Goal: Contribute content: Contribute content

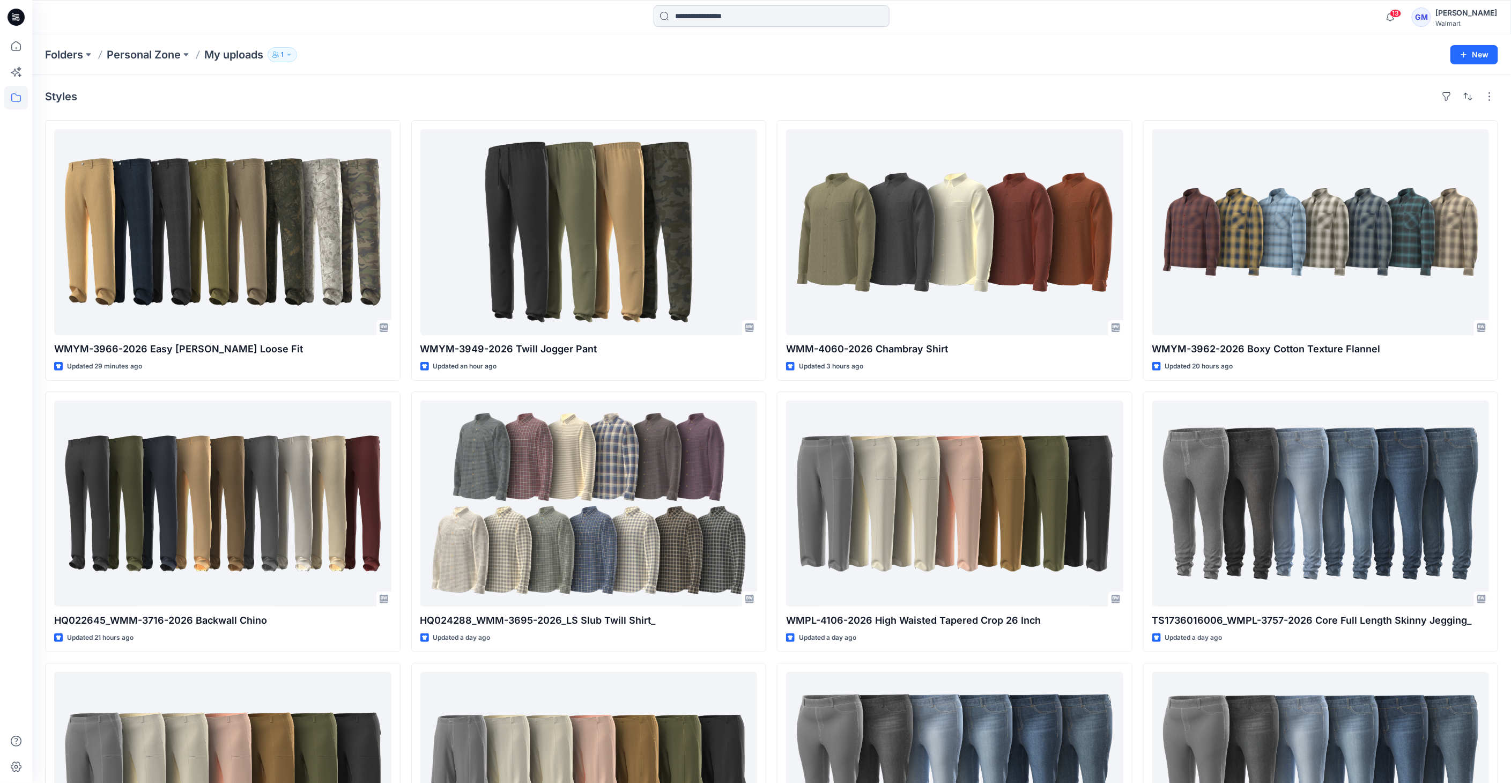
click at [864, 24] on input at bounding box center [772, 15] width 236 height 21
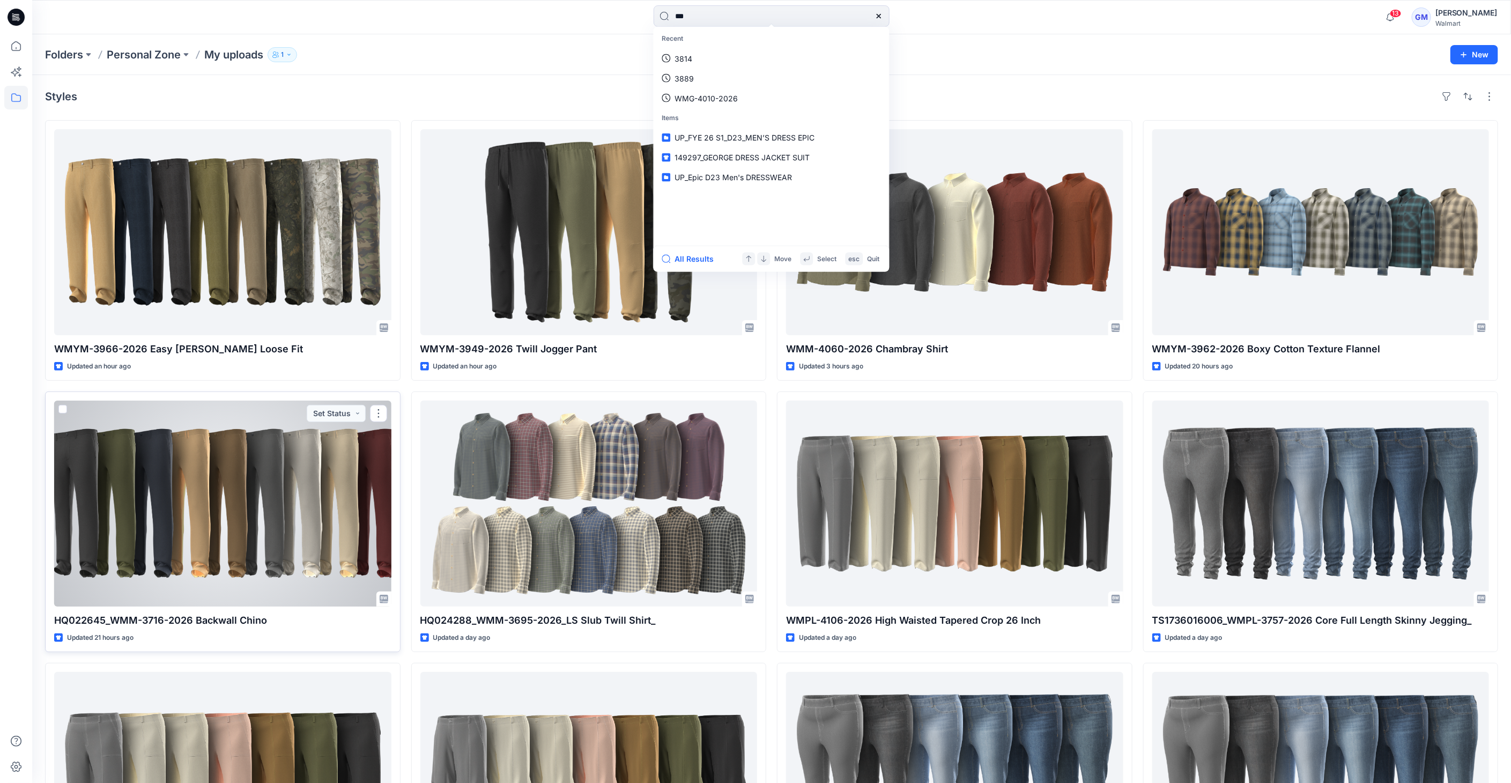
type input "****"
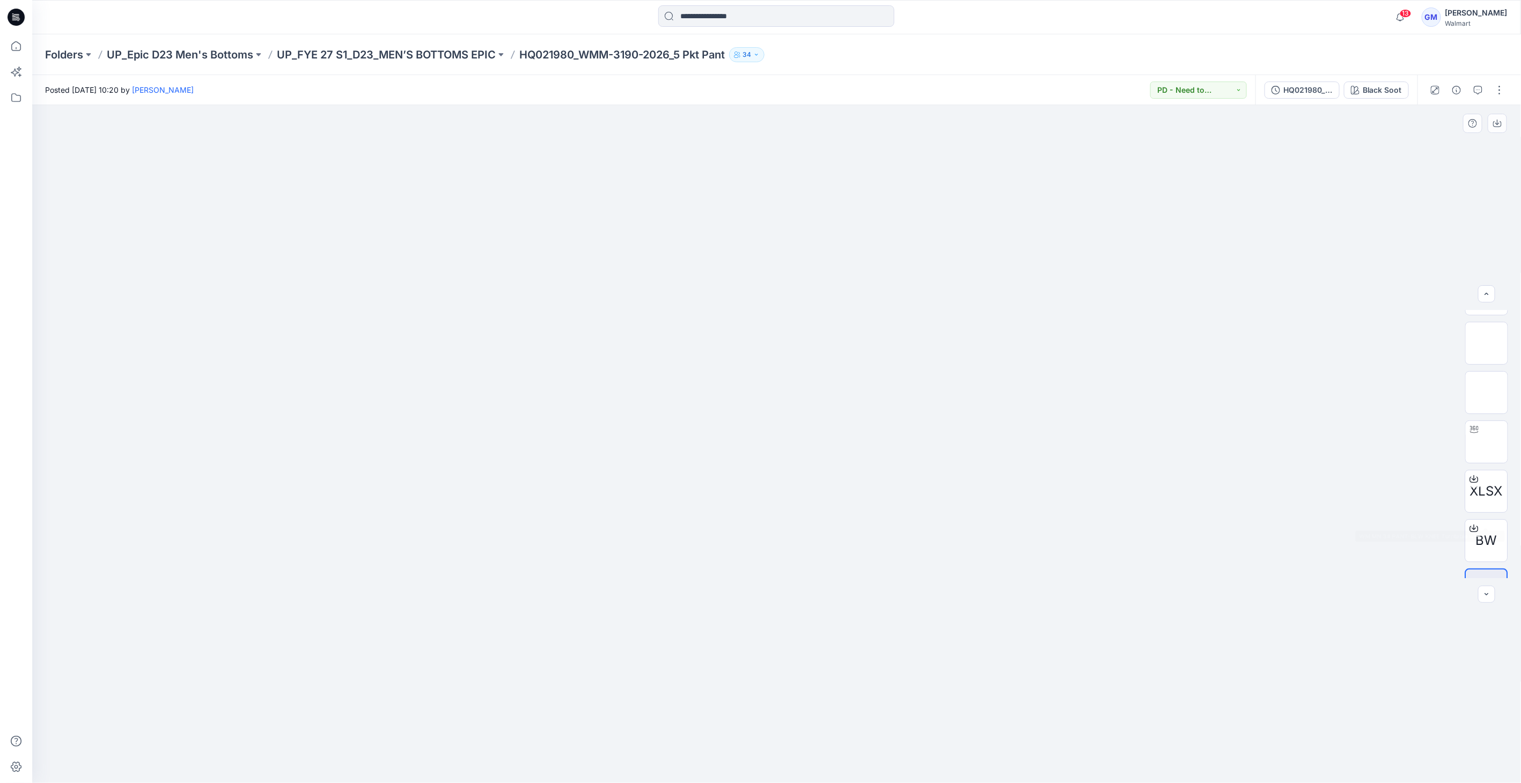
scroll to position [119, 0]
click at [1498, 526] on div "BW" at bounding box center [1486, 508] width 43 height 43
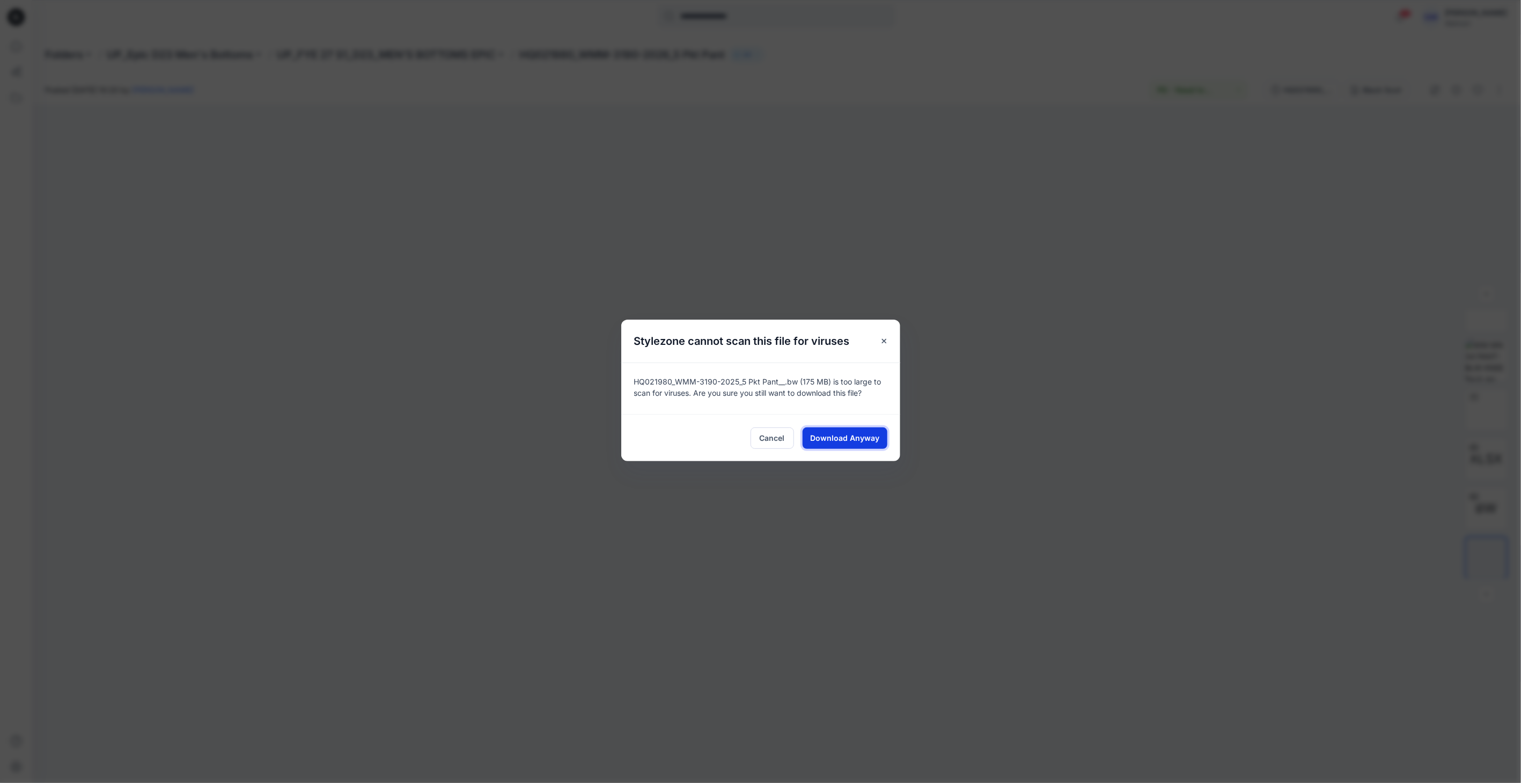
click at [851, 438] on span "Download Anyway" at bounding box center [844, 437] width 69 height 11
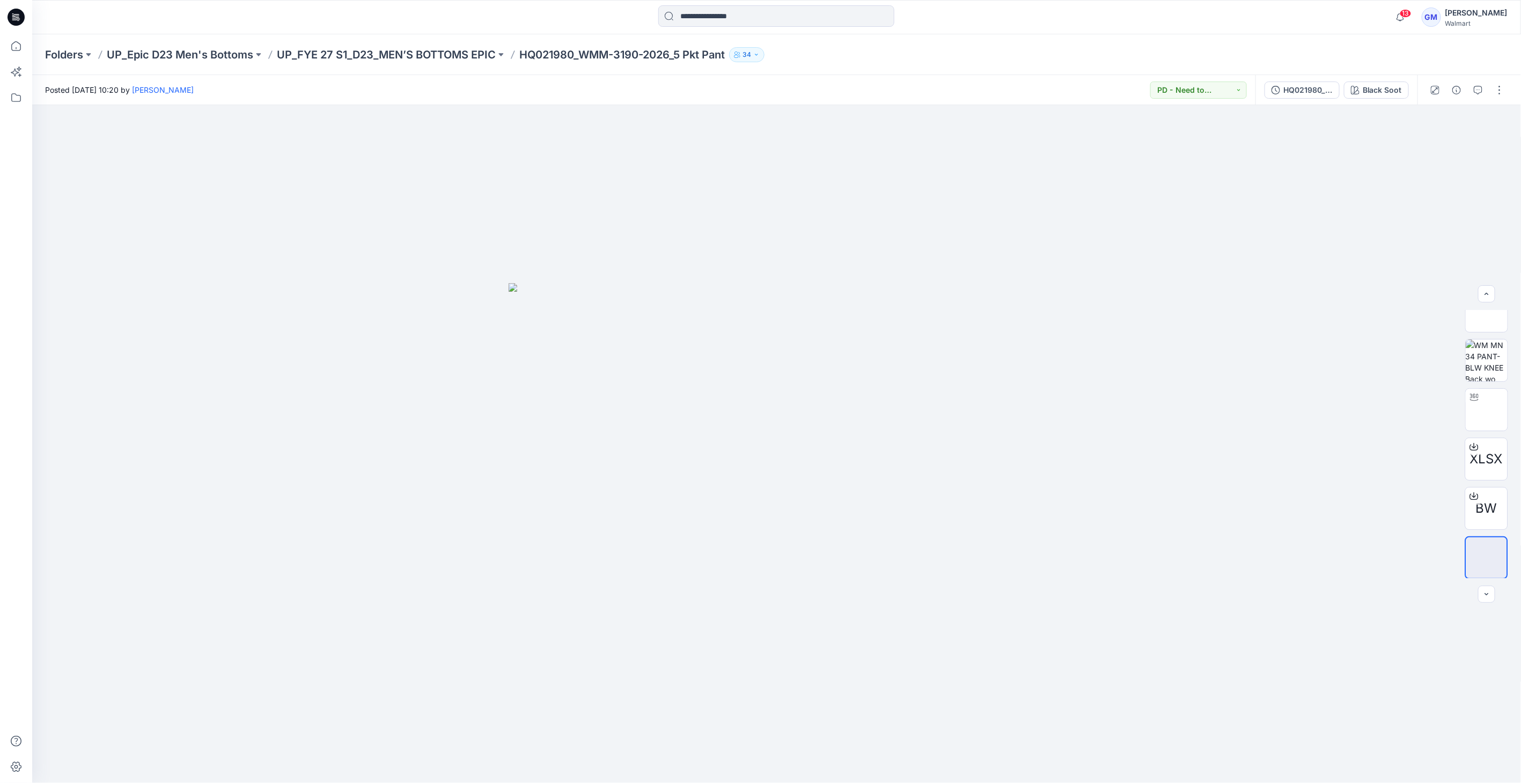
click at [1049, 40] on div "Folders UP_Epic D23 Men's Bottoms UP_FYE 27 S1_D23_MEN’S BOTTOMS EPIC HQ021980_…" at bounding box center [776, 54] width 1488 height 41
drag, startPoint x: 1358, startPoint y: 86, endPoint x: 1367, endPoint y: 90, distance: 9.6
click at [1359, 86] on icon "button" at bounding box center [1355, 90] width 9 height 9
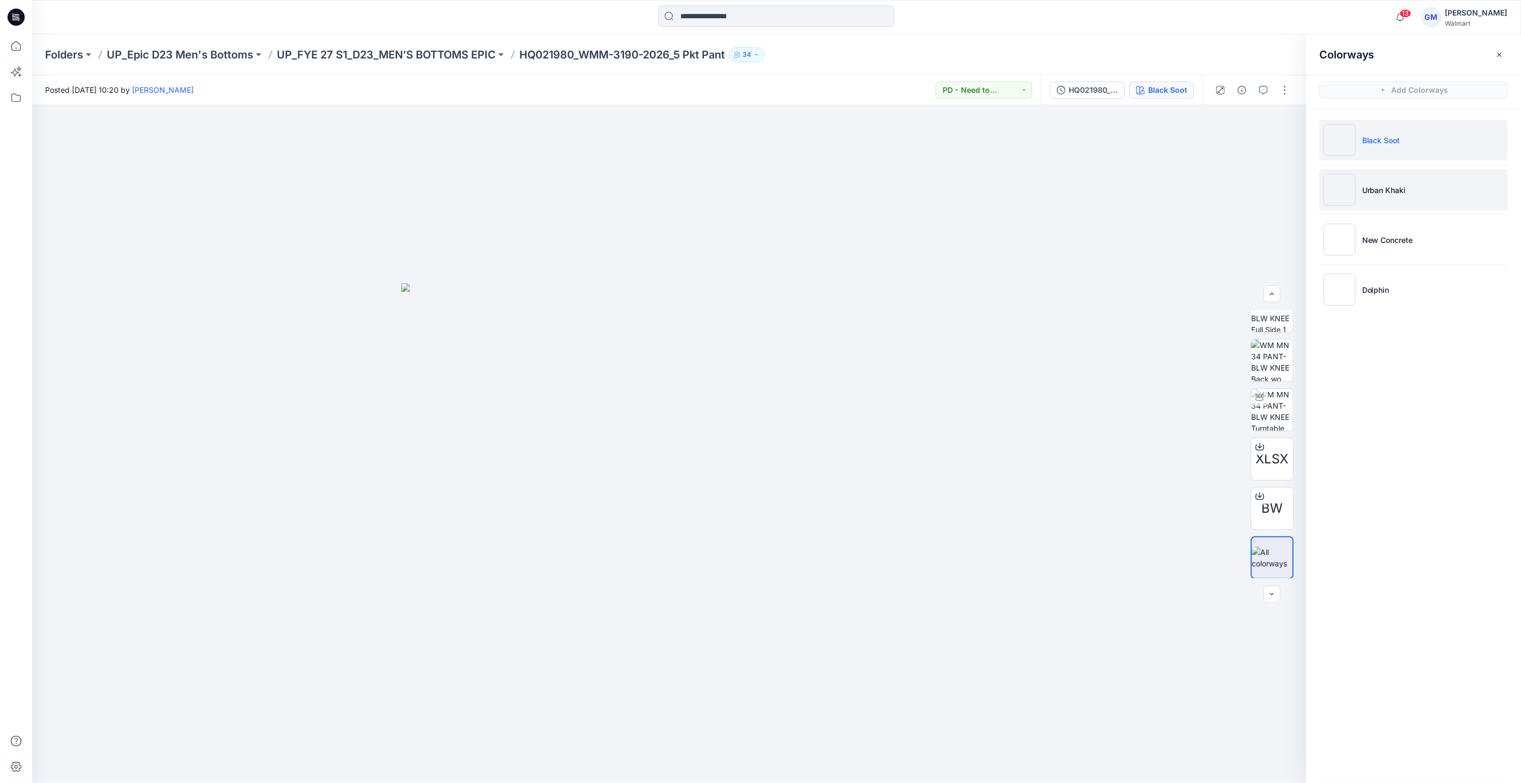
drag, startPoint x: 1342, startPoint y: 190, endPoint x: 1350, endPoint y: 197, distance: 11.0
click at [1341, 190] on img at bounding box center [1339, 190] width 32 height 32
click at [1350, 197] on img at bounding box center [1339, 190] width 32 height 32
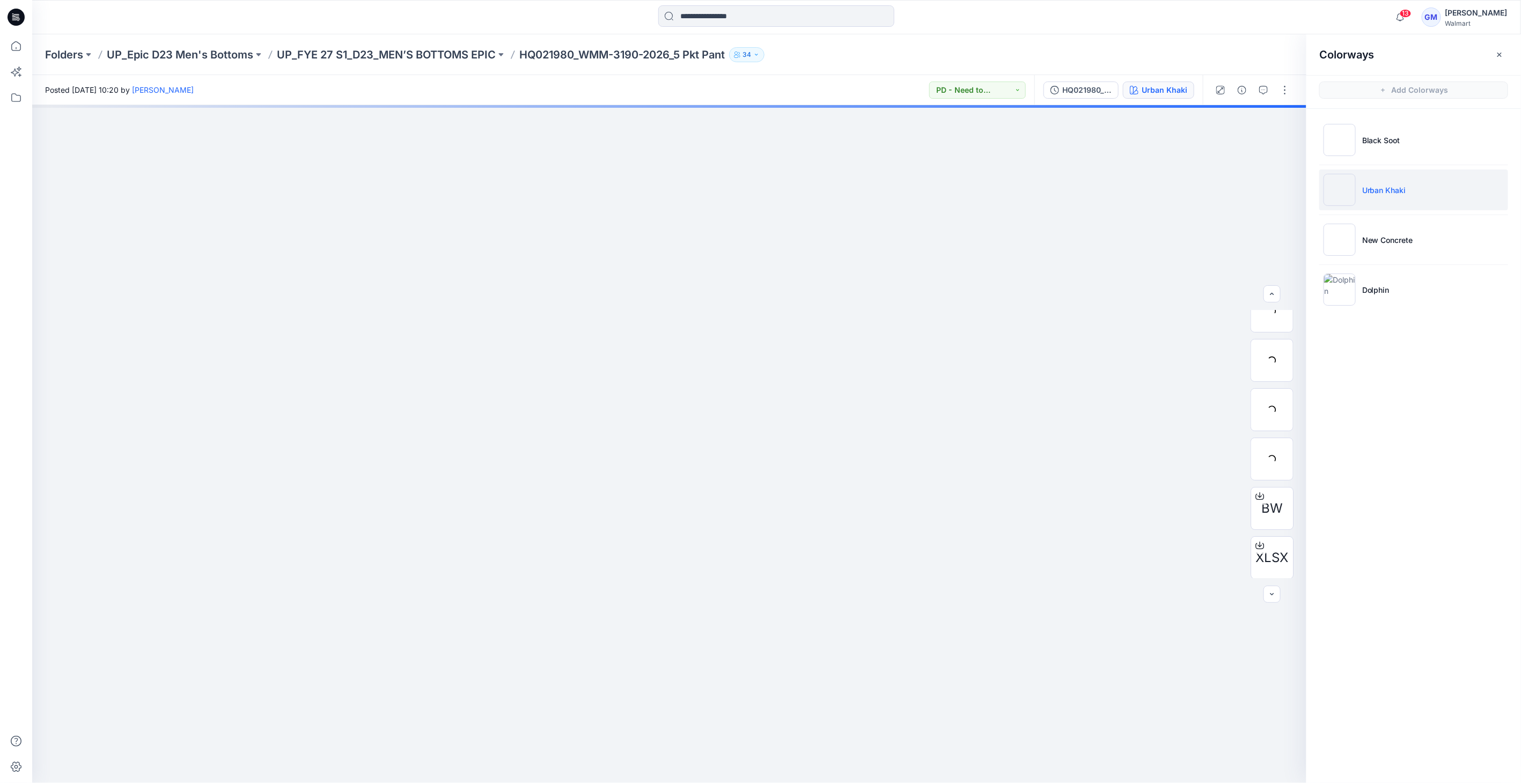
click at [1339, 199] on img at bounding box center [1339, 190] width 32 height 32
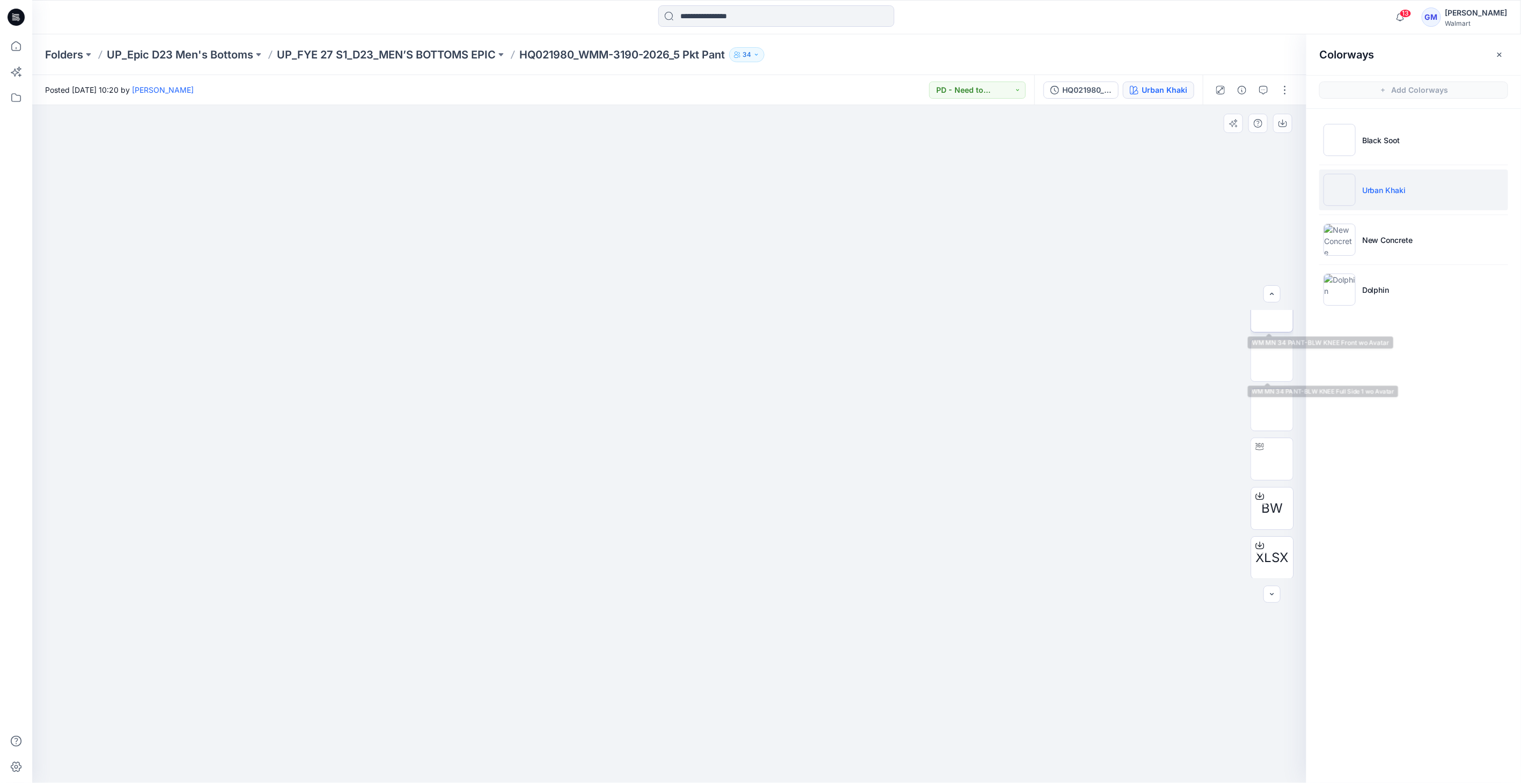
click at [1272, 311] on img at bounding box center [1272, 311] width 0 height 0
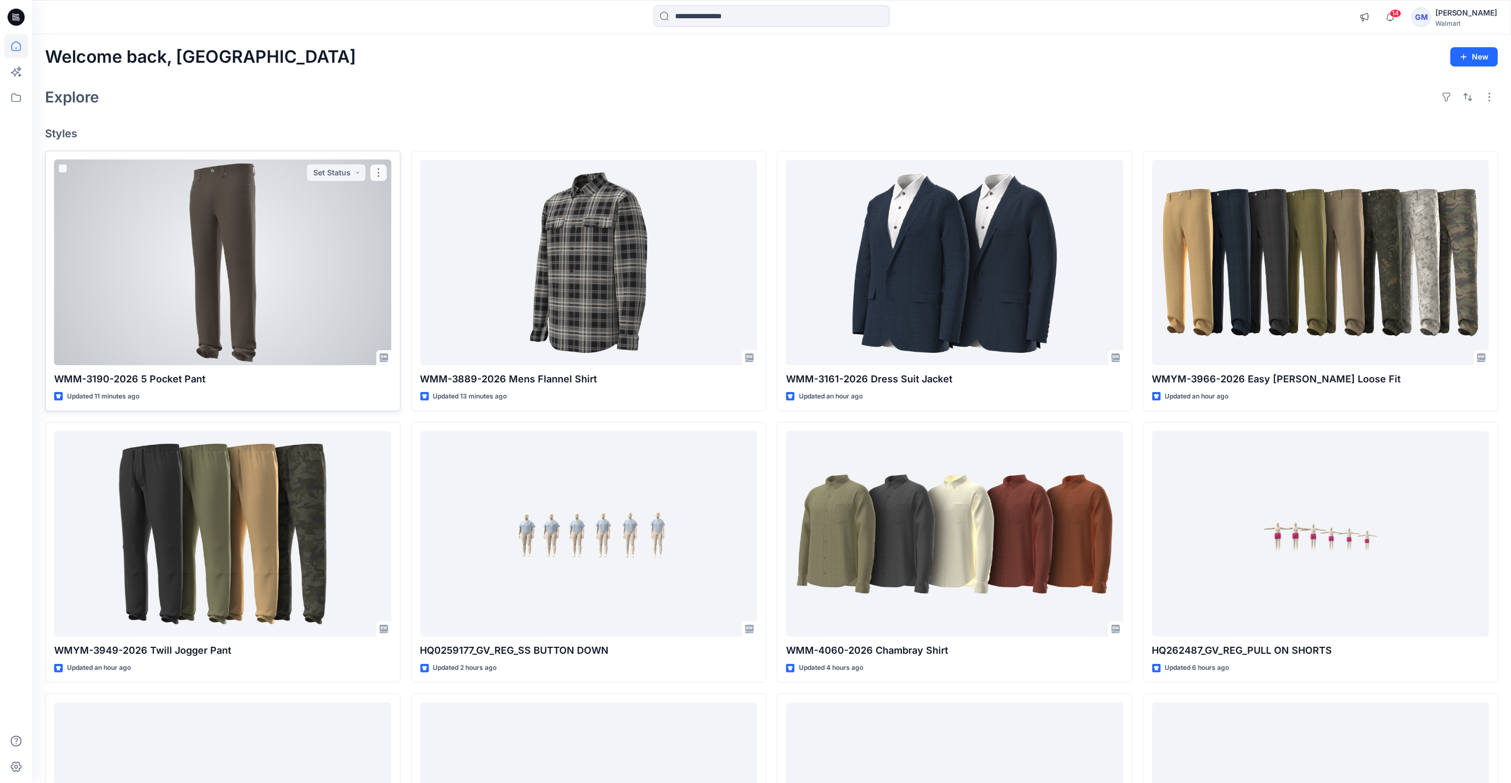
click at [260, 265] on div at bounding box center [222, 263] width 337 height 206
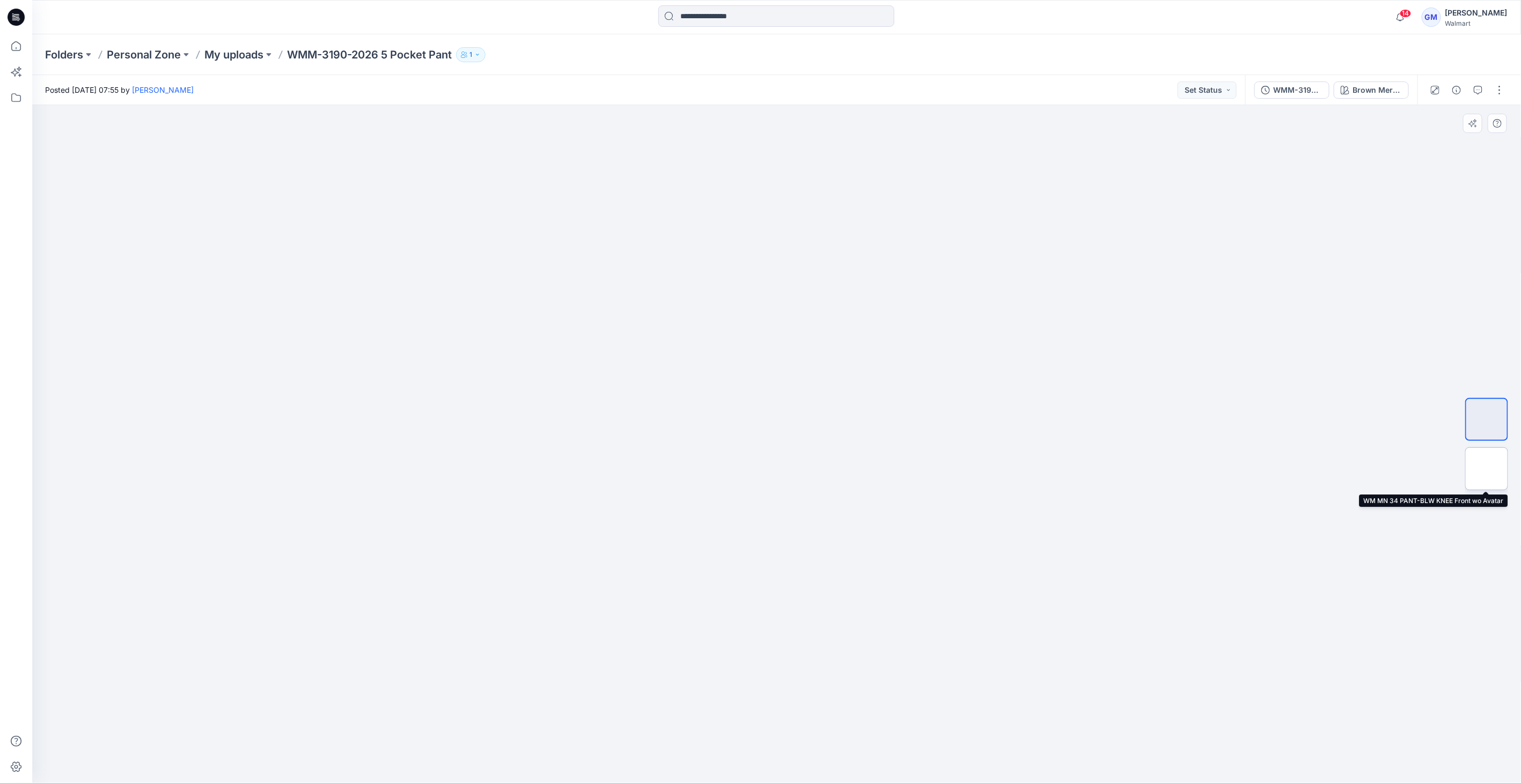
click at [1486, 469] on img at bounding box center [1486, 469] width 0 height 0
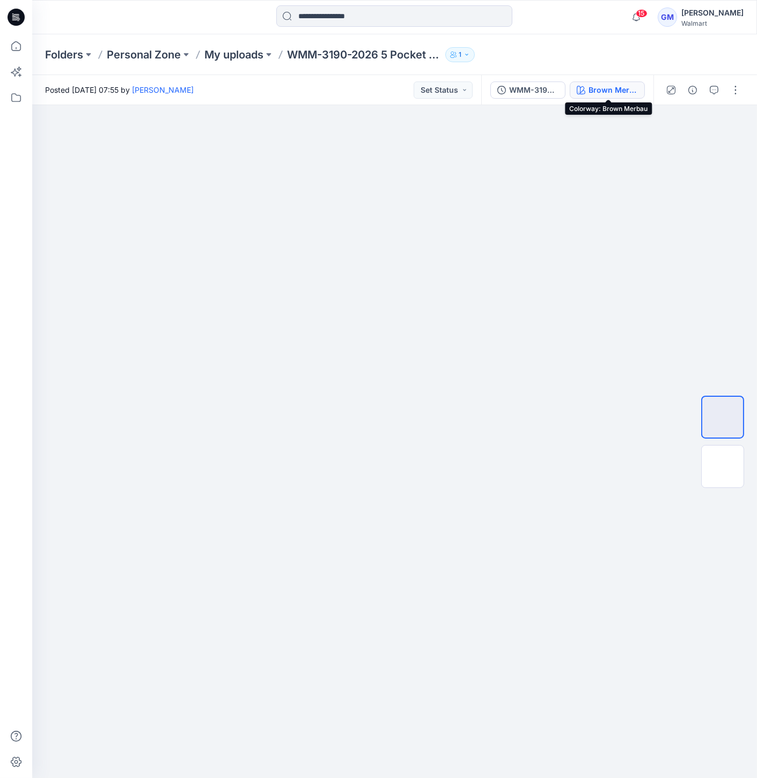
click at [613, 89] on div "Brown Merbau" at bounding box center [612, 90] width 49 height 12
click at [610, 95] on div "Brown Merbau" at bounding box center [612, 90] width 49 height 12
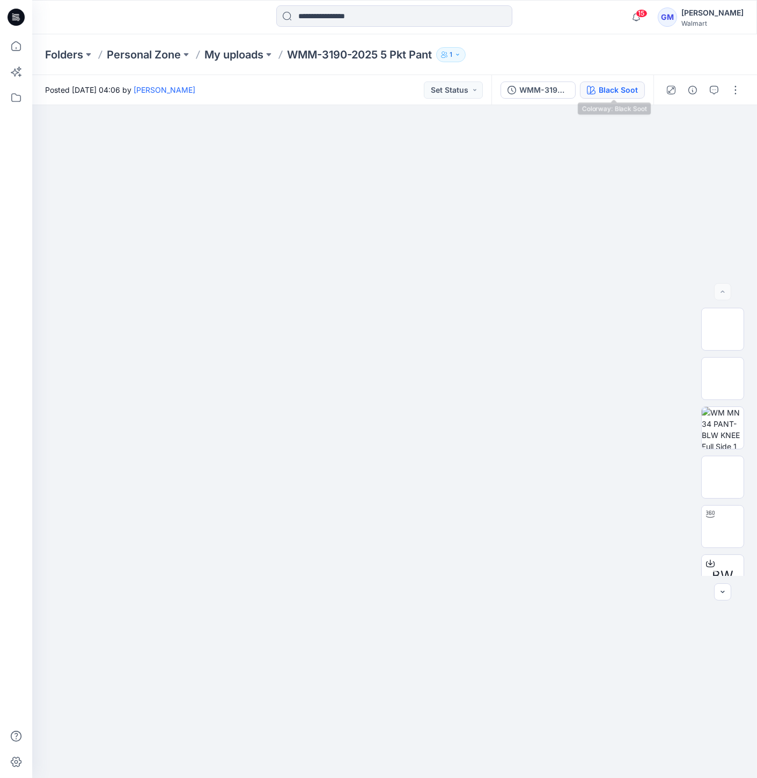
click at [605, 91] on div "Black Soot" at bounding box center [618, 90] width 39 height 12
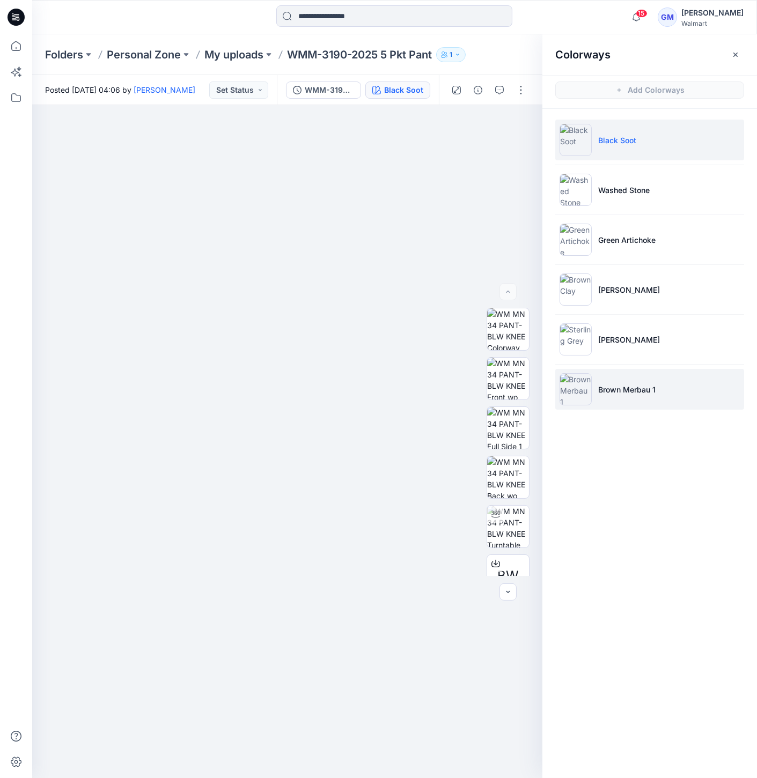
click at [583, 392] on img at bounding box center [575, 389] width 32 height 32
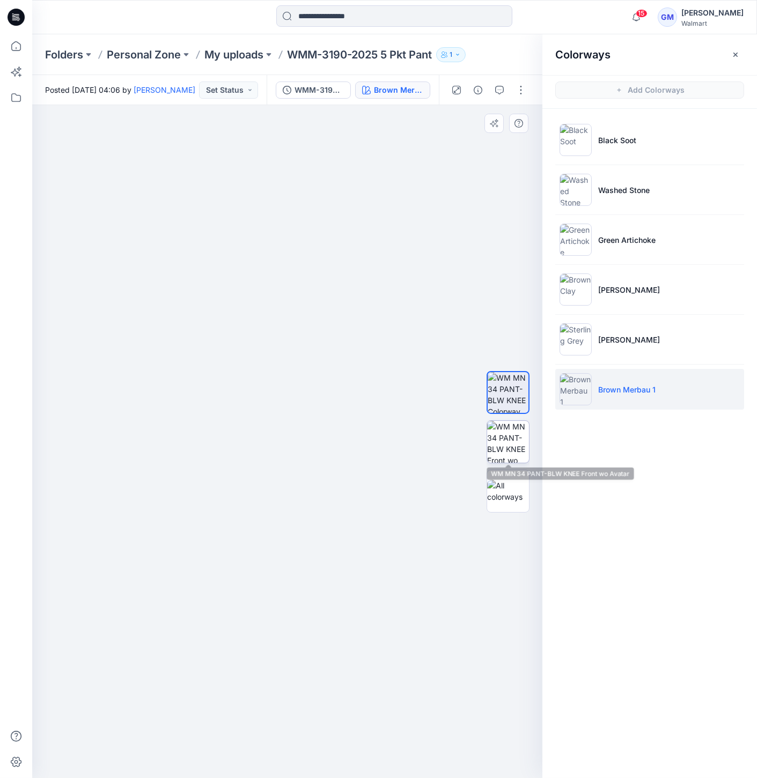
click at [501, 425] on img at bounding box center [508, 442] width 42 height 42
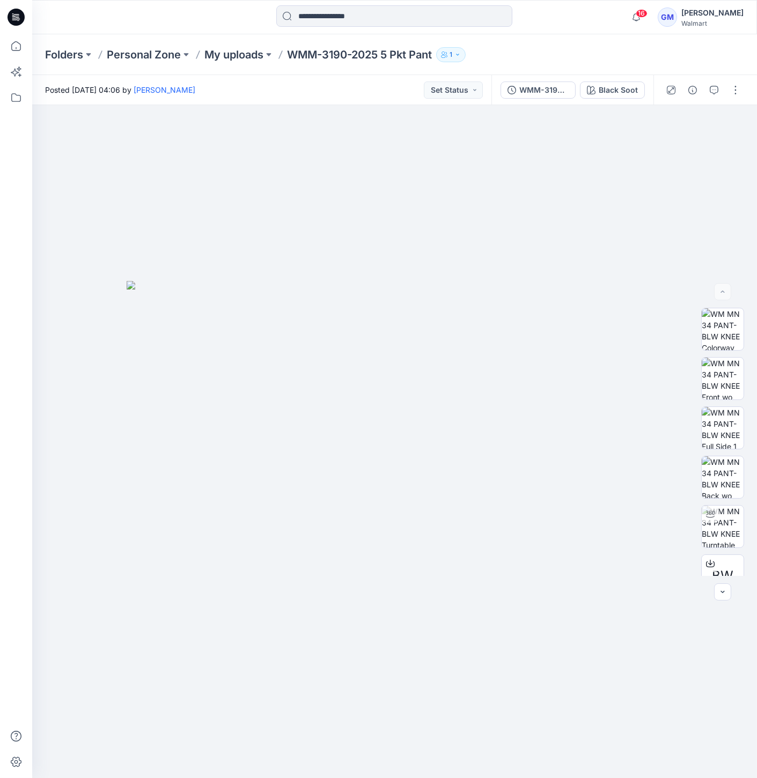
click at [68, 56] on p "Folders" at bounding box center [64, 54] width 38 height 15
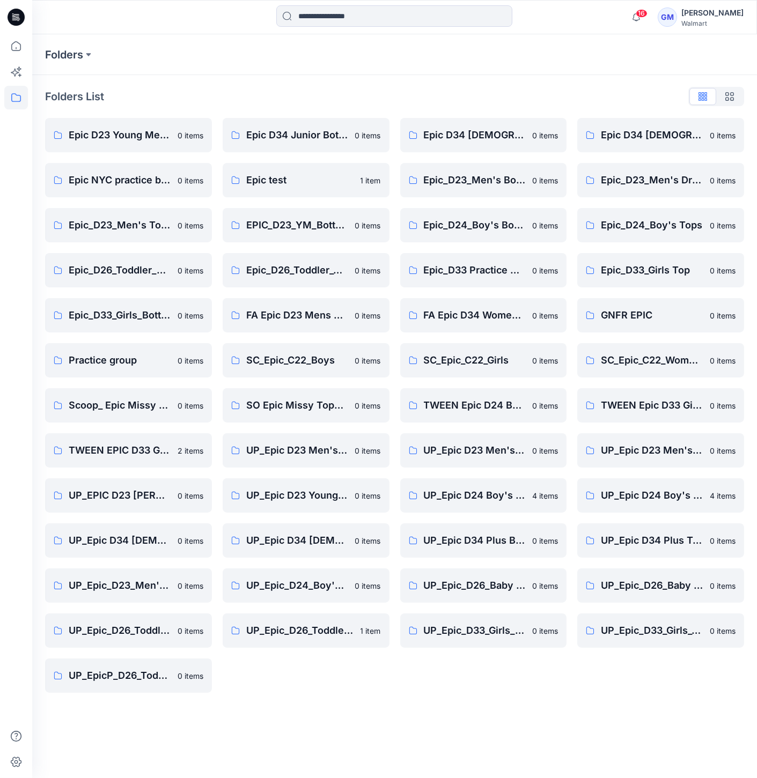
click at [20, 13] on icon at bounding box center [16, 17] width 17 height 17
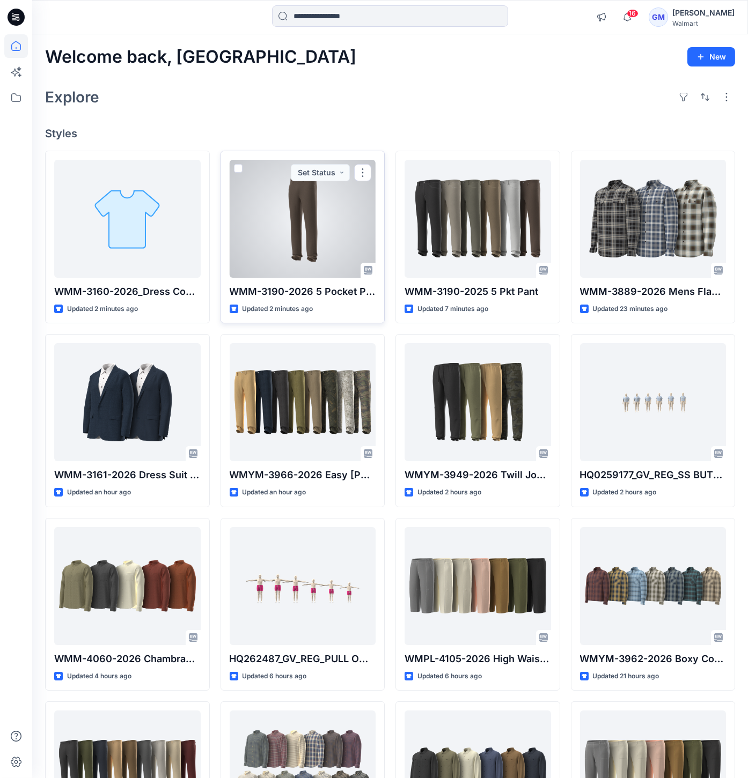
click at [330, 246] on div at bounding box center [303, 219] width 146 height 118
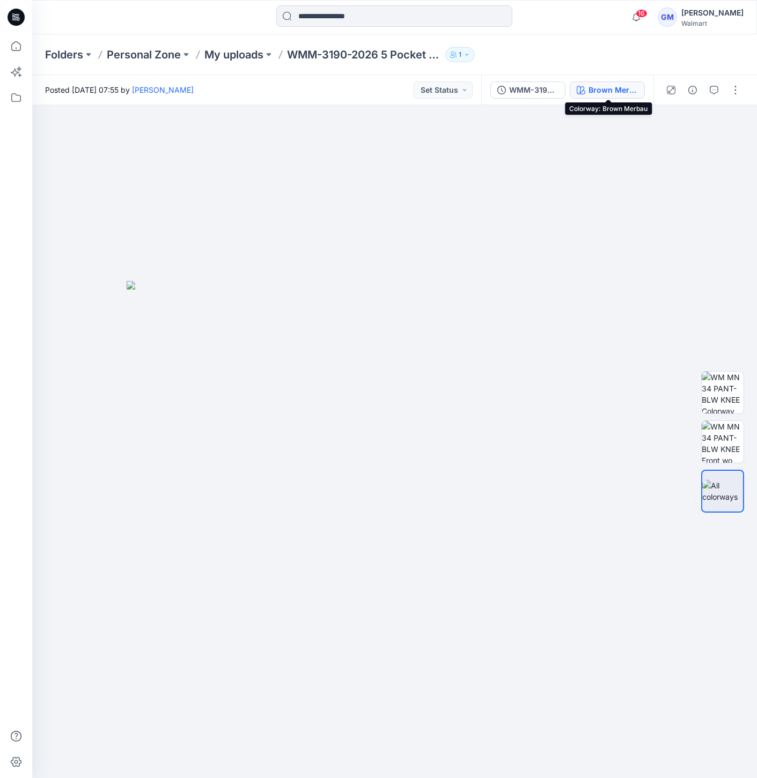
click at [605, 88] on div "Brown Merbau" at bounding box center [612, 90] width 49 height 12
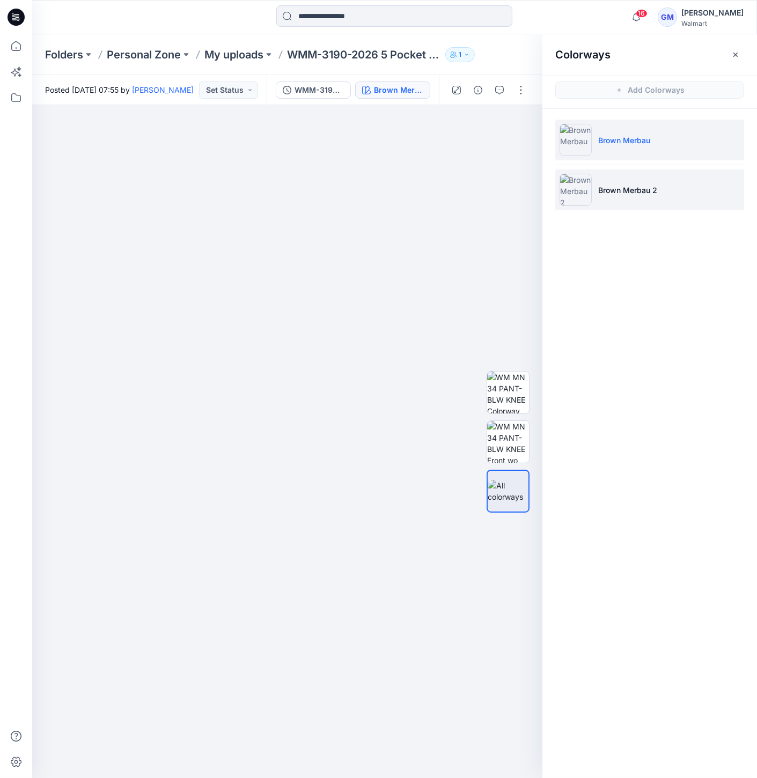
click at [584, 190] on img at bounding box center [575, 190] width 32 height 32
click at [574, 189] on img at bounding box center [575, 190] width 32 height 32
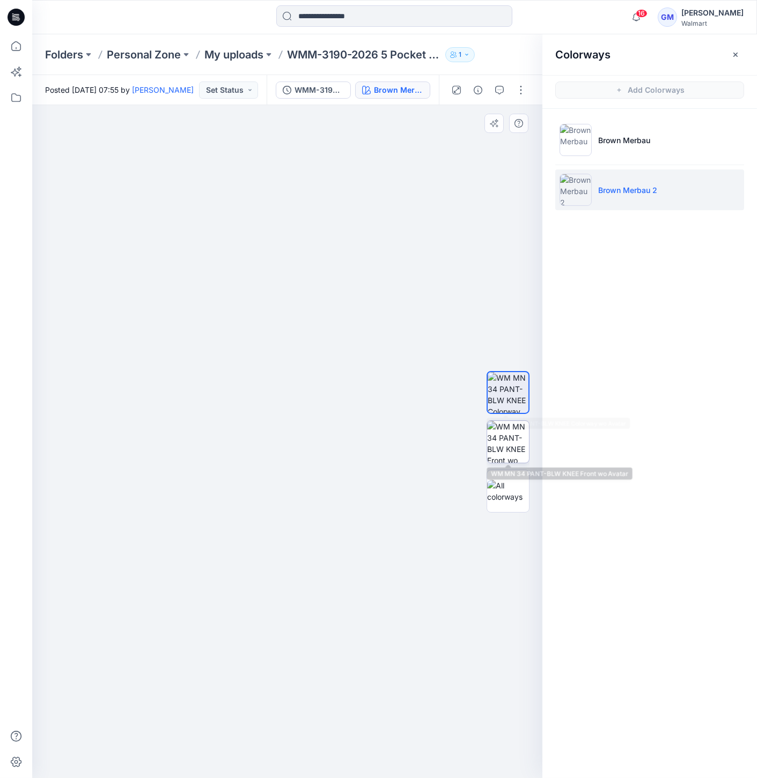
click at [510, 439] on img at bounding box center [508, 442] width 42 height 42
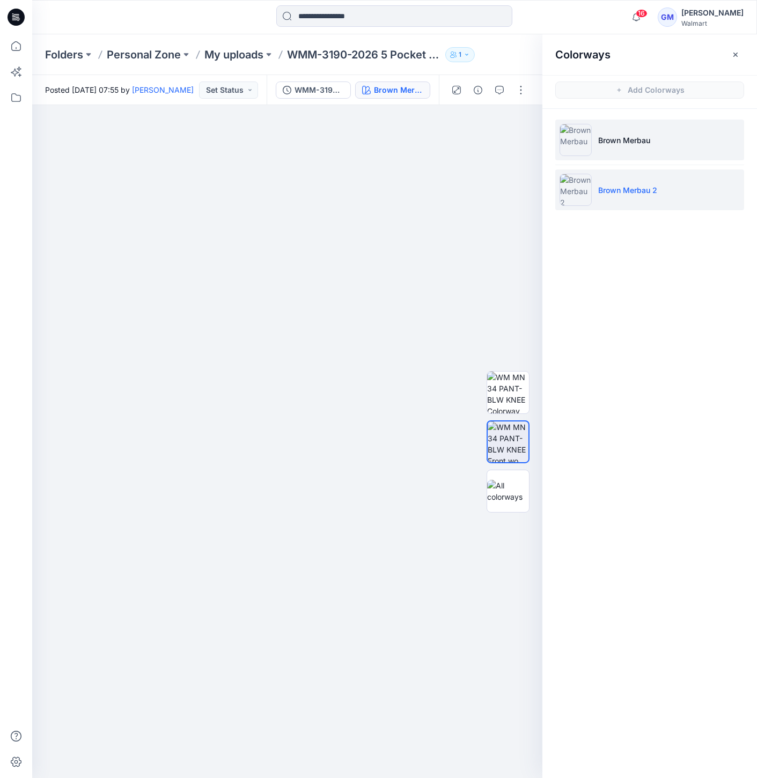
drag, startPoint x: 608, startPoint y: 131, endPoint x: 599, endPoint y: 141, distance: 12.5
click at [608, 132] on li "Brown Merbau" at bounding box center [649, 140] width 189 height 41
click at [582, 146] on img at bounding box center [575, 140] width 32 height 32
click at [584, 199] on img at bounding box center [575, 190] width 32 height 32
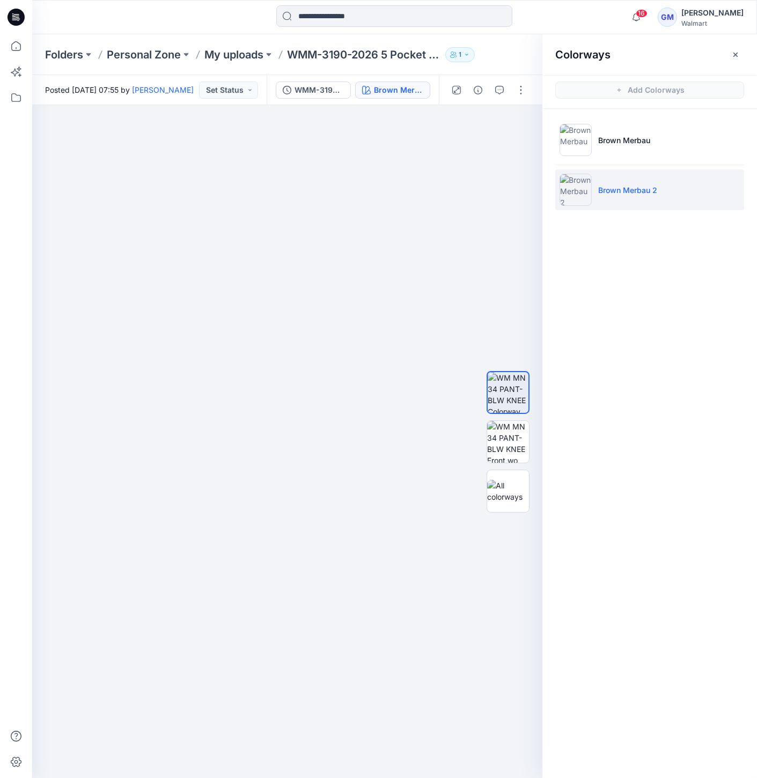
click at [585, 192] on img at bounding box center [575, 190] width 32 height 32
click at [601, 136] on p "Brown Merbau" at bounding box center [624, 140] width 52 height 11
click at [579, 177] on img at bounding box center [575, 190] width 32 height 32
click at [476, 82] on button "button" at bounding box center [477, 90] width 17 height 17
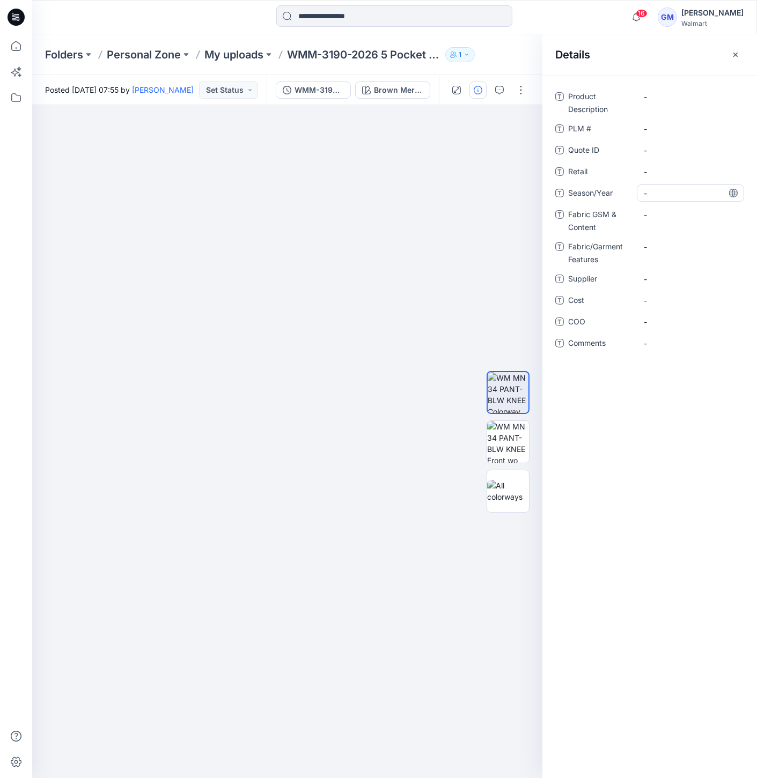
click at [687, 197] on span "-" at bounding box center [690, 193] width 93 height 11
click at [684, 220] on Content "-" at bounding box center [690, 214] width 93 height 11
type textarea "**********"
click at [684, 237] on Content "97% BCI Cotton, 3% Spandex, 7.7oz, 267 gsm" at bounding box center [690, 223] width 93 height 34
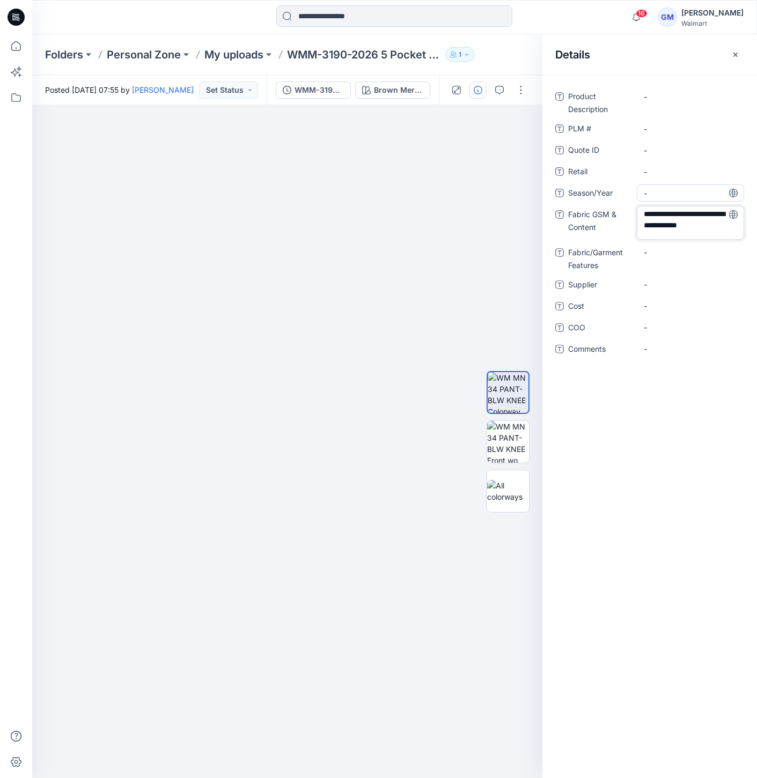
type textarea "**********"
click at [649, 287] on span "-" at bounding box center [690, 286] width 93 height 11
type textarea "****"
click at [645, 321] on div "-" at bounding box center [690, 328] width 107 height 17
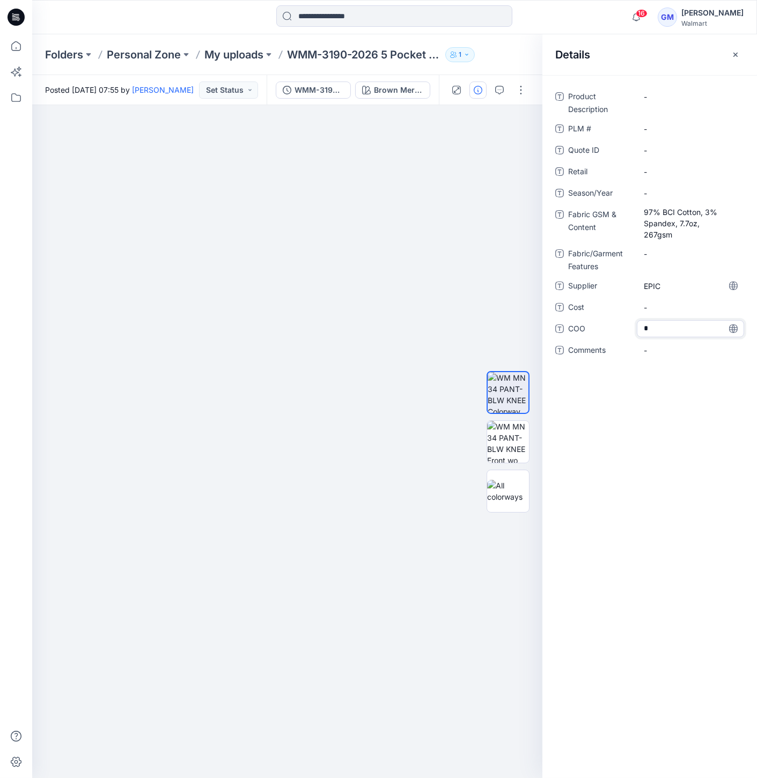
type textarea "**"
click at [684, 94] on Description "-" at bounding box center [690, 96] width 93 height 11
type textarea "**********"
click at [657, 192] on span "-" at bounding box center [690, 193] width 93 height 11
type textarea "**********"
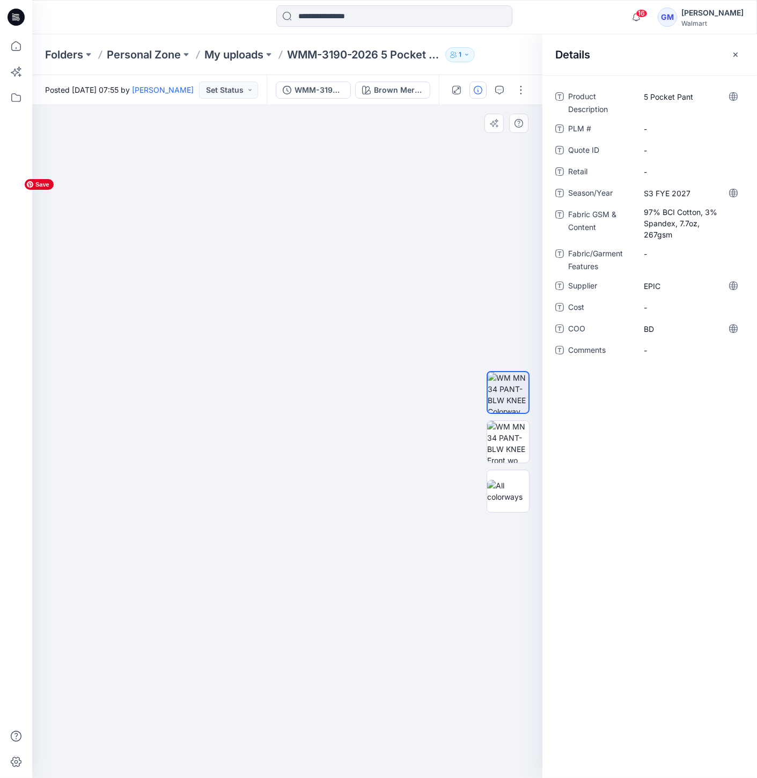
click at [463, 197] on img at bounding box center [287, 476] width 536 height 605
click at [421, 82] on button "Brown Merbau 2" at bounding box center [392, 90] width 75 height 17
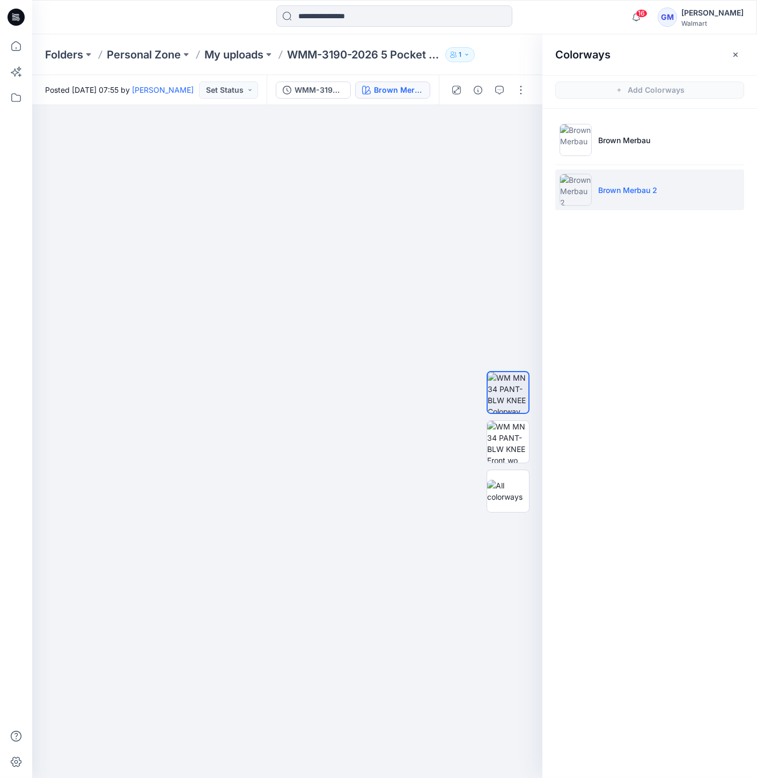
drag, startPoint x: 614, startPoint y: 166, endPoint x: 598, endPoint y: 181, distance: 21.6
click at [610, 169] on ul "Brown Merbau Brown Merbau 2" at bounding box center [649, 165] width 215 height 112
click at [579, 194] on img at bounding box center [575, 190] width 32 height 32
click at [504, 441] on img at bounding box center [508, 442] width 42 height 42
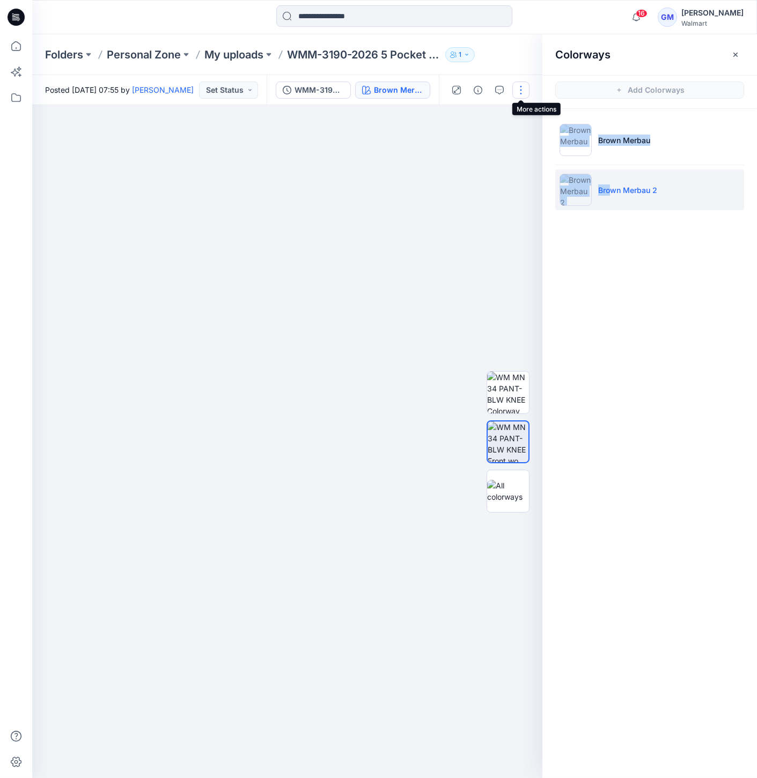
click at [524, 98] on button "button" at bounding box center [520, 90] width 17 height 17
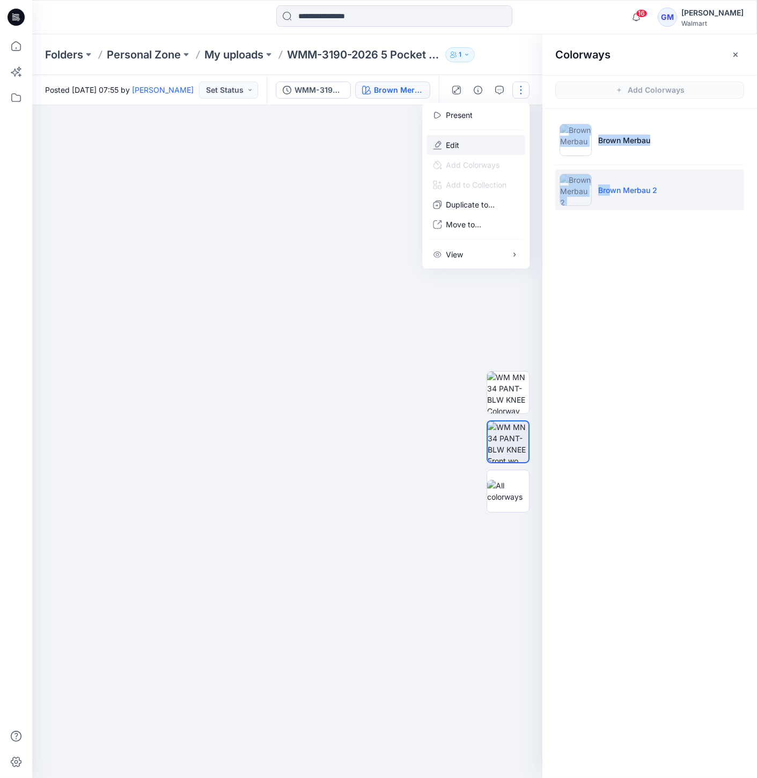
click at [478, 141] on button "Edit" at bounding box center [475, 145] width 99 height 20
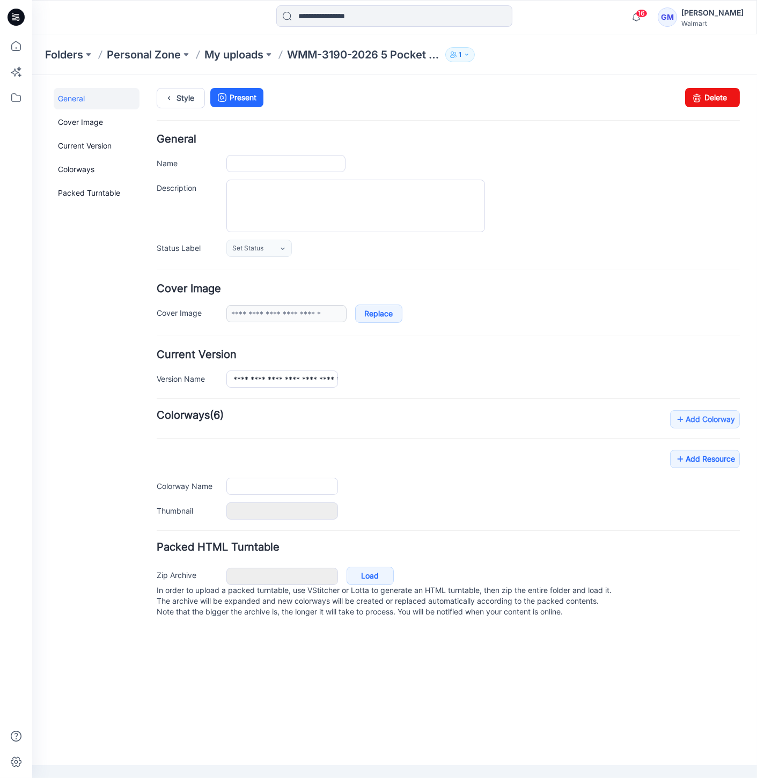
type input "**********"
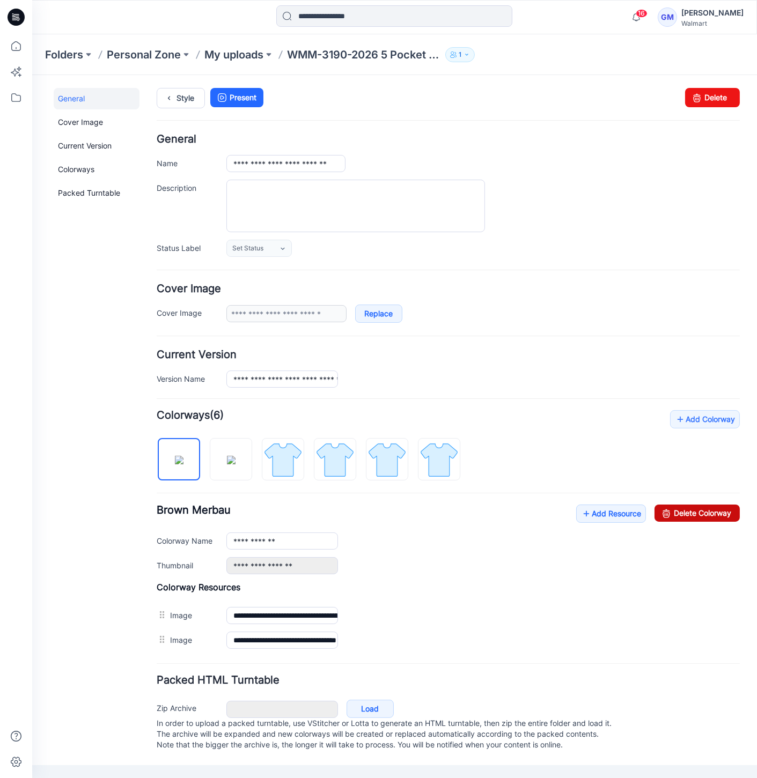
drag, startPoint x: 689, startPoint y: 507, endPoint x: 470, endPoint y: 127, distance: 438.6
click at [689, 507] on link "Delete Colorway" at bounding box center [696, 512] width 85 height 17
type input "**********"
click at [179, 98] on link "Style" at bounding box center [181, 97] width 48 height 20
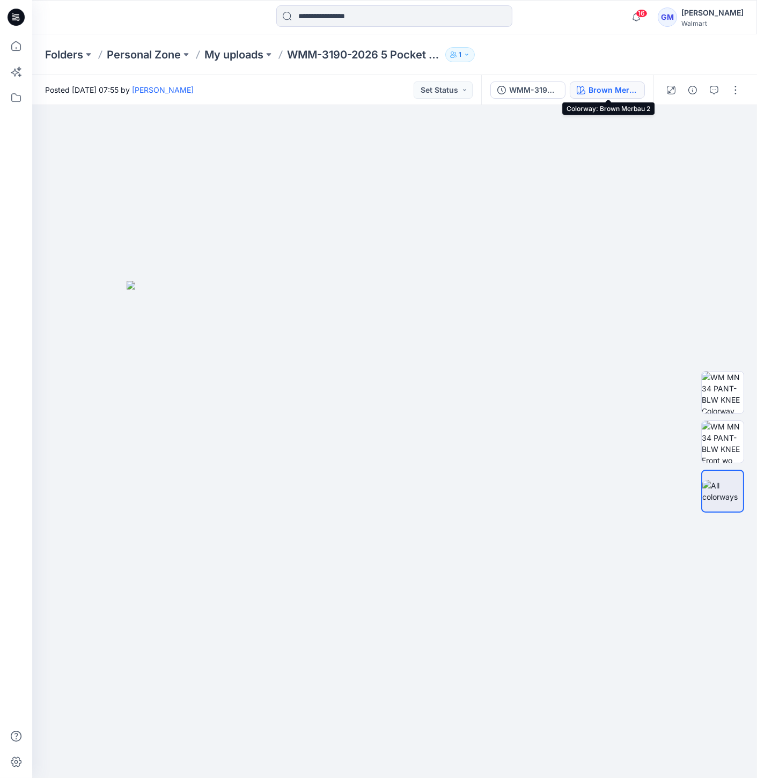
click at [595, 82] on button "Brown Merbau 2" at bounding box center [607, 90] width 75 height 17
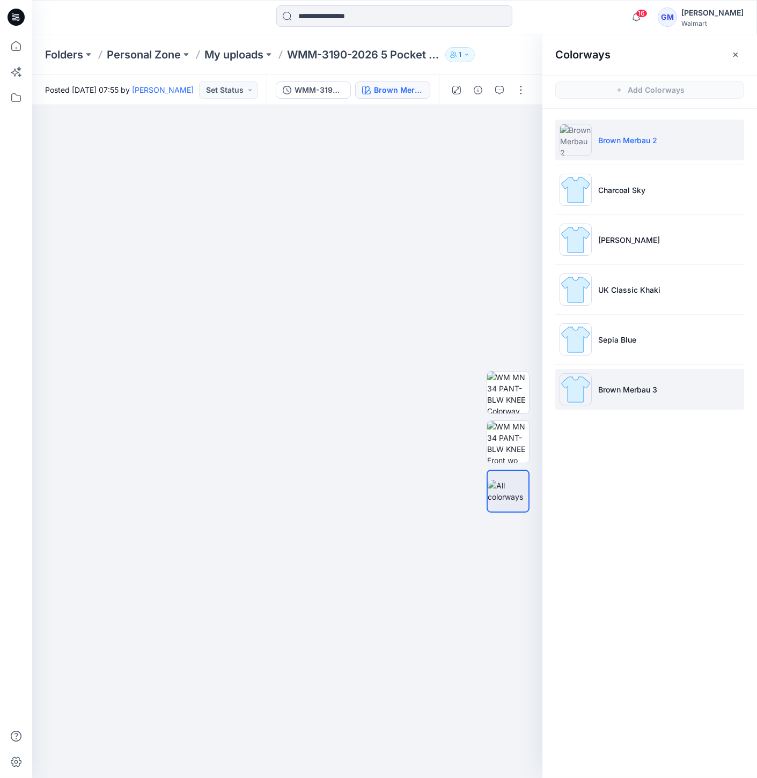
click at [583, 388] on img at bounding box center [575, 389] width 32 height 32
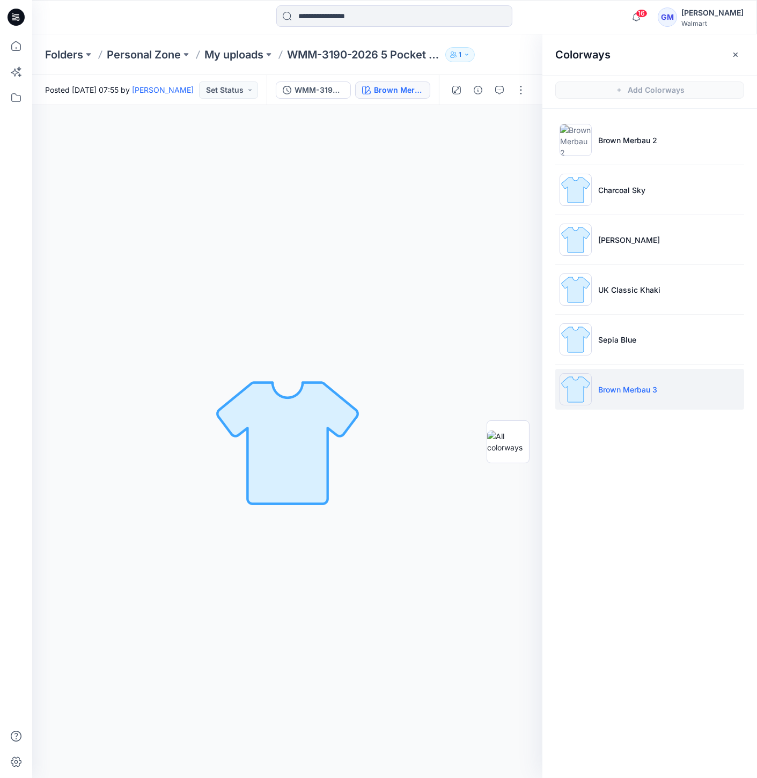
click at [580, 392] on img at bounding box center [575, 389] width 32 height 32
drag, startPoint x: 516, startPoint y: 447, endPoint x: 507, endPoint y: 441, distance: 10.9
click at [515, 446] on img at bounding box center [508, 442] width 42 height 23
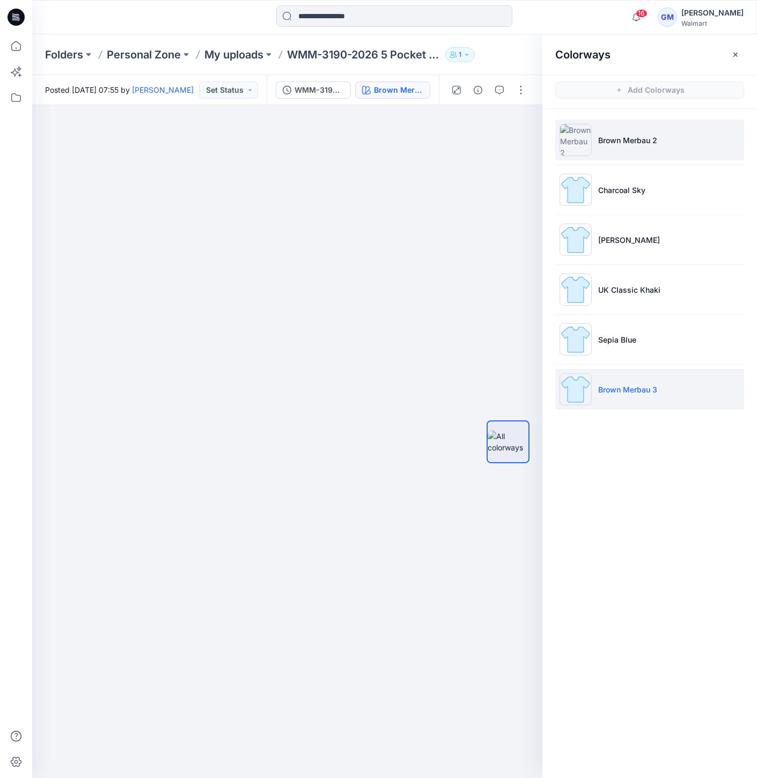
click at [621, 142] on p "Brown Merbau 2" at bounding box center [627, 140] width 59 height 11
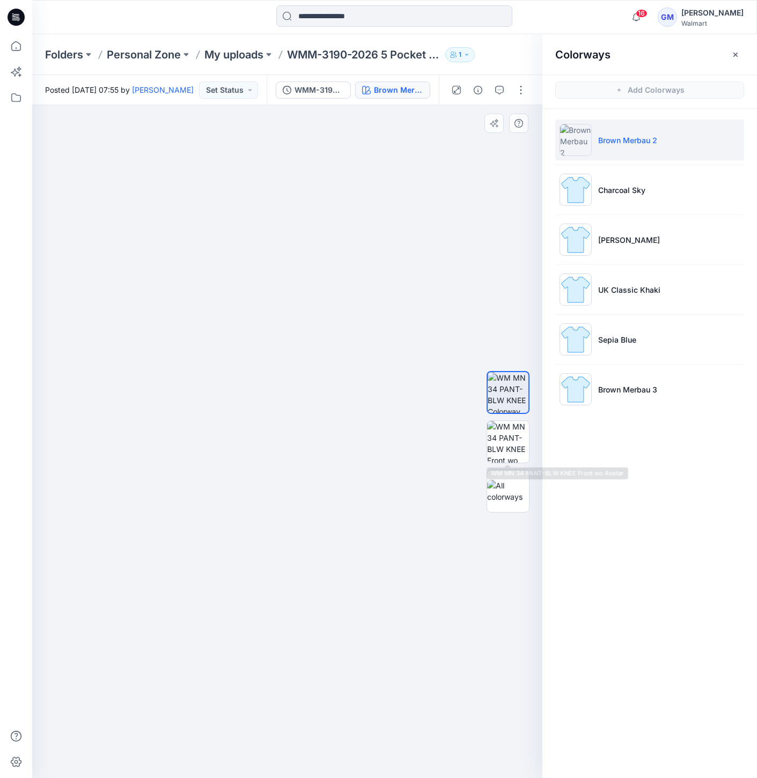
click at [496, 463] on div at bounding box center [507, 442] width 43 height 268
click at [501, 448] on img at bounding box center [508, 442] width 42 height 42
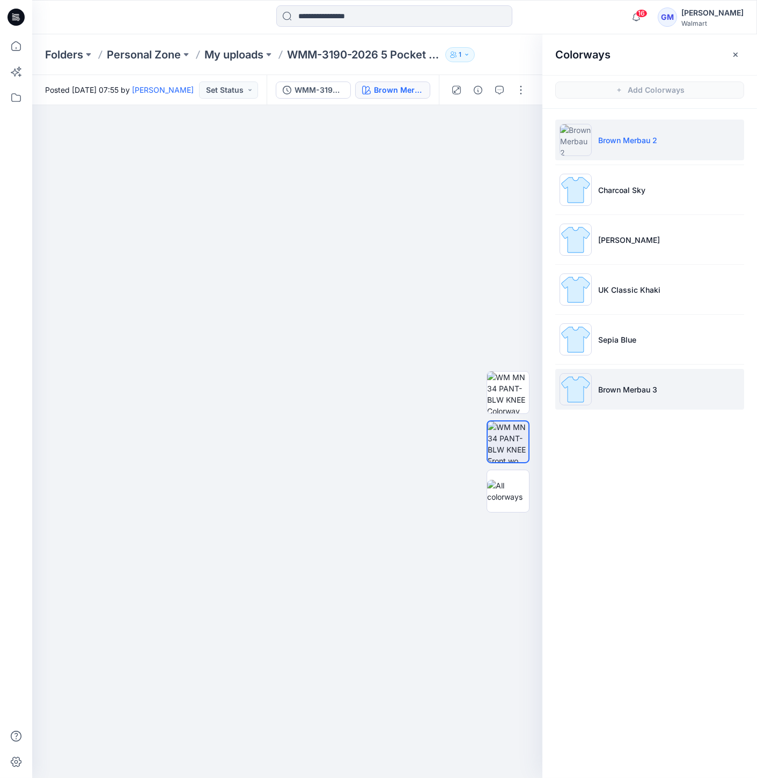
click at [573, 386] on img at bounding box center [575, 389] width 32 height 32
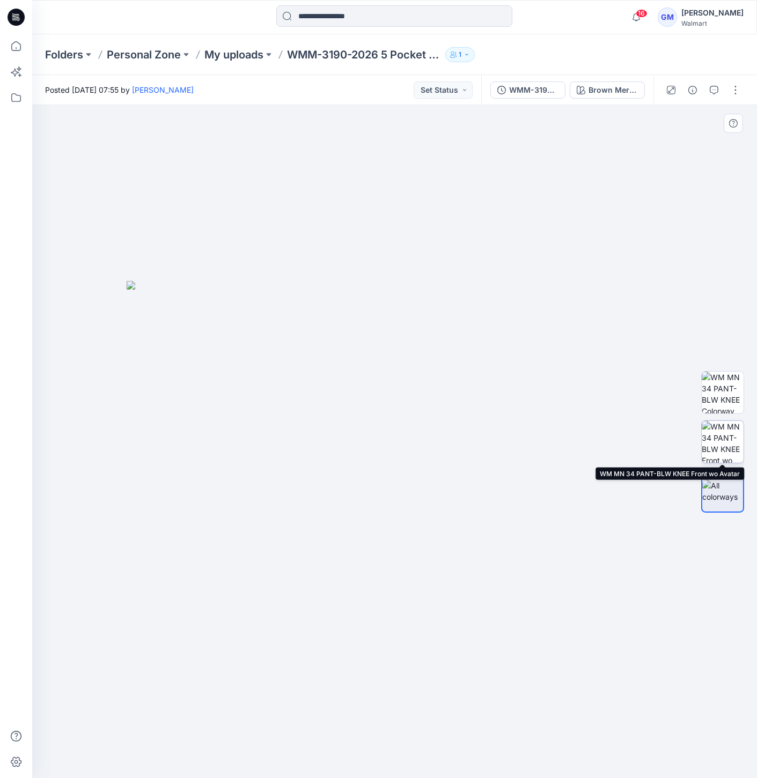
drag, startPoint x: 739, startPoint y: 444, endPoint x: 737, endPoint y: 437, distance: 7.7
click at [739, 443] on img at bounding box center [723, 442] width 42 height 42
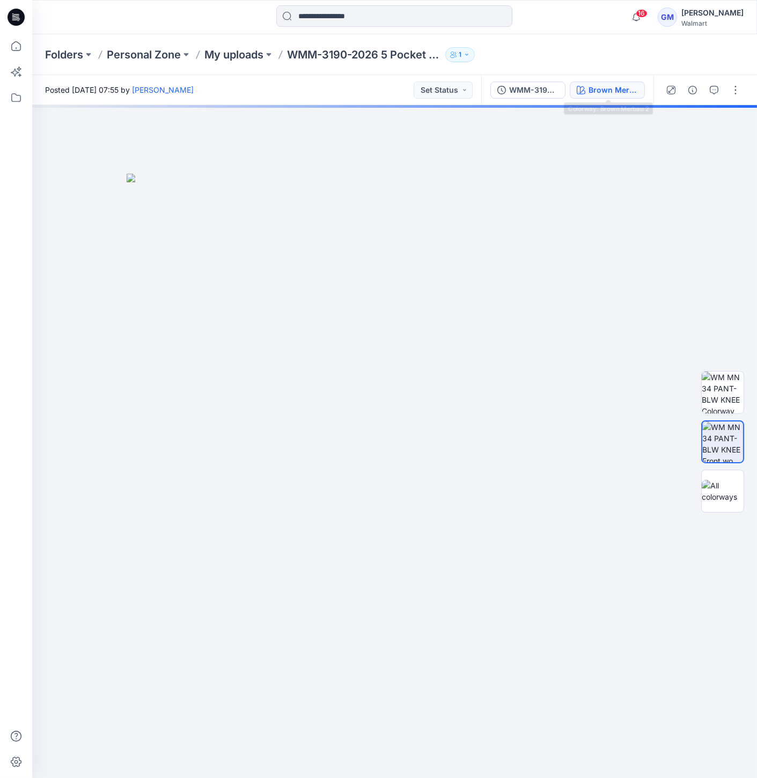
click at [608, 97] on button "Brown Merbau 2" at bounding box center [607, 90] width 75 height 17
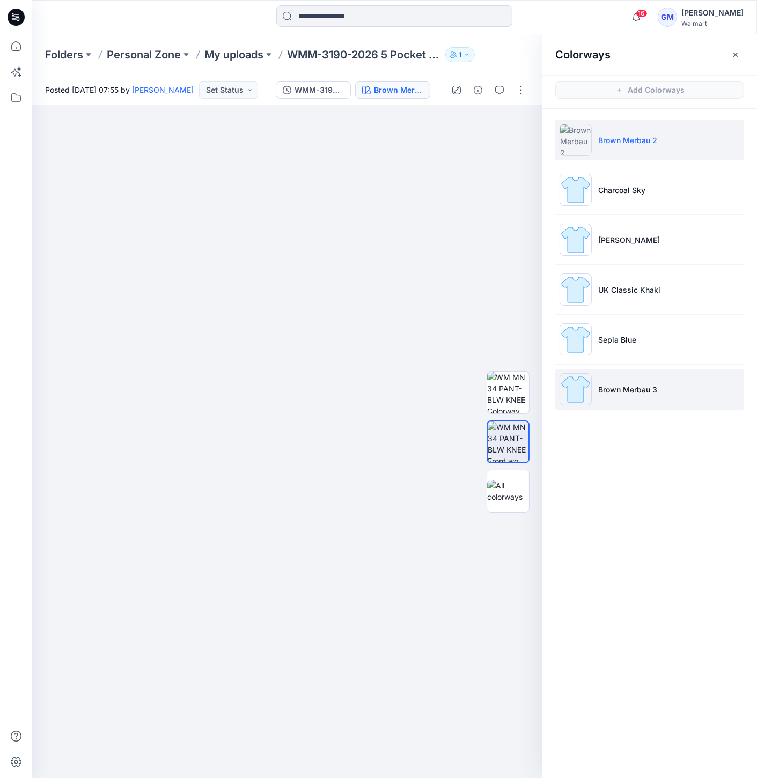
click at [569, 392] on img at bounding box center [575, 389] width 32 height 32
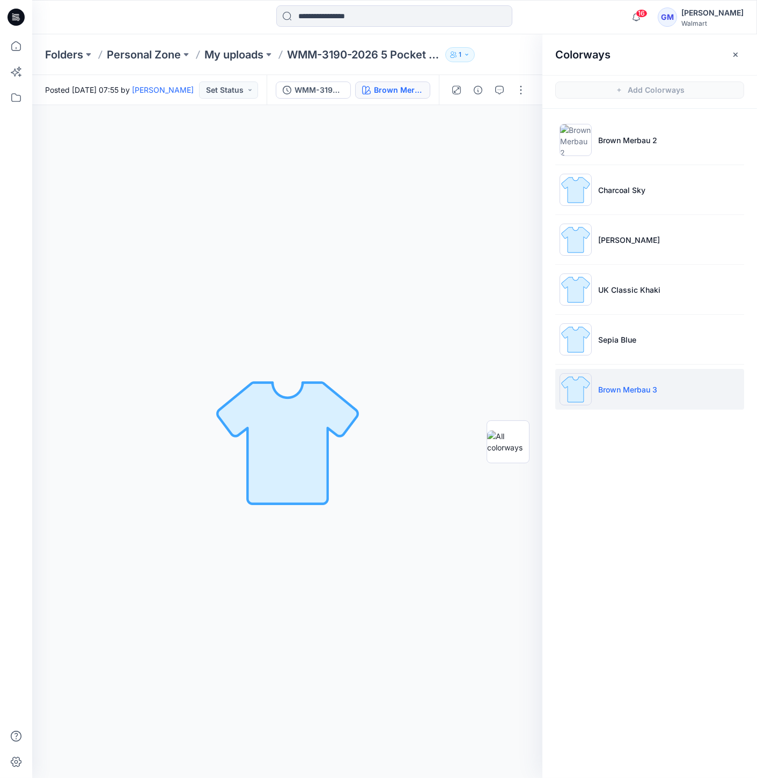
click at [577, 385] on img at bounding box center [575, 389] width 32 height 32
click at [519, 442] on img at bounding box center [508, 442] width 42 height 23
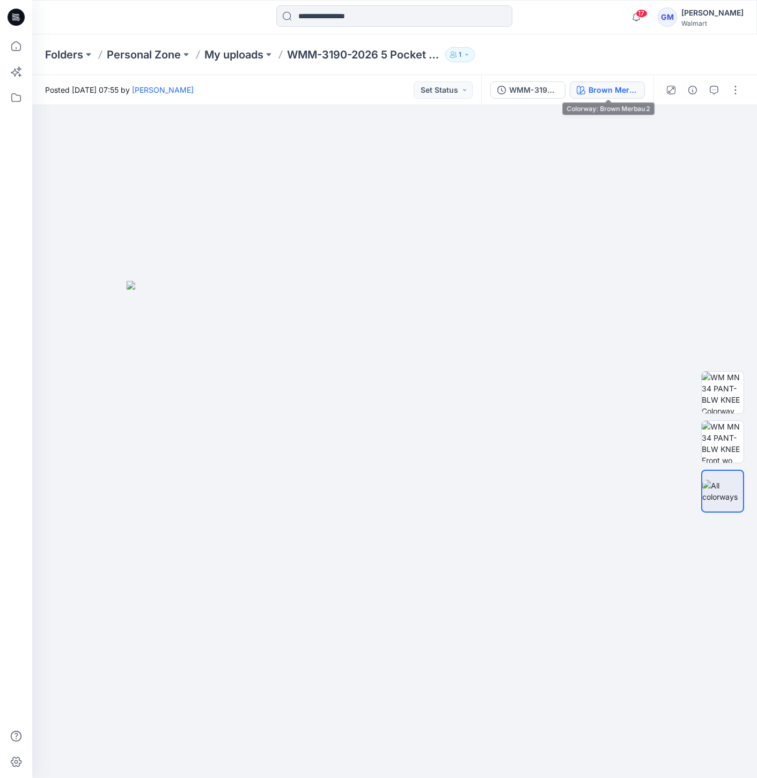
click at [603, 92] on div "Brown Merbau 2" at bounding box center [612, 90] width 49 height 12
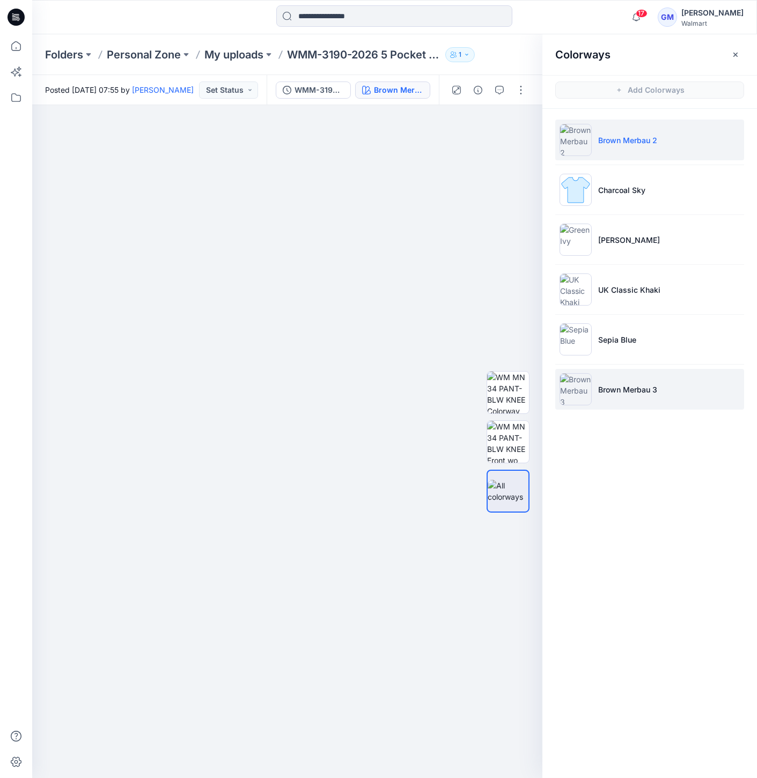
click at [590, 384] on img at bounding box center [575, 389] width 32 height 32
click at [602, 388] on p "Brown Merbau 3" at bounding box center [627, 389] width 59 height 11
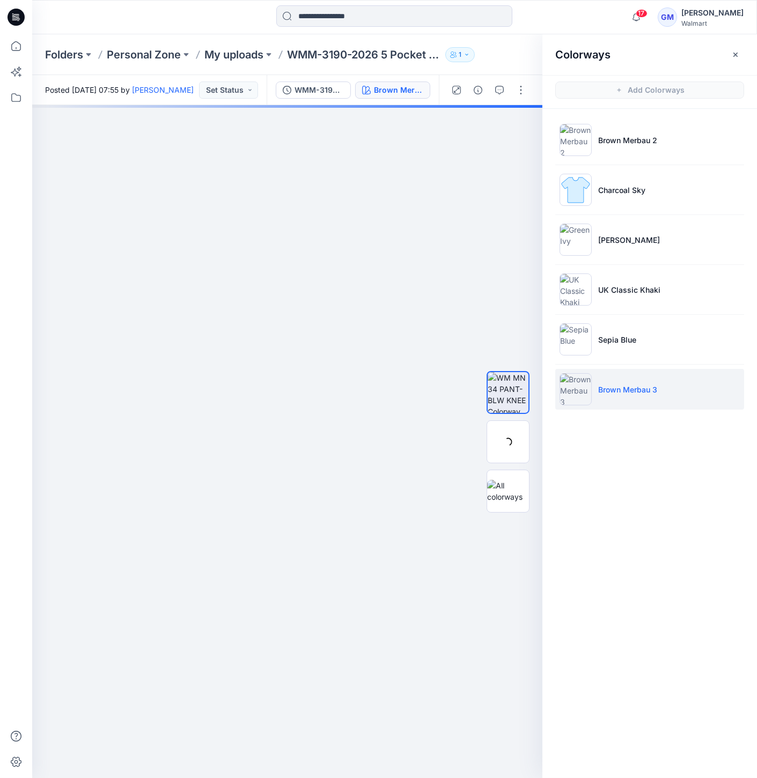
click at [563, 390] on img at bounding box center [575, 389] width 32 height 32
click at [496, 440] on img at bounding box center [508, 442] width 42 height 42
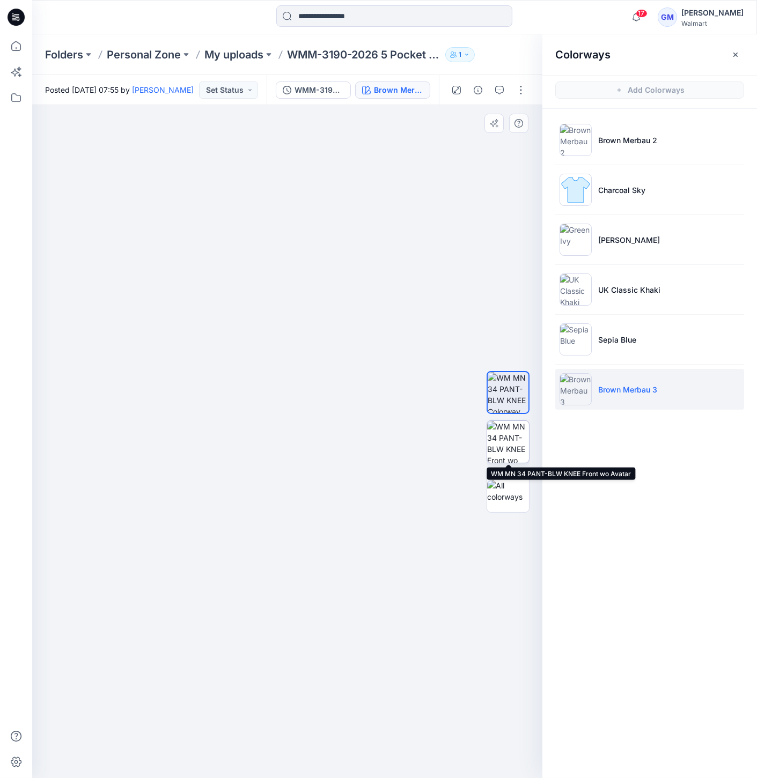
click at [509, 439] on img at bounding box center [508, 442] width 42 height 42
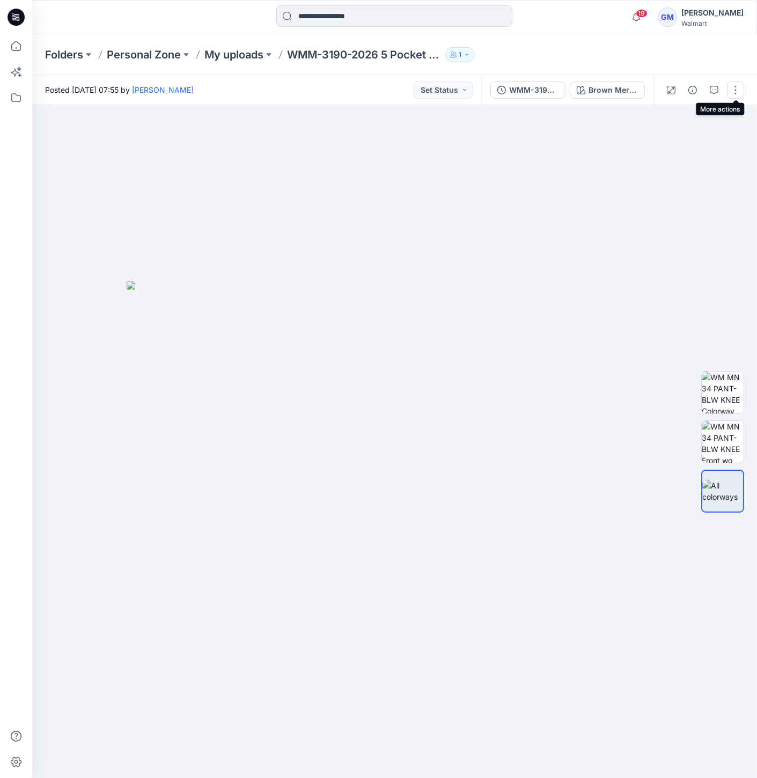
click at [734, 84] on button "button" at bounding box center [735, 90] width 17 height 17
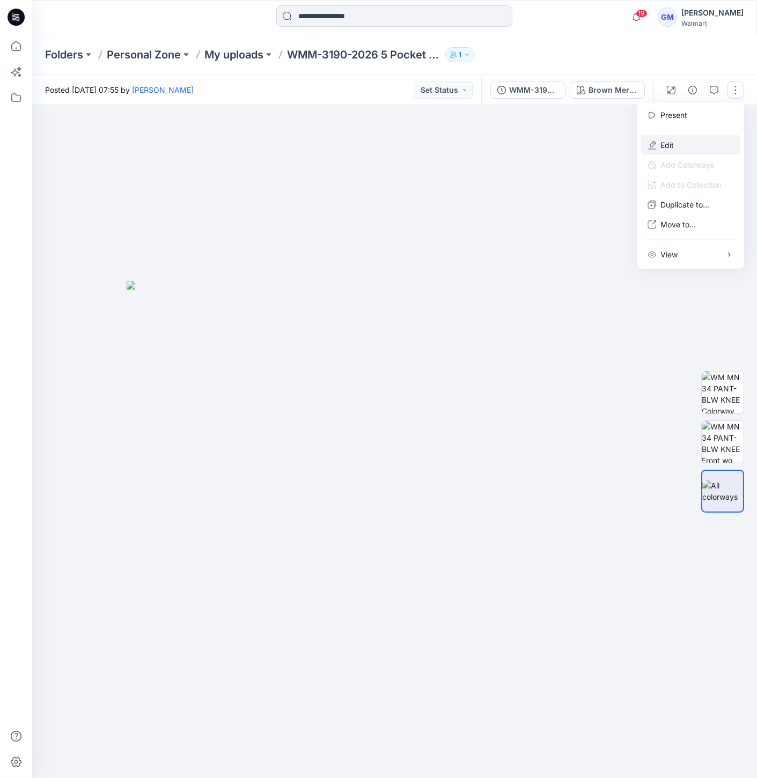
click at [671, 137] on button "Edit" at bounding box center [690, 145] width 99 height 20
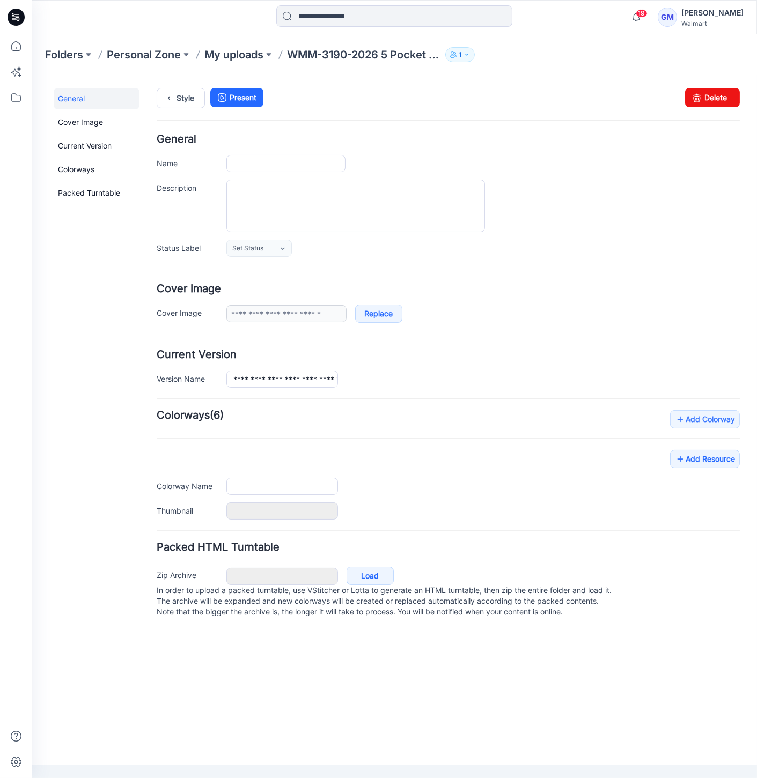
type input "**********"
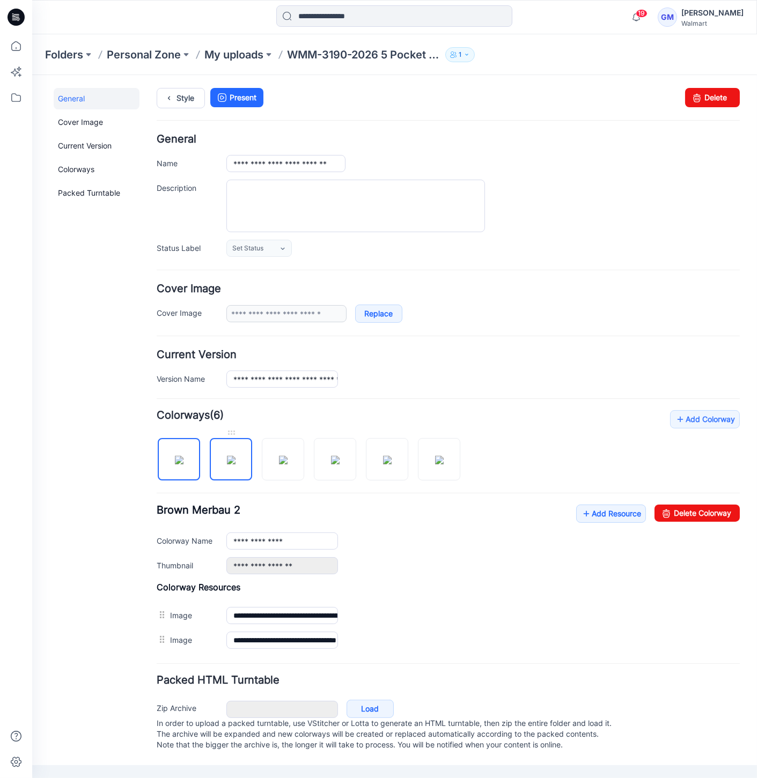
click at [227, 455] on img at bounding box center [231, 459] width 9 height 9
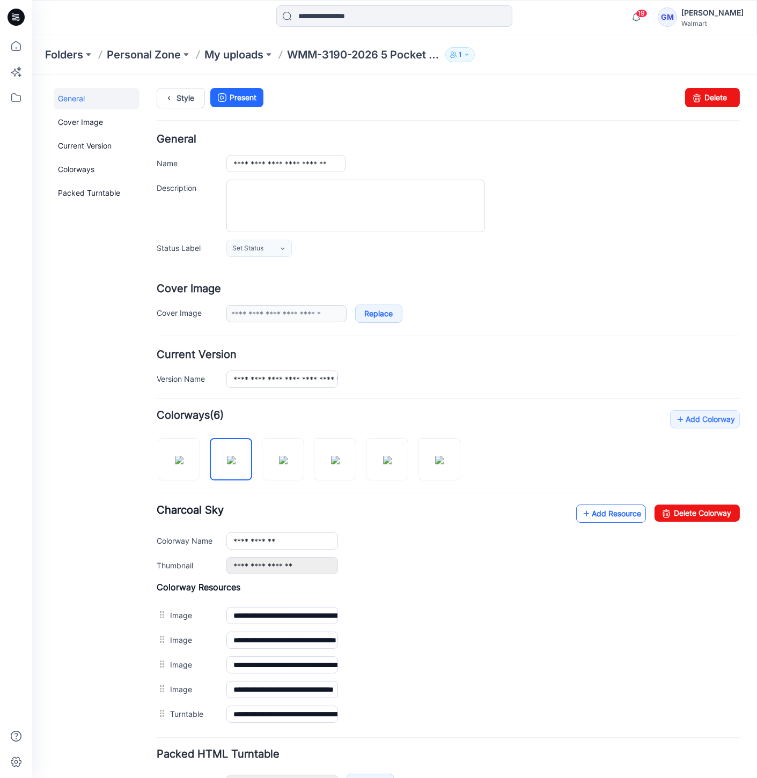
click at [621, 513] on link "Add Resource" at bounding box center [611, 513] width 70 height 18
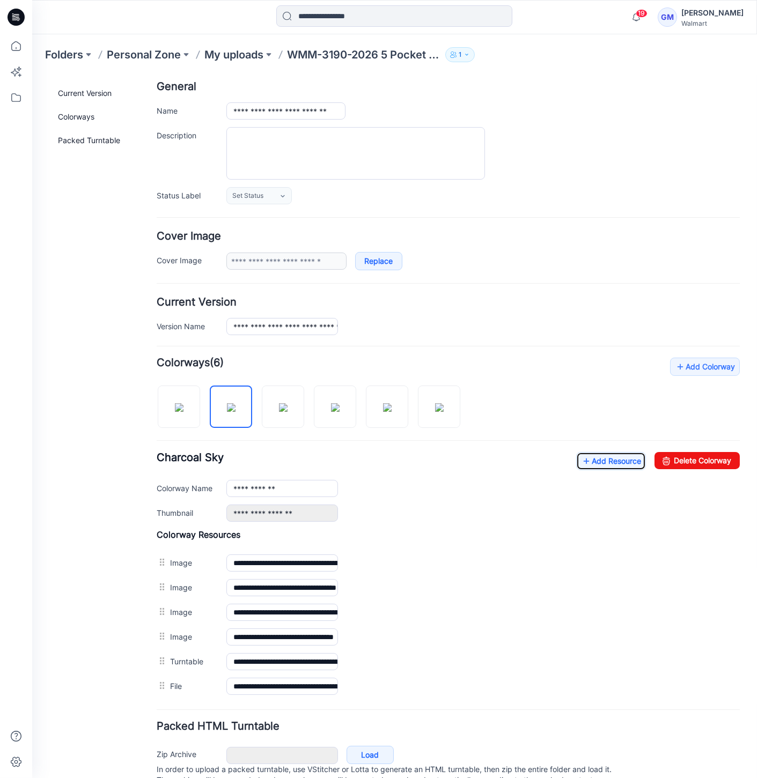
scroll to position [92, 0]
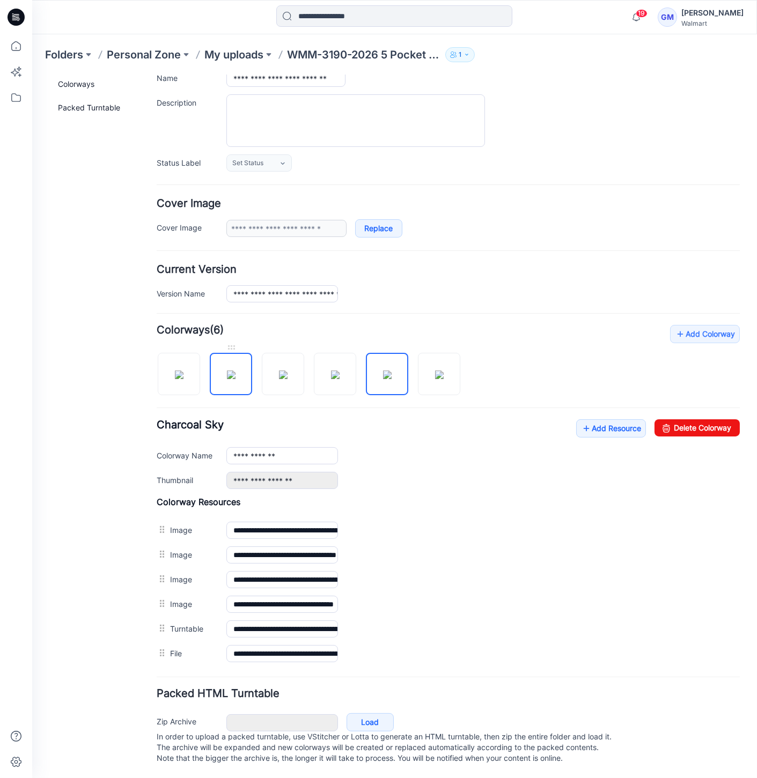
click at [232, 372] on img at bounding box center [231, 374] width 9 height 9
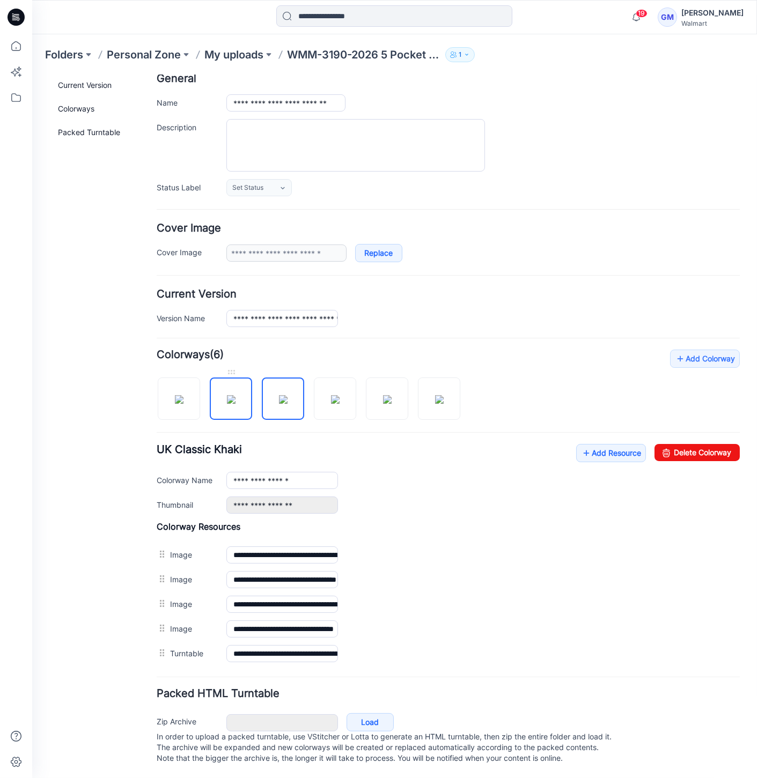
click at [235, 395] on img at bounding box center [231, 399] width 9 height 9
type input "**********"
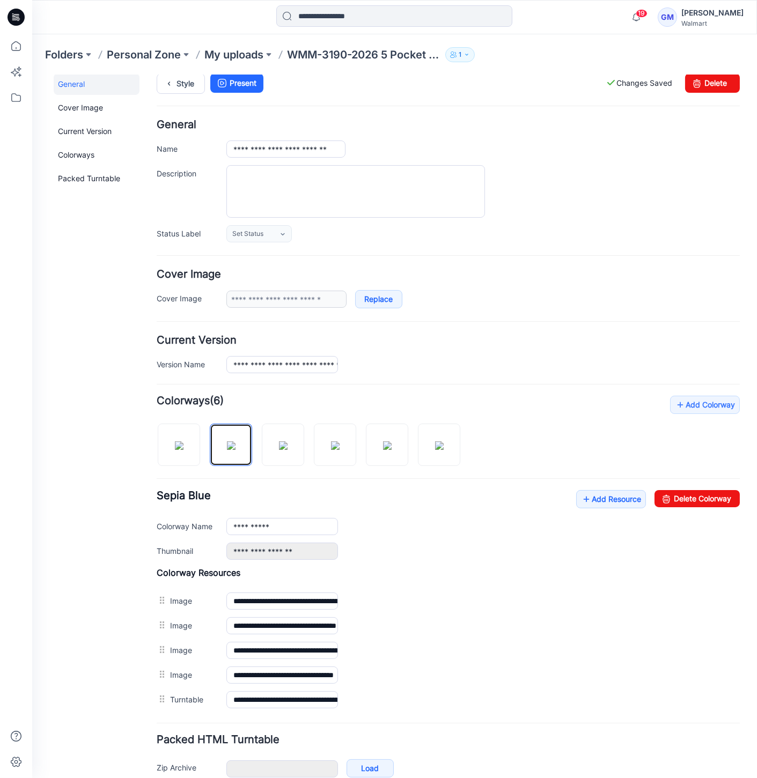
scroll to position [0, 0]
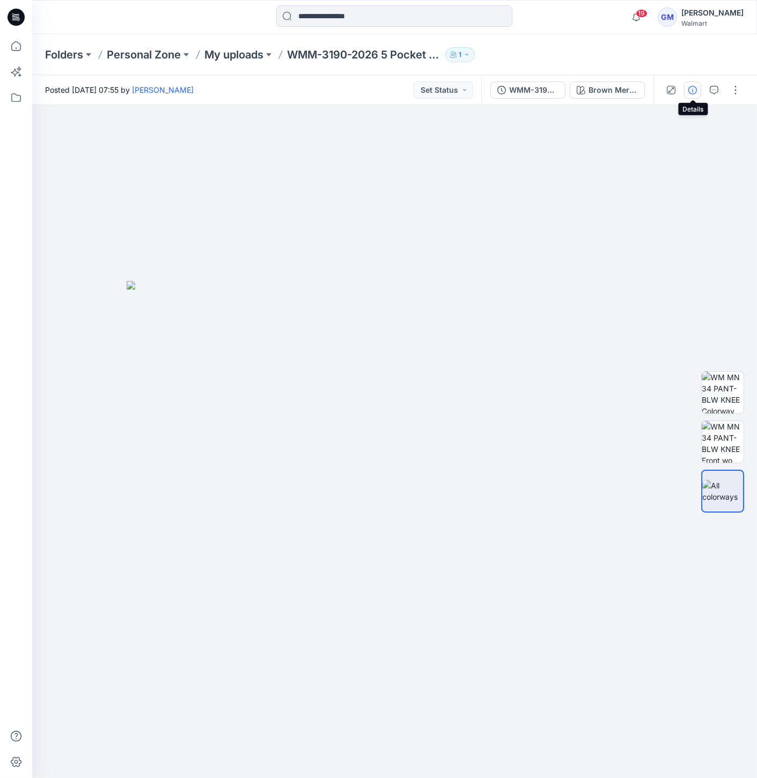
click at [693, 88] on icon "button" at bounding box center [692, 90] width 9 height 9
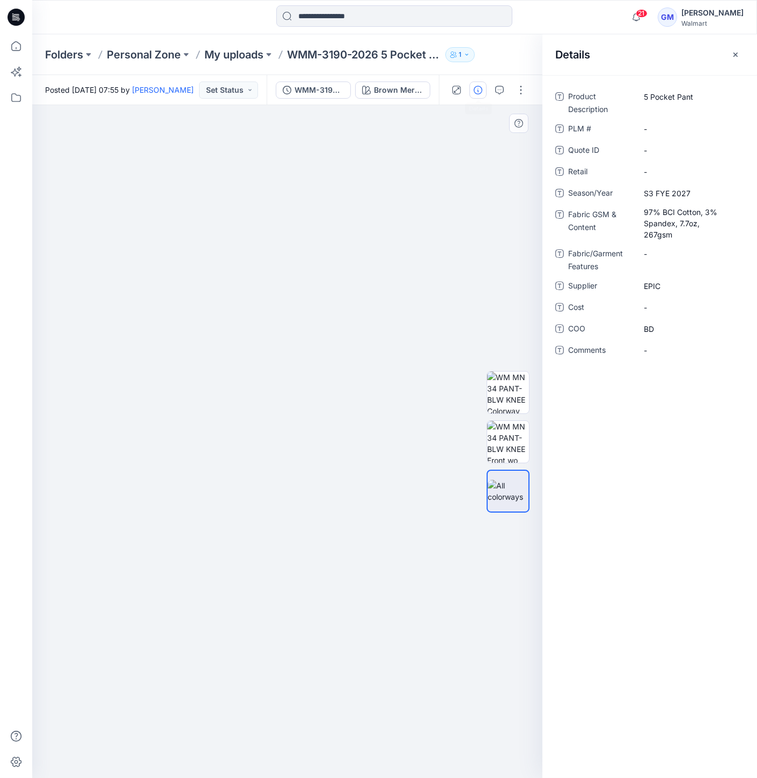
click at [322, 665] on div at bounding box center [287, 441] width 510 height 673
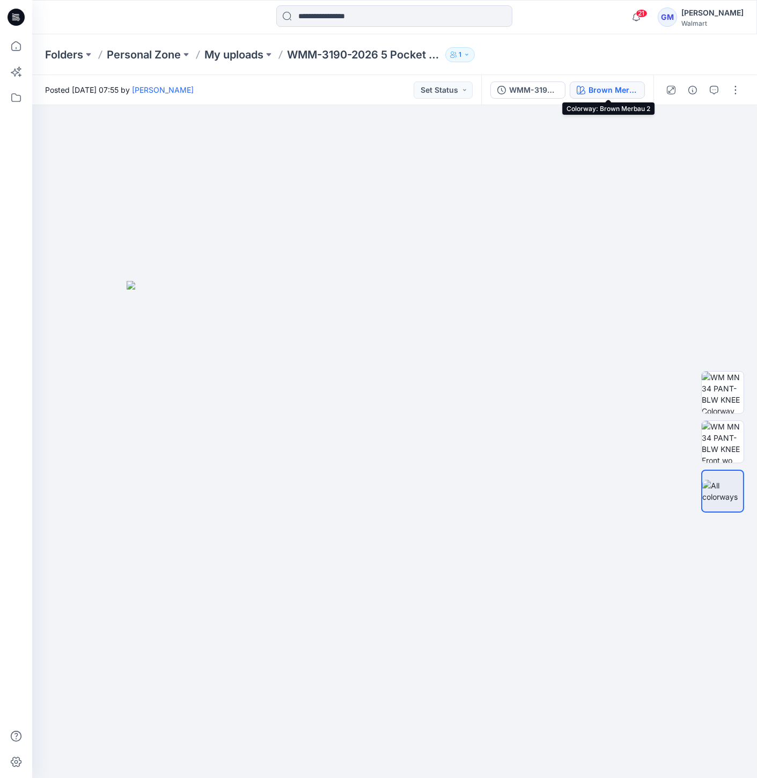
click at [613, 82] on button "Brown Merbau 2" at bounding box center [607, 90] width 75 height 17
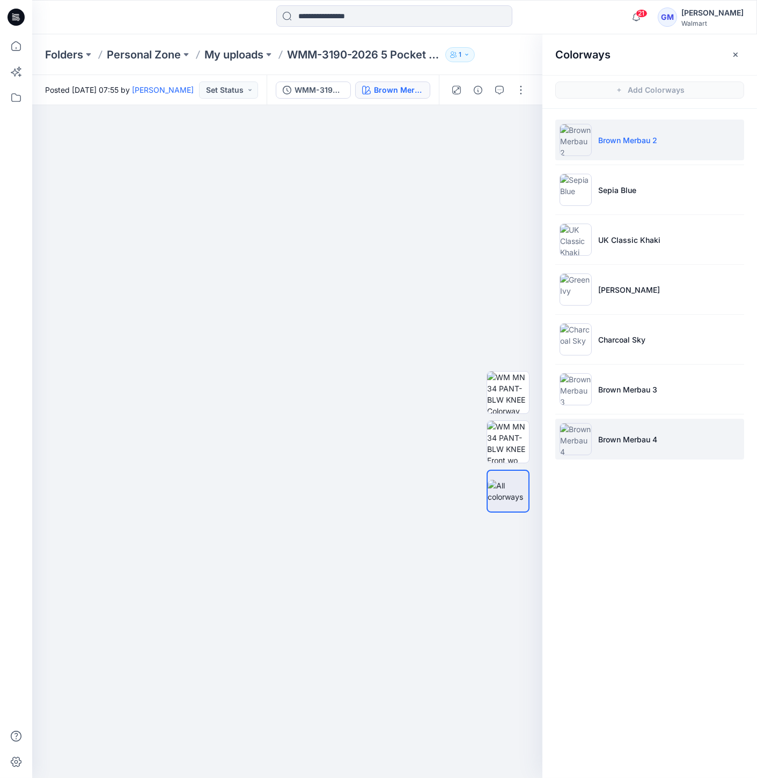
click at [588, 430] on img at bounding box center [575, 439] width 32 height 32
click at [590, 431] on img at bounding box center [575, 439] width 32 height 32
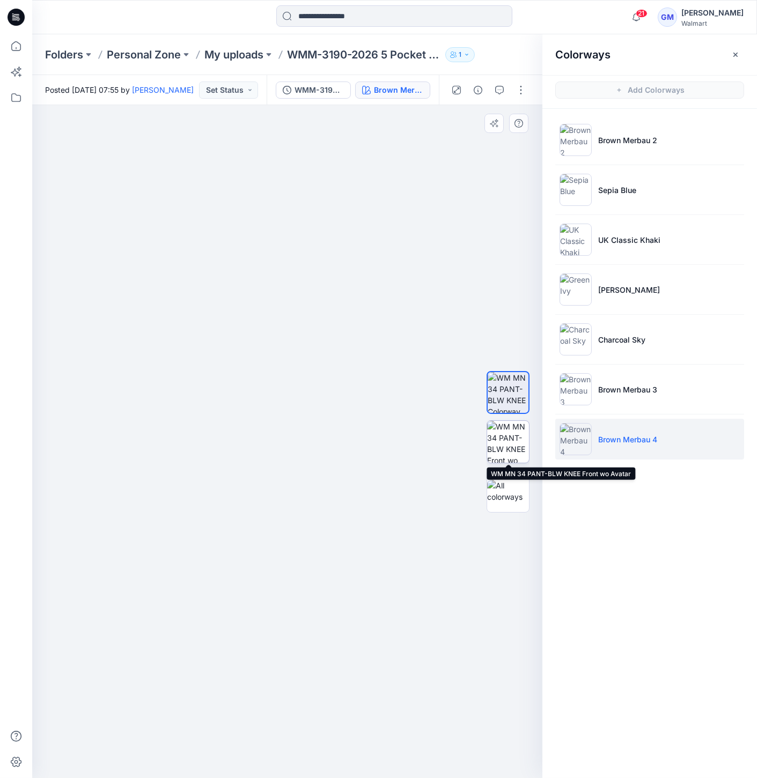
click at [506, 434] on img at bounding box center [508, 442] width 42 height 42
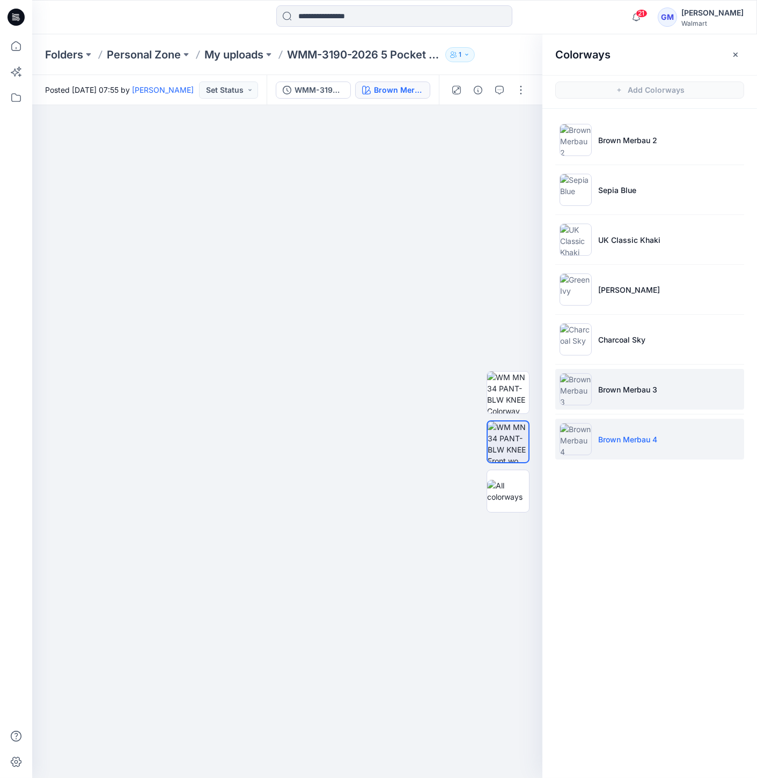
click at [560, 394] on img at bounding box center [575, 389] width 32 height 32
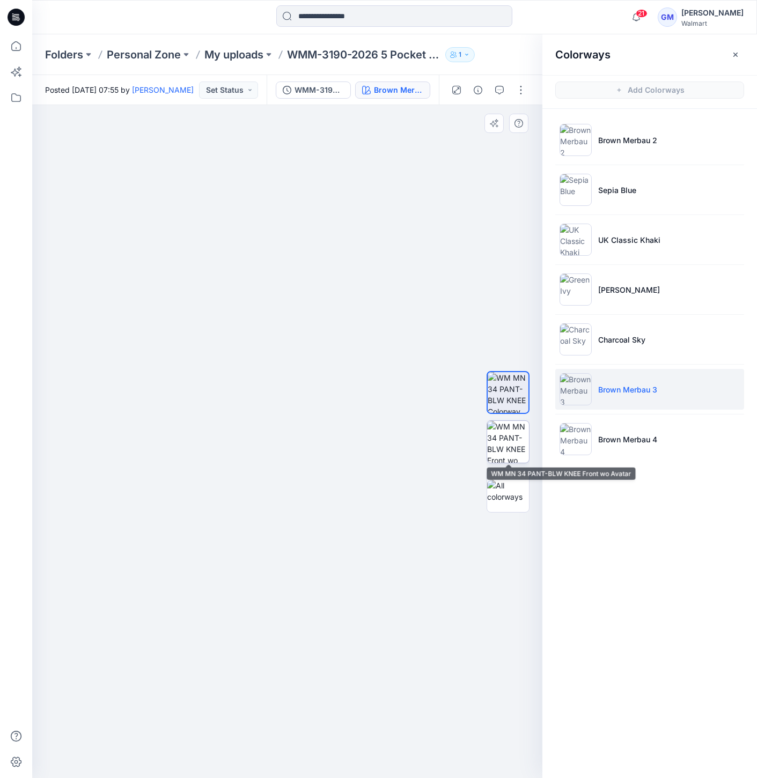
click at [492, 432] on img at bounding box center [508, 442] width 42 height 42
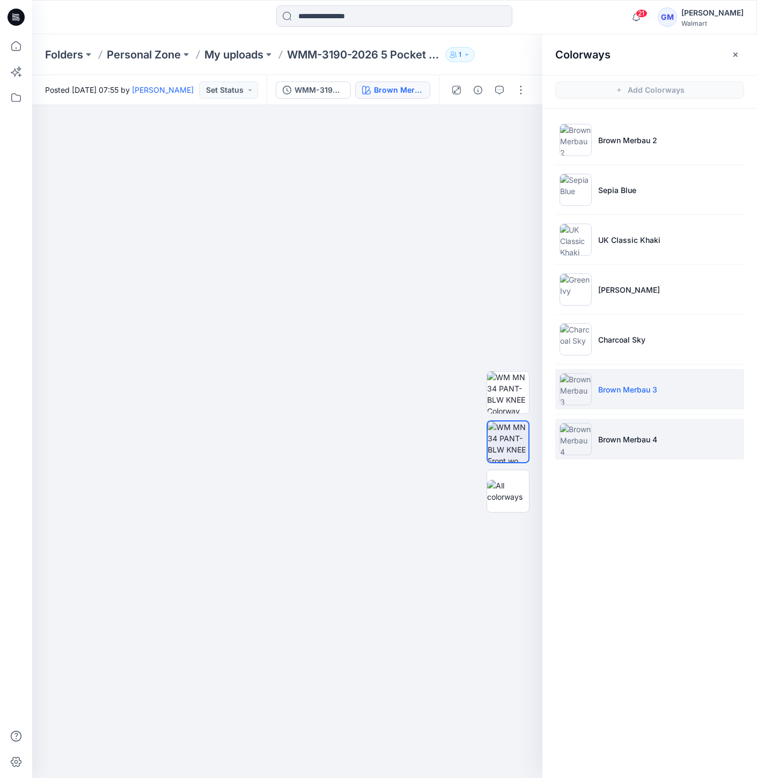
click at [602, 453] on li "Brown Merbau 4" at bounding box center [649, 439] width 189 height 41
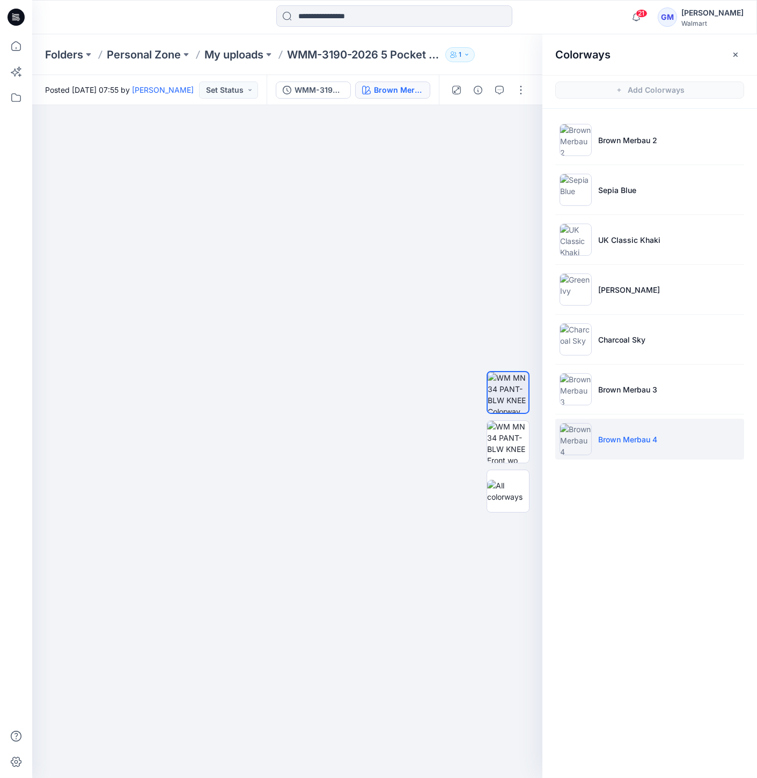
click at [578, 445] on img at bounding box center [575, 439] width 32 height 32
click at [532, 444] on div at bounding box center [508, 442] width 69 height 268
click at [528, 444] on div at bounding box center [507, 442] width 43 height 43
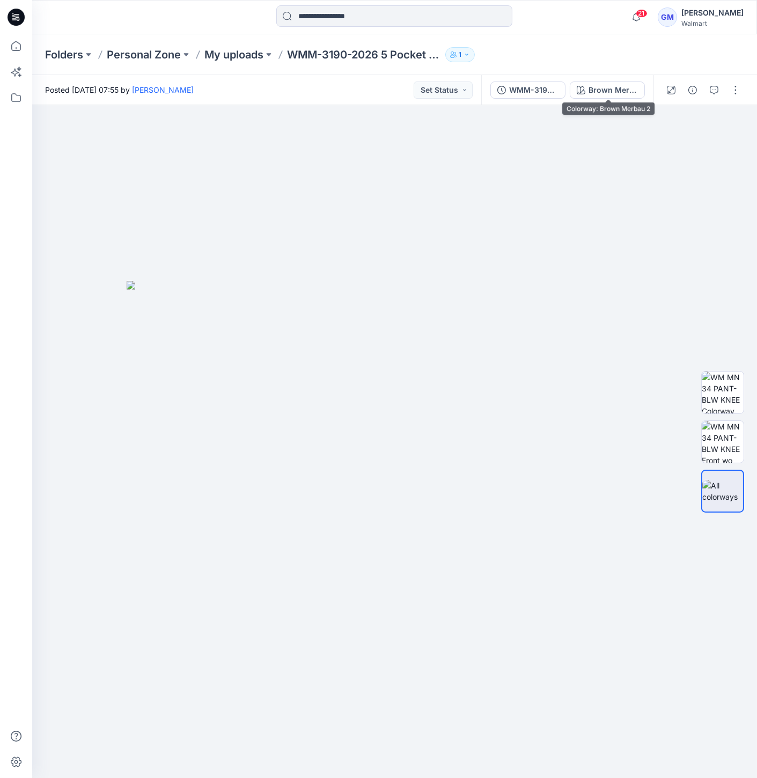
click at [616, 77] on div "WMM-3190-2026 5 Pocket Pant_Full Colorway Brown Merbau 2" at bounding box center [567, 90] width 172 height 30
click at [621, 86] on div "Brown Merbau 2" at bounding box center [612, 90] width 49 height 12
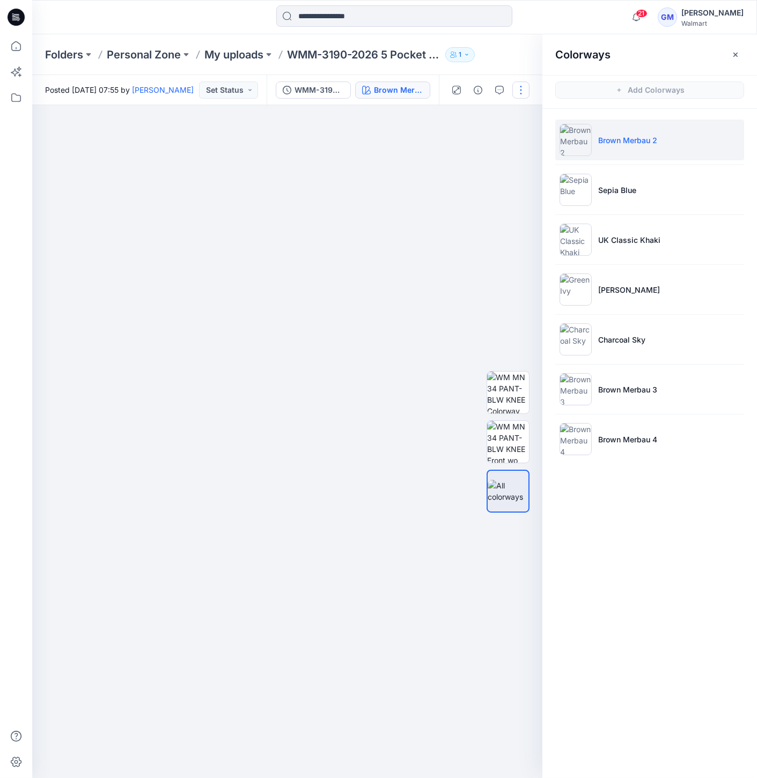
click at [522, 88] on button "button" at bounding box center [520, 90] width 17 height 17
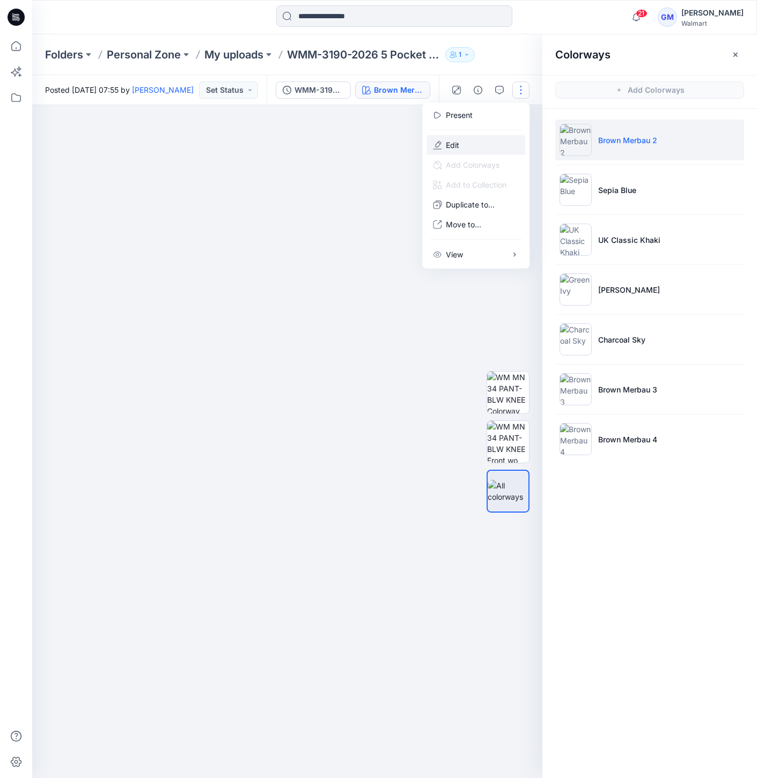
click at [463, 148] on button "Edit" at bounding box center [475, 145] width 99 height 20
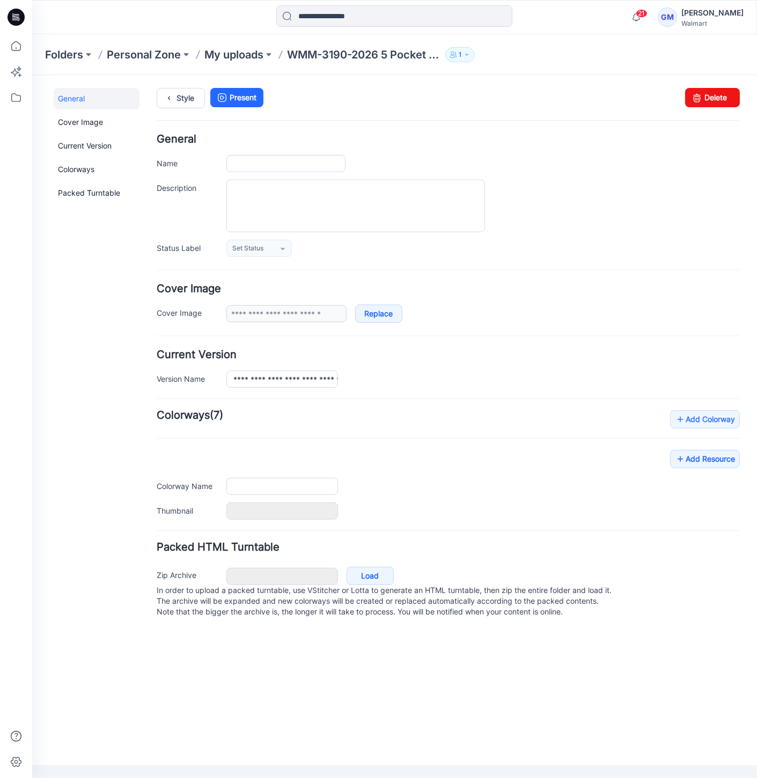
type input "**********"
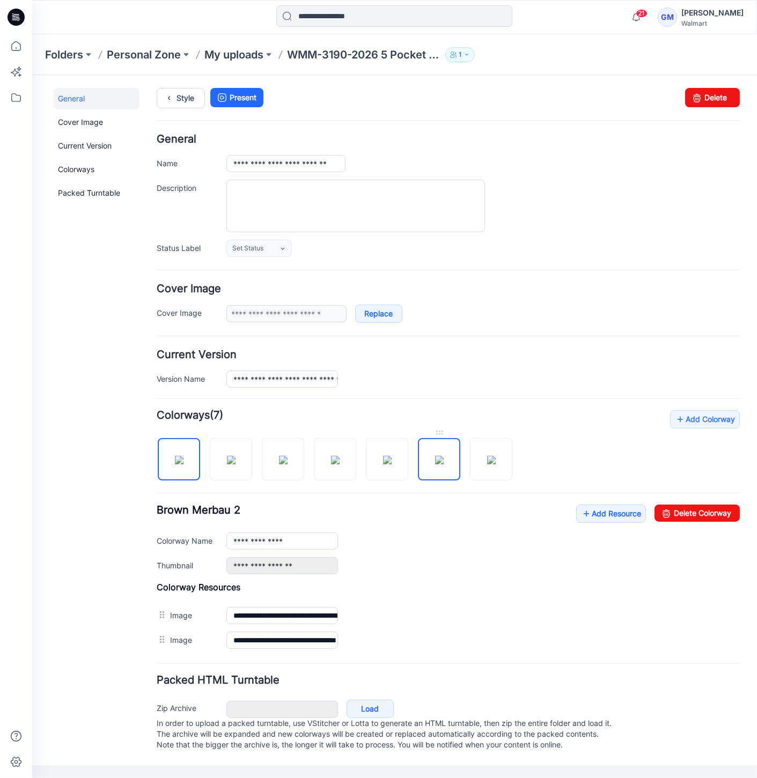
click at [442, 464] on img at bounding box center [439, 459] width 9 height 9
click at [182, 455] on img at bounding box center [179, 459] width 9 height 9
drag, startPoint x: 705, startPoint y: 511, endPoint x: 473, endPoint y: 123, distance: 451.7
click at [705, 511] on link "Delete Colorway" at bounding box center [696, 512] width 85 height 17
type input "**********"
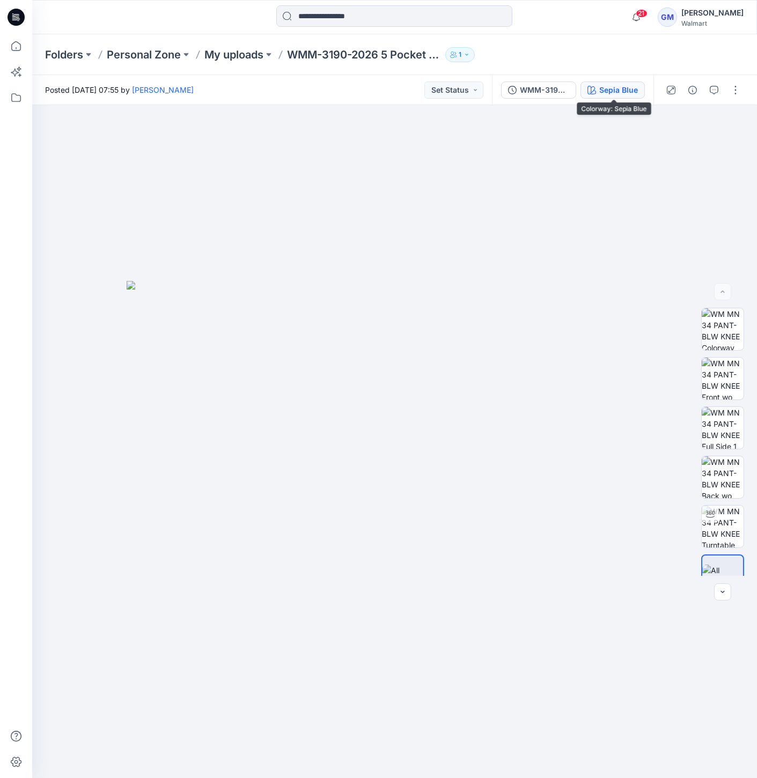
click at [615, 83] on button "Sepia Blue" at bounding box center [612, 90] width 64 height 17
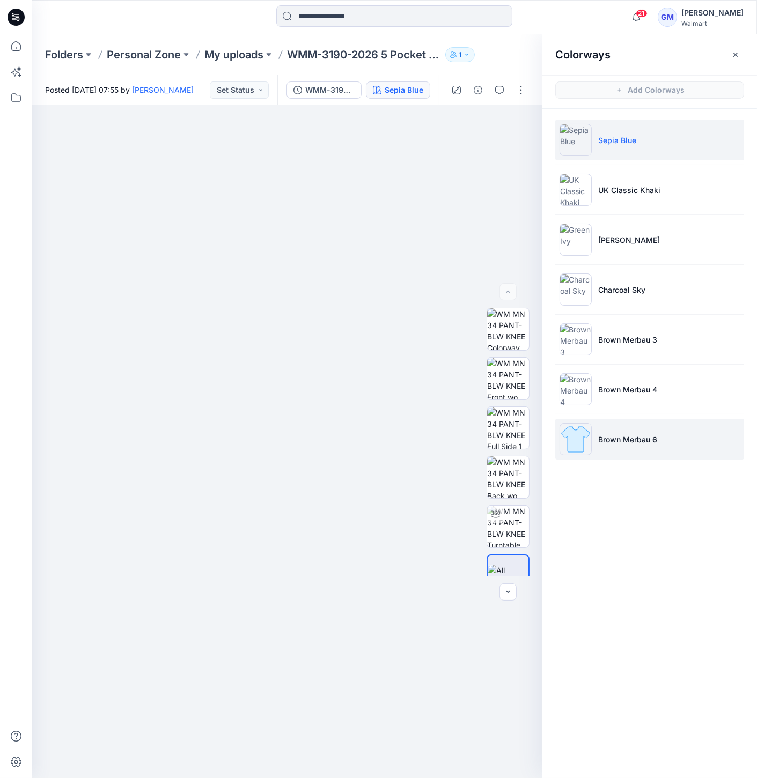
click at [595, 444] on li "Brown Merbau 6" at bounding box center [649, 439] width 189 height 41
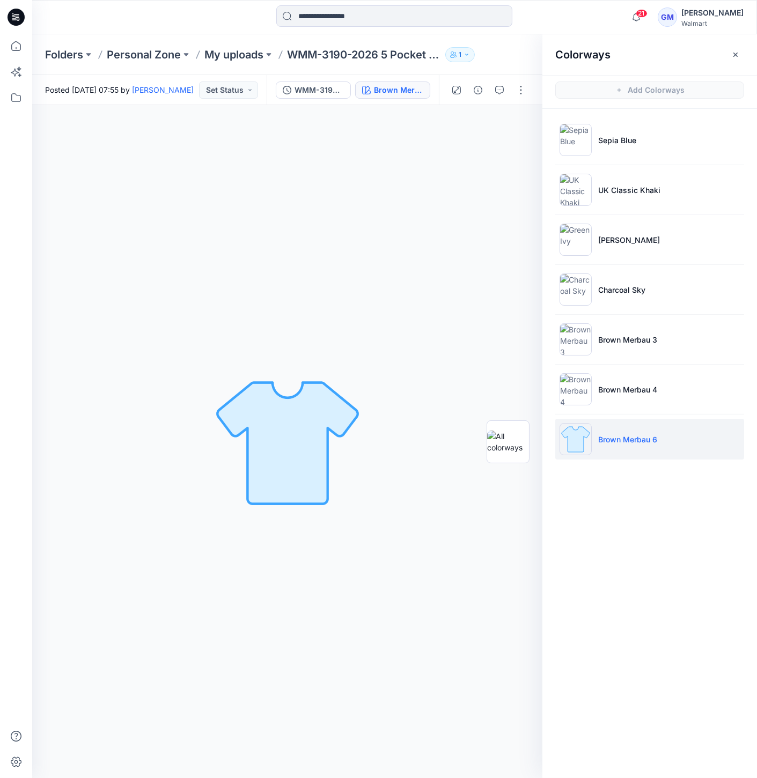
click at [578, 440] on img at bounding box center [575, 439] width 32 height 32
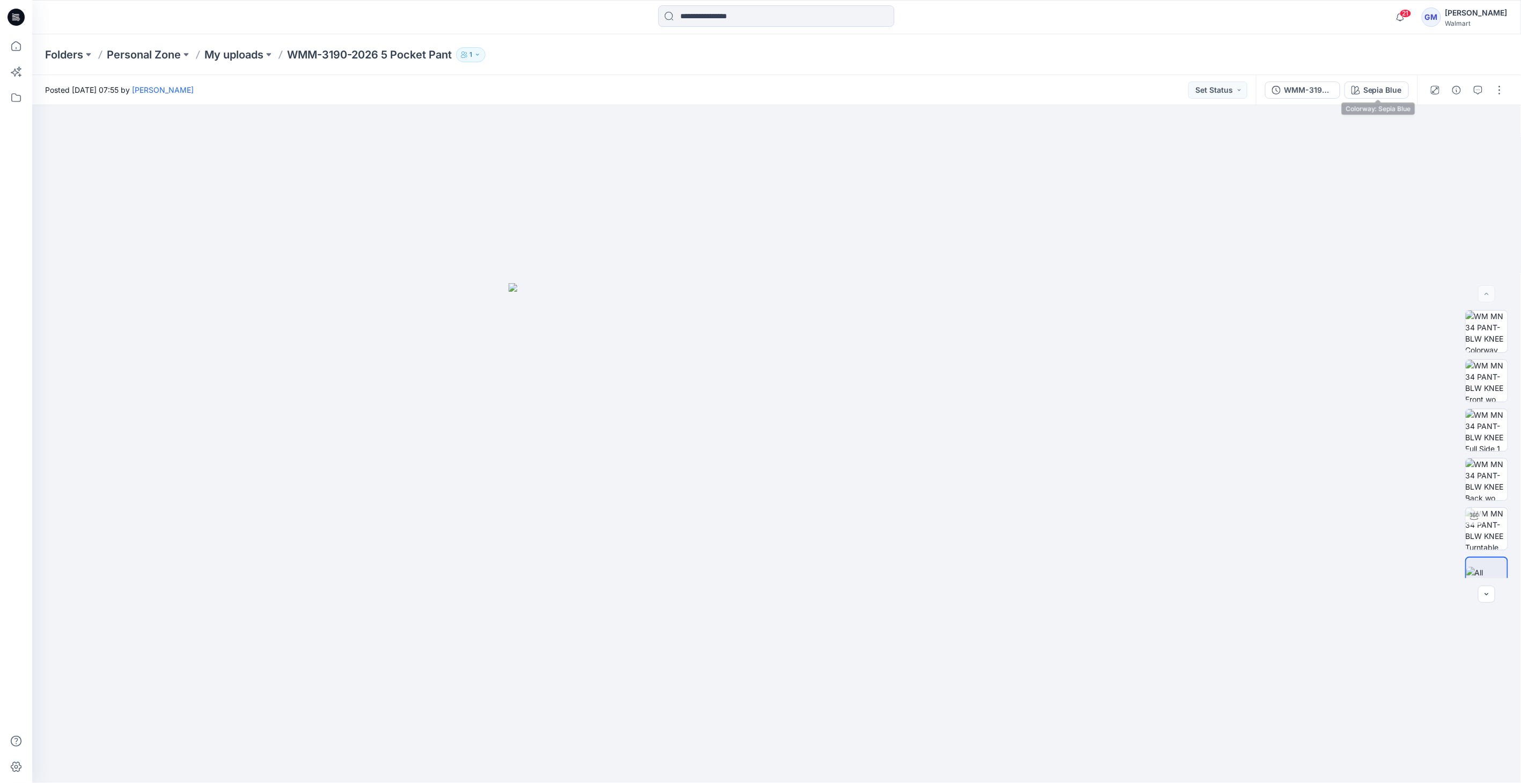
click at [1373, 88] on div "Sepia Blue" at bounding box center [1382, 90] width 39 height 12
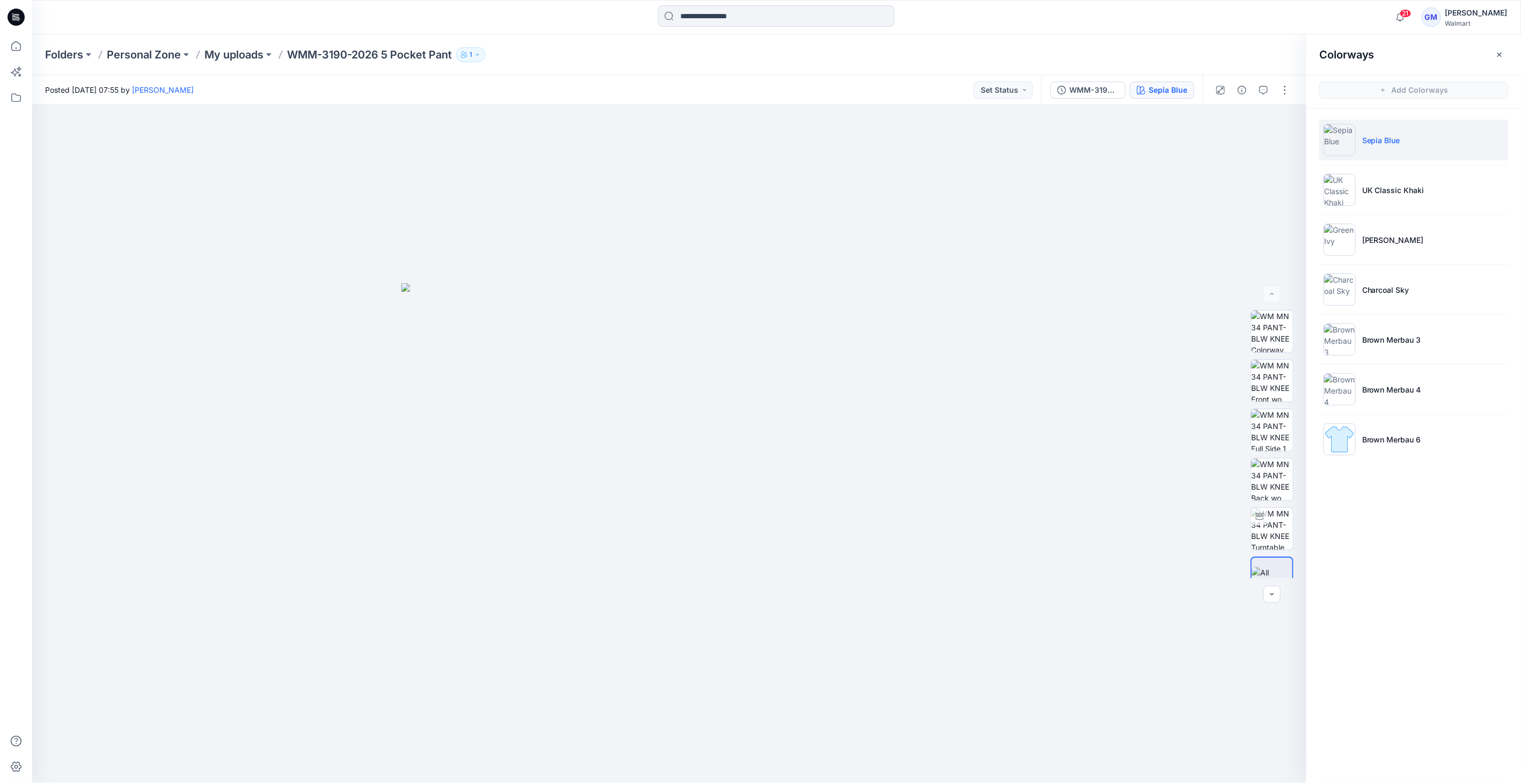
click at [1315, 410] on ul "Sepia Blue UK Classic Khaki [PERSON_NAME] Charcoal Sky Brown Merbau 3 Brown Mer…" at bounding box center [1413, 290] width 215 height 362
click at [1339, 438] on img at bounding box center [1339, 439] width 32 height 32
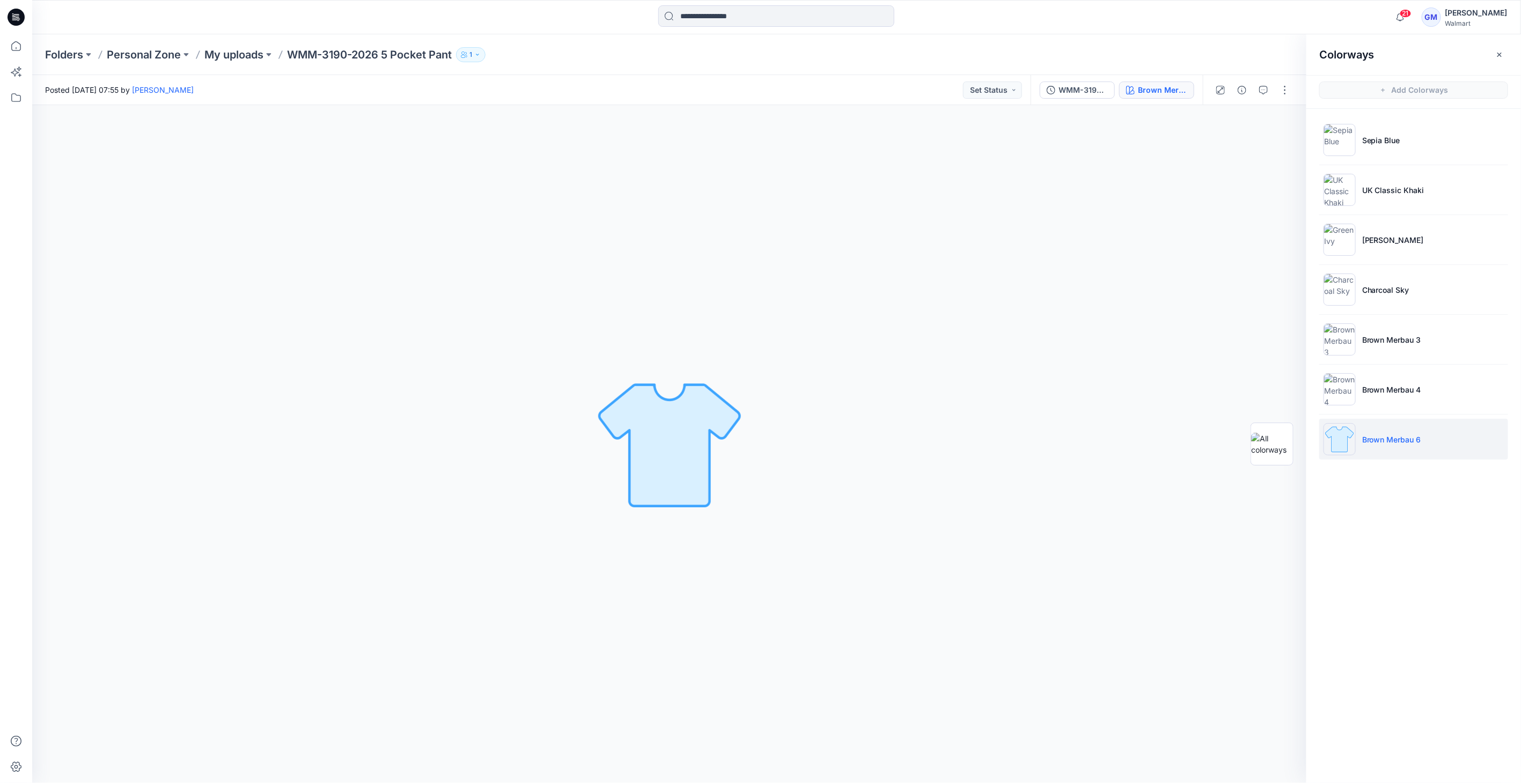
click at [1339, 437] on img at bounding box center [1339, 439] width 32 height 32
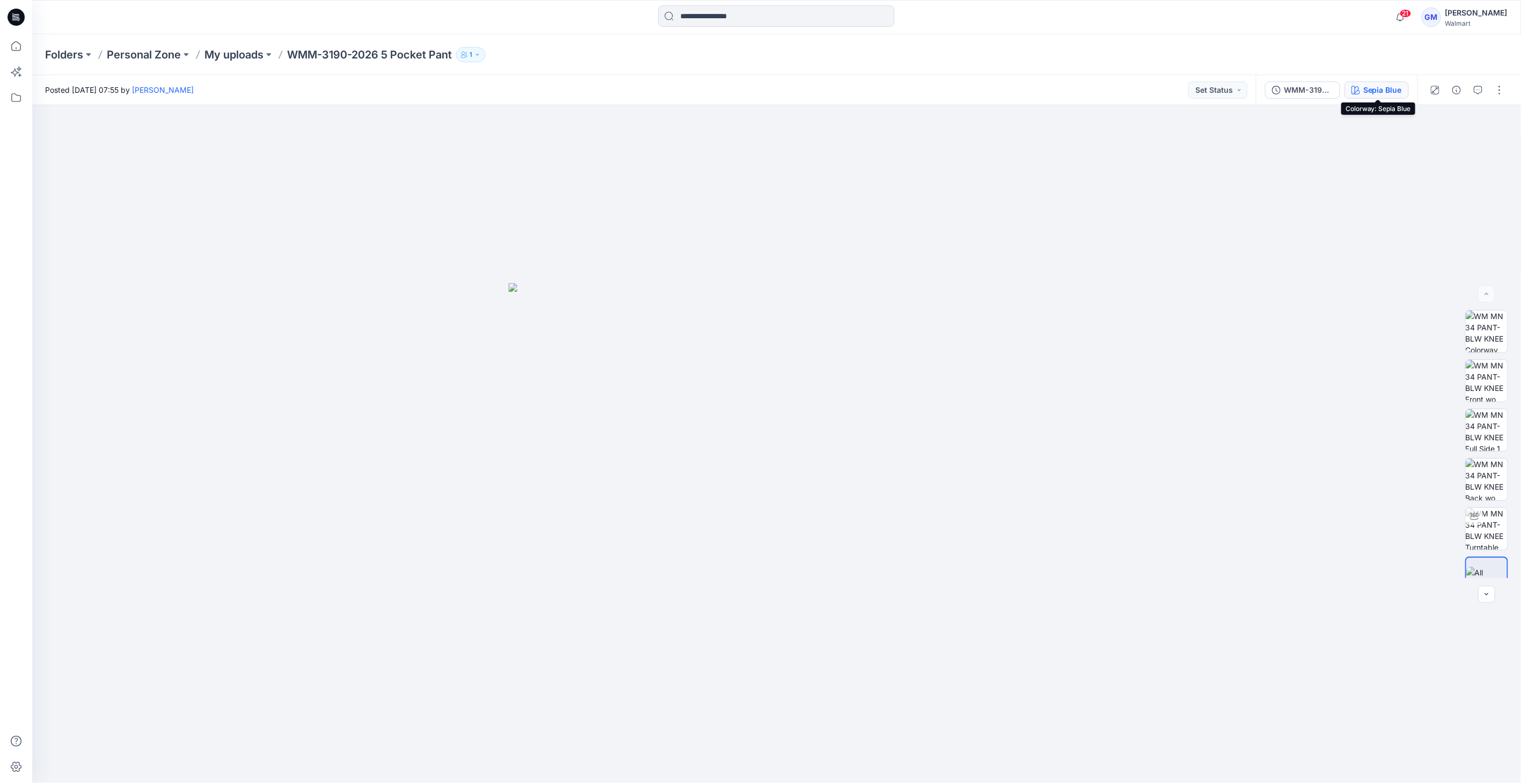
click at [1363, 84] on button "Sepia Blue" at bounding box center [1376, 90] width 64 height 17
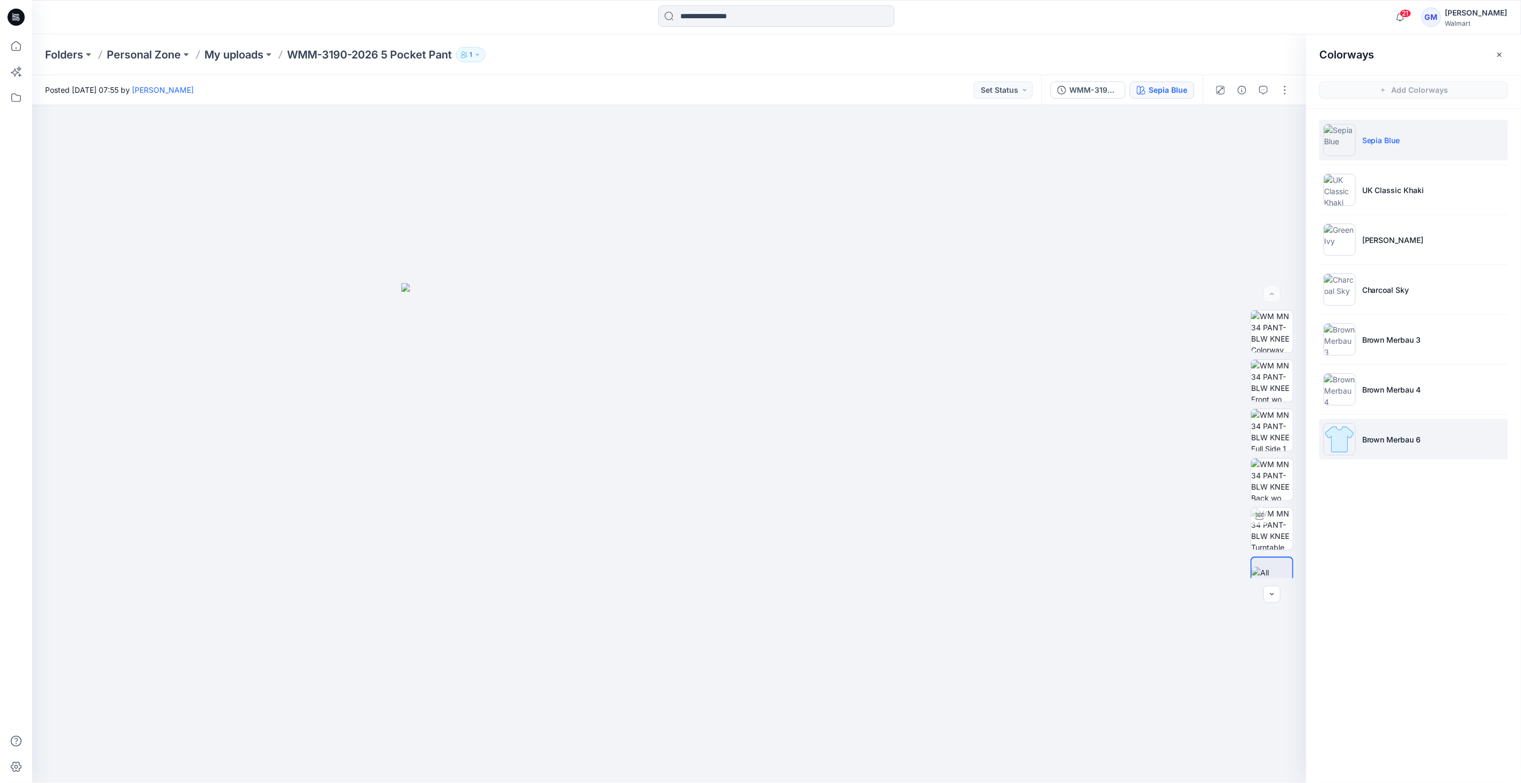
click at [1379, 429] on li "Brown Merbau 6" at bounding box center [1413, 439] width 189 height 41
click at [1356, 442] on li "Brown Merbau 6" at bounding box center [1413, 439] width 189 height 41
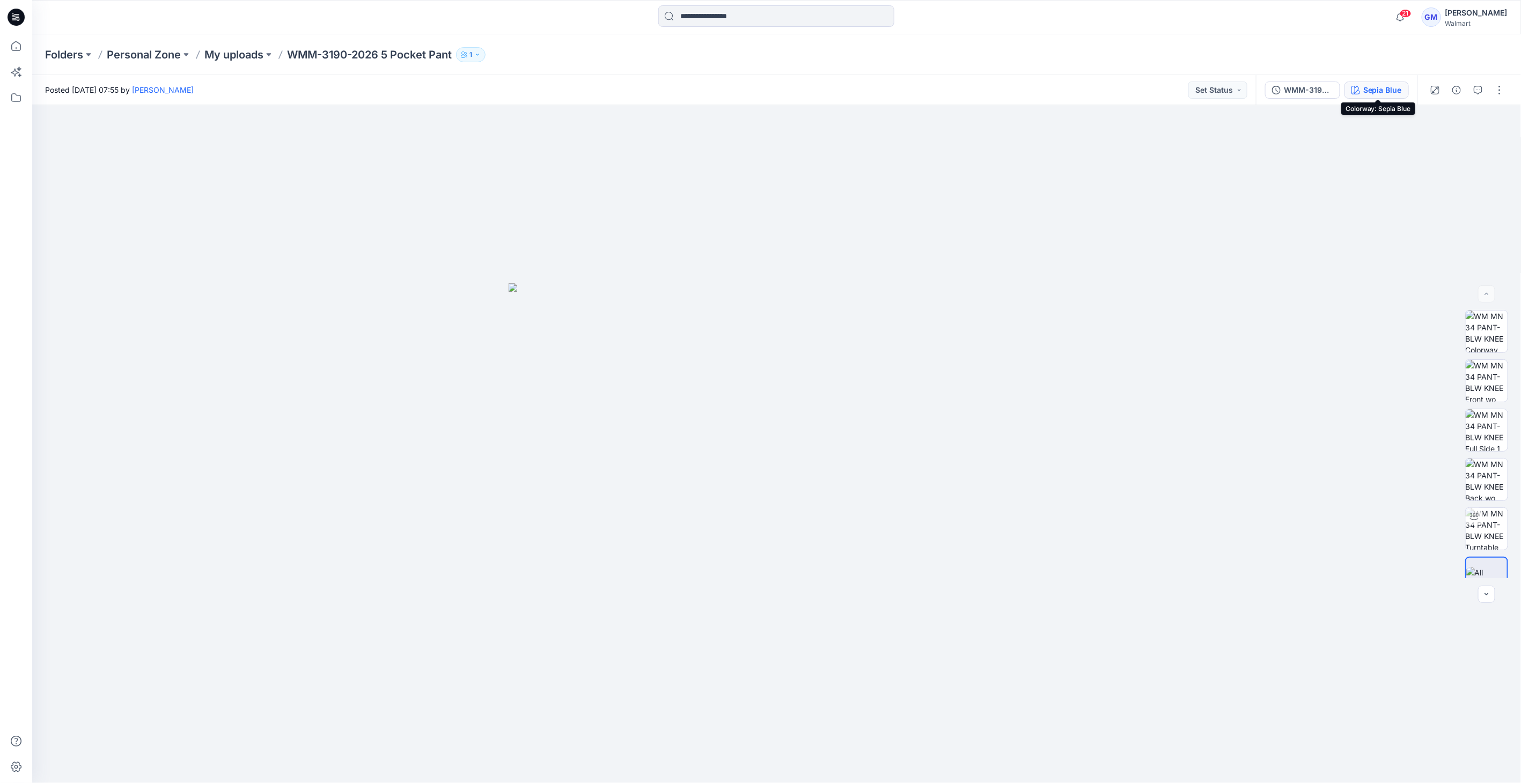
click at [1381, 92] on div "Sepia Blue" at bounding box center [1382, 90] width 39 height 12
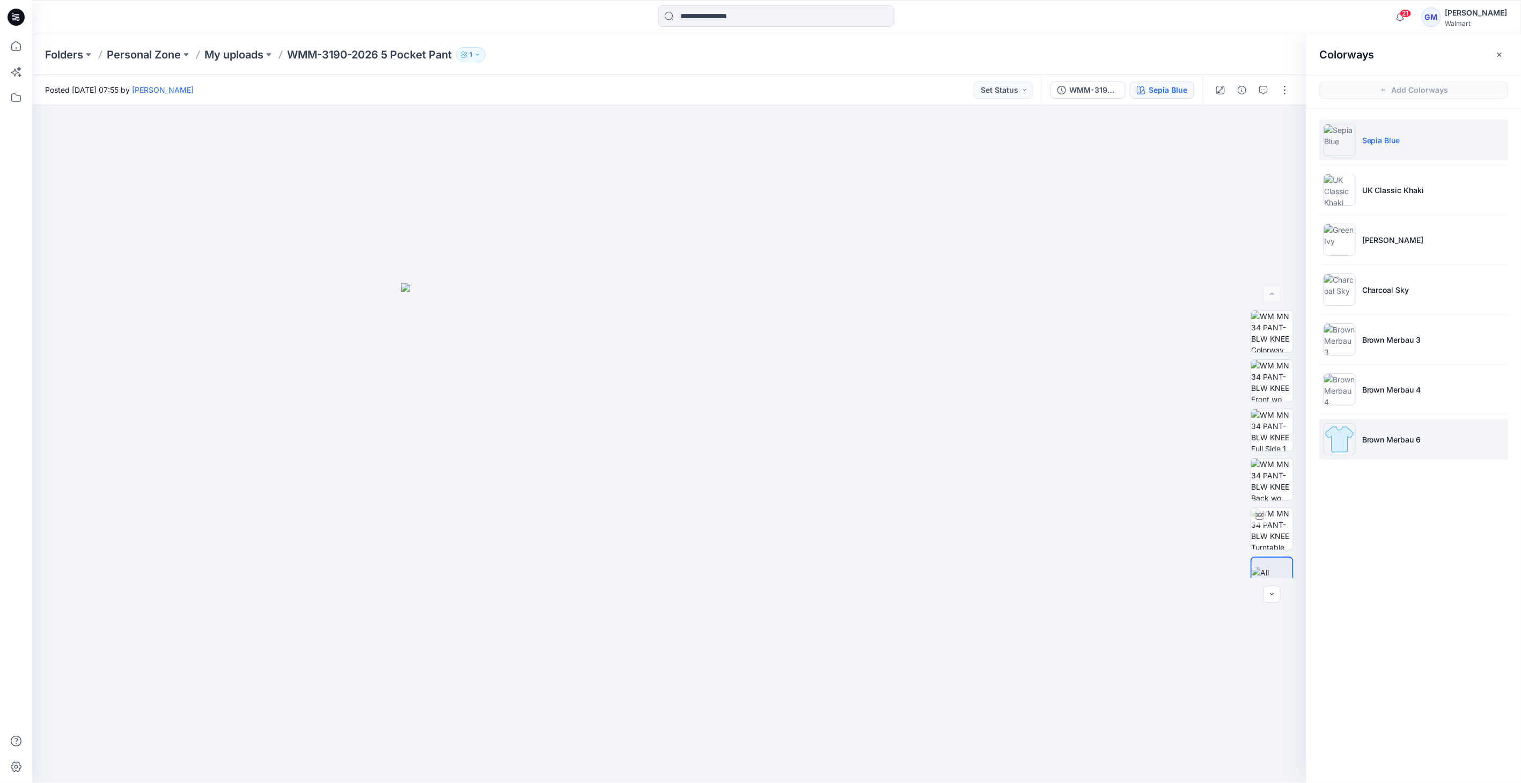
click at [1400, 444] on li "Brown Merbau 6" at bounding box center [1413, 439] width 189 height 41
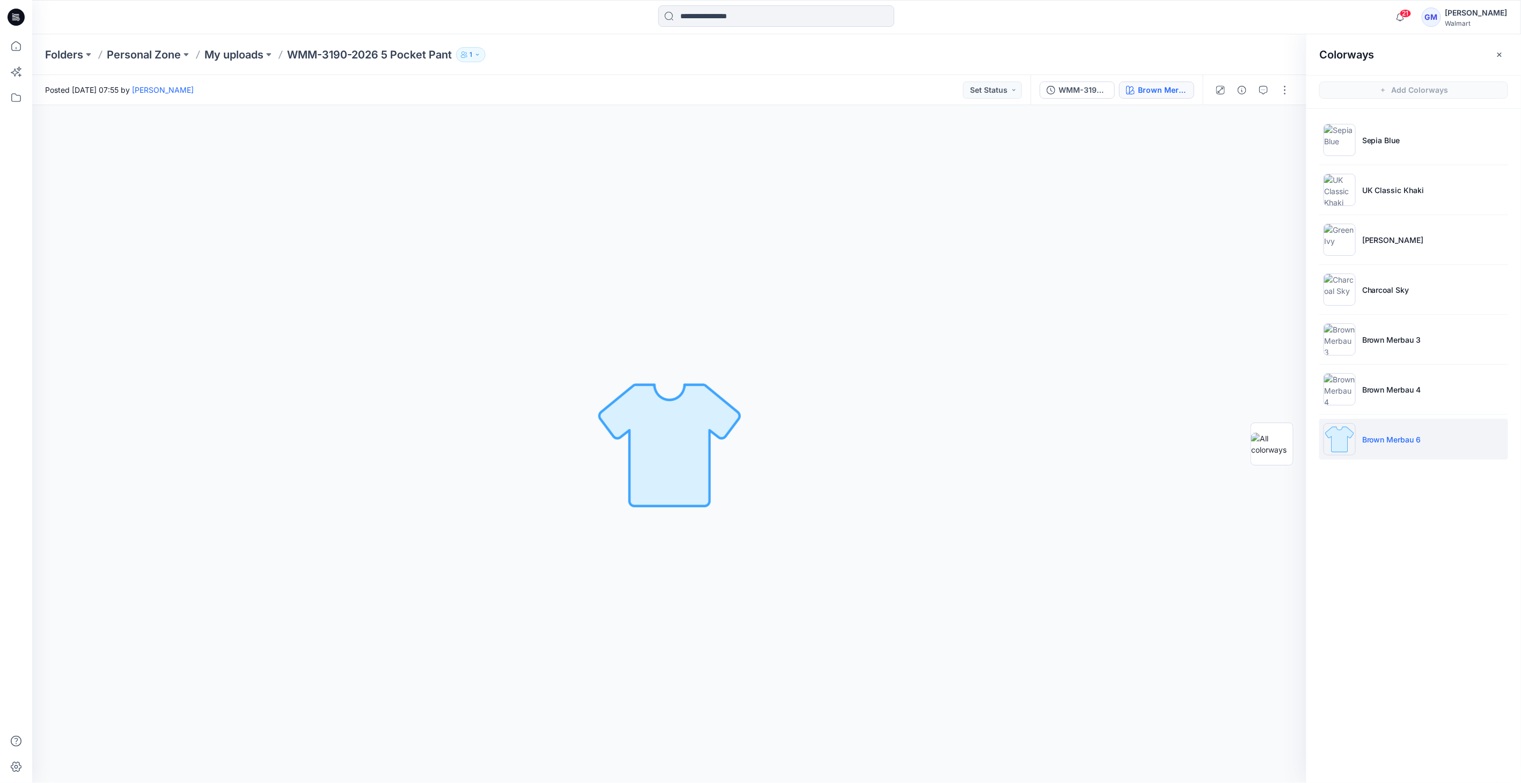
click at [1350, 441] on img at bounding box center [1339, 439] width 32 height 32
click at [1339, 447] on img at bounding box center [1339, 439] width 32 height 32
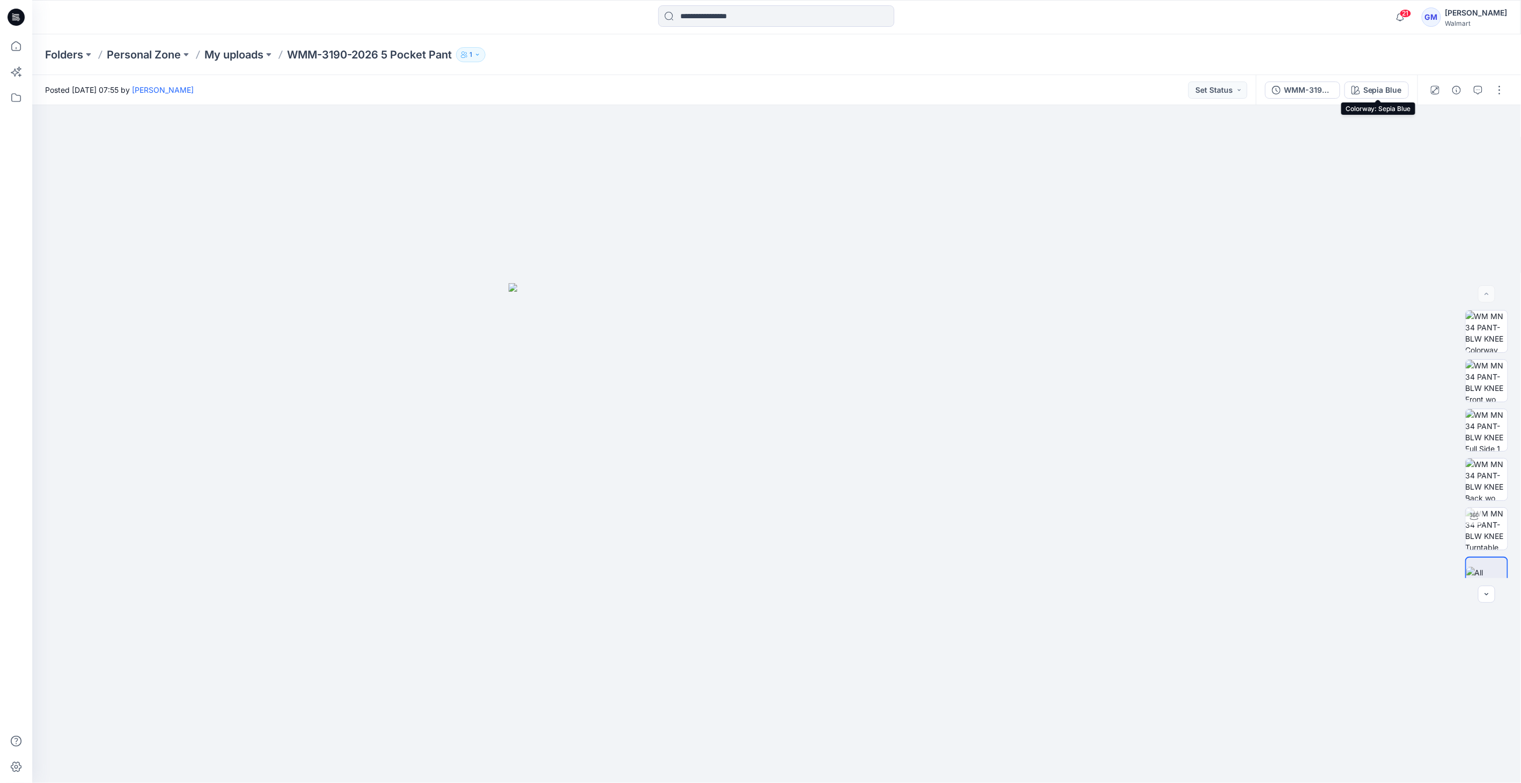
click at [1373, 93] on div "Sepia Blue" at bounding box center [1382, 90] width 39 height 12
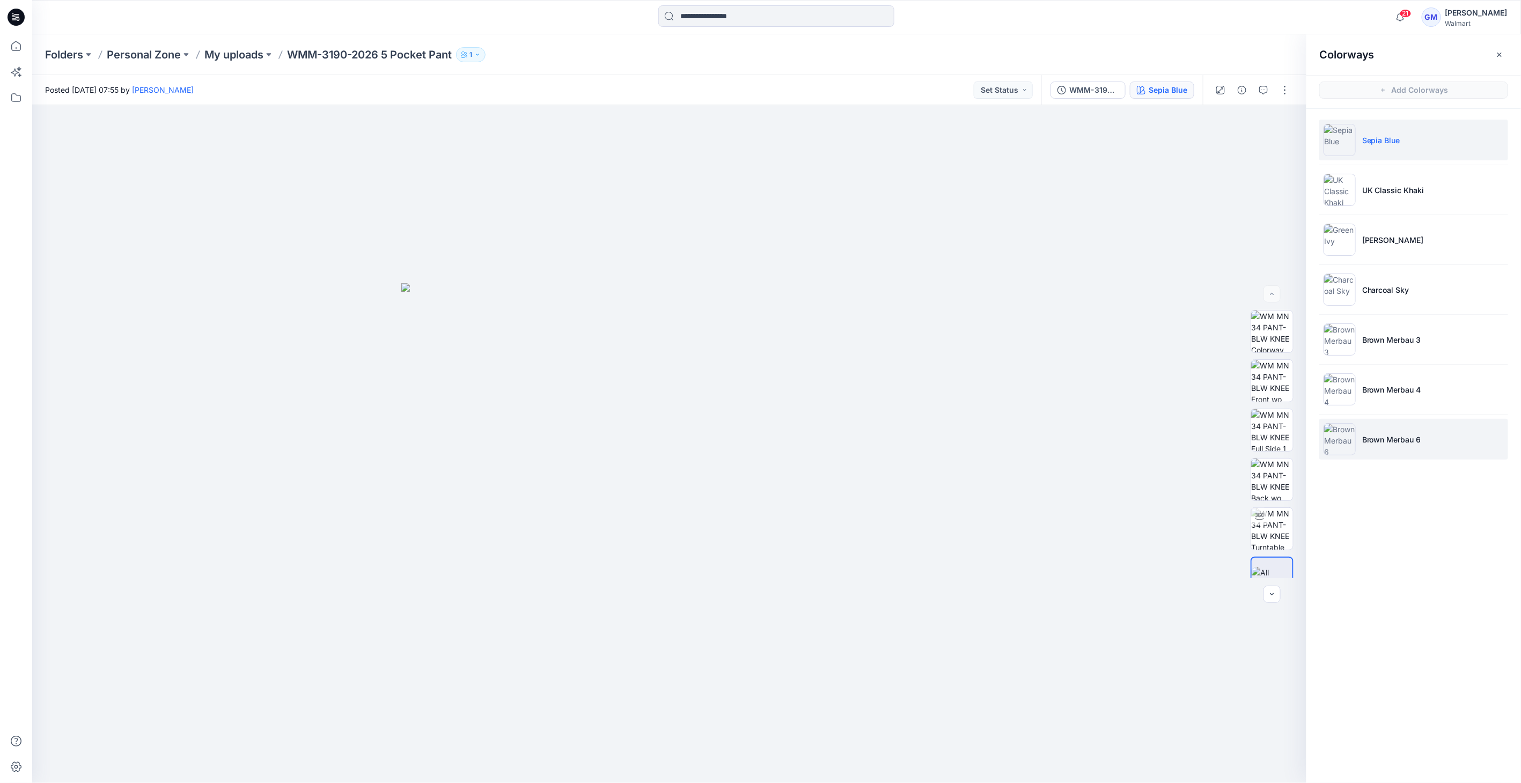
click at [1355, 432] on img at bounding box center [1339, 439] width 32 height 32
click at [1337, 439] on img at bounding box center [1339, 439] width 32 height 32
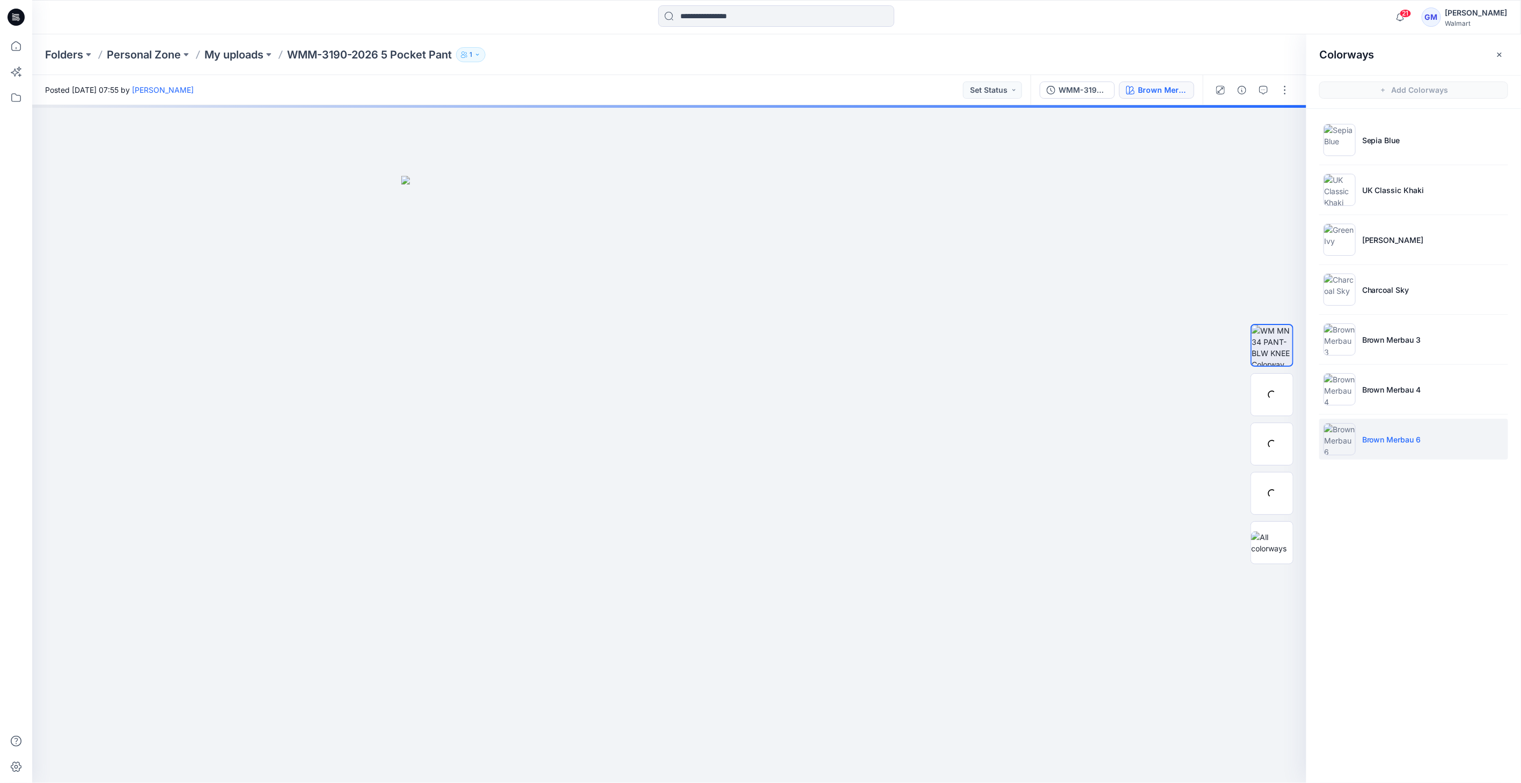
click at [1337, 439] on img at bounding box center [1339, 439] width 32 height 32
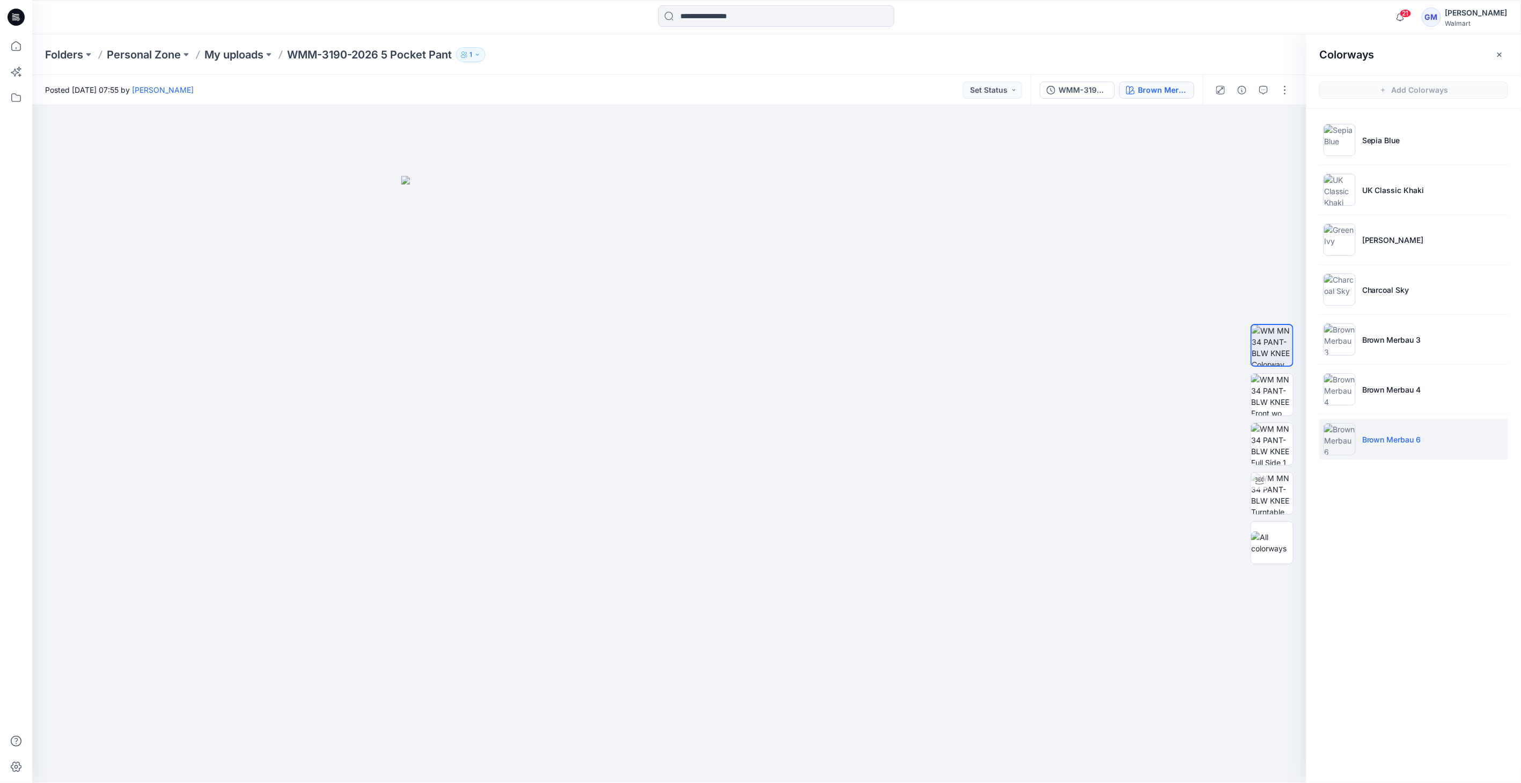
click at [1337, 439] on img at bounding box center [1339, 439] width 32 height 32
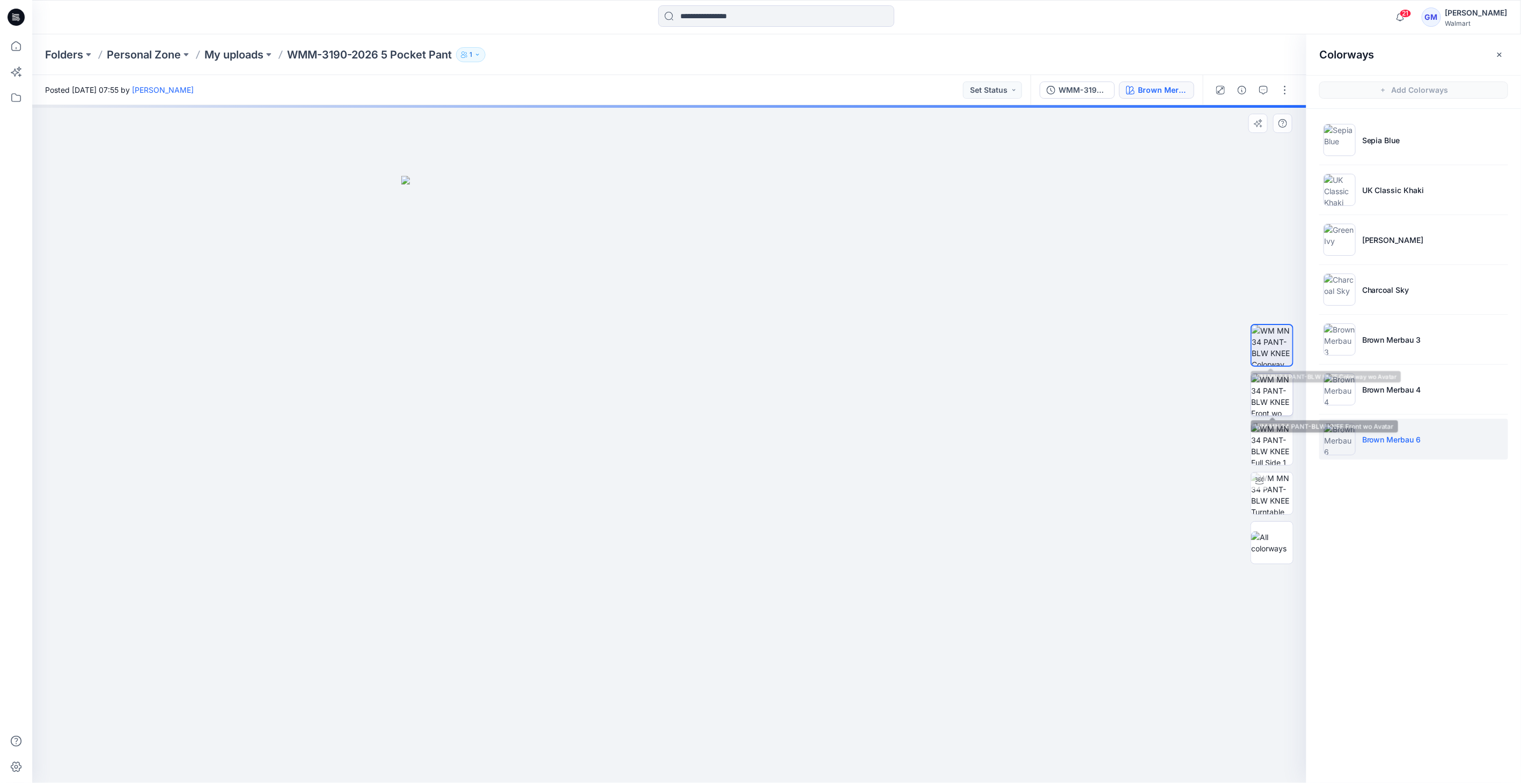
click at [1270, 387] on img at bounding box center [1272, 395] width 42 height 42
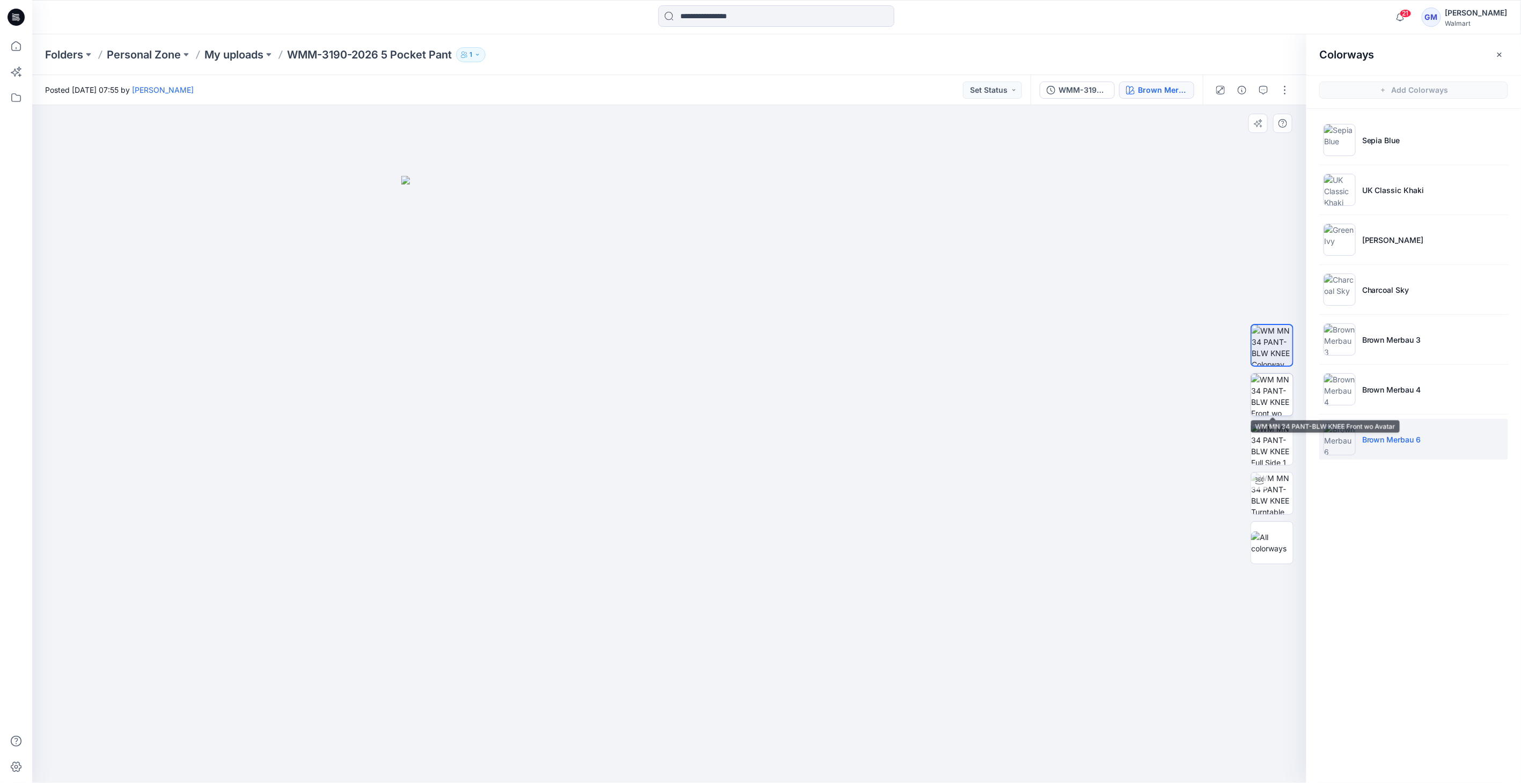
click at [1279, 399] on img at bounding box center [1272, 395] width 42 height 42
click at [1339, 387] on img at bounding box center [1339, 389] width 32 height 32
click at [1347, 390] on img at bounding box center [1339, 389] width 32 height 32
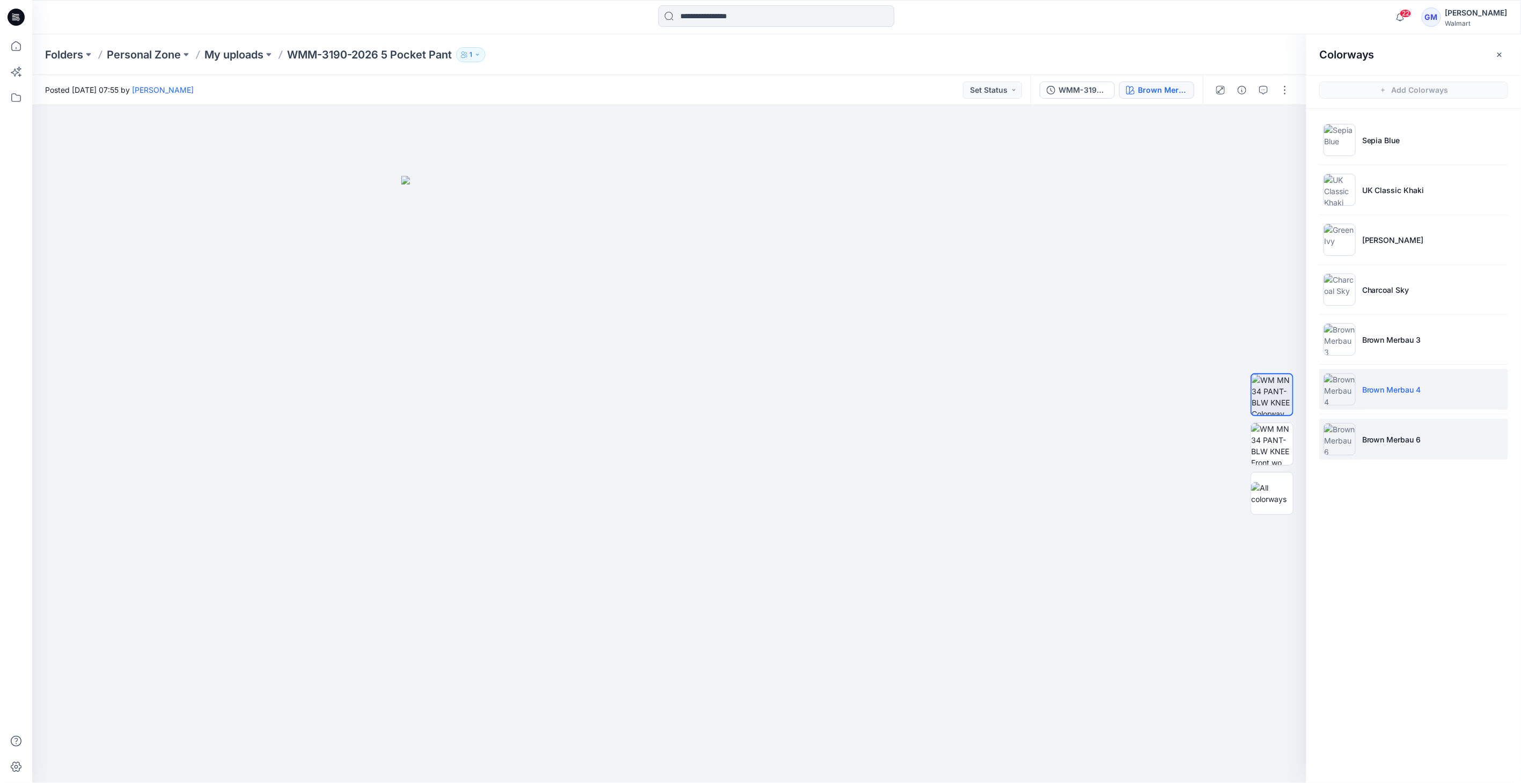
drag, startPoint x: 1326, startPoint y: 436, endPoint x: 1334, endPoint y: 435, distance: 8.1
click at [1327, 435] on img at bounding box center [1339, 439] width 32 height 32
click at [1353, 432] on img at bounding box center [1339, 439] width 32 height 32
click at [1352, 432] on img at bounding box center [1339, 439] width 32 height 32
click at [1342, 380] on img at bounding box center [1339, 389] width 32 height 32
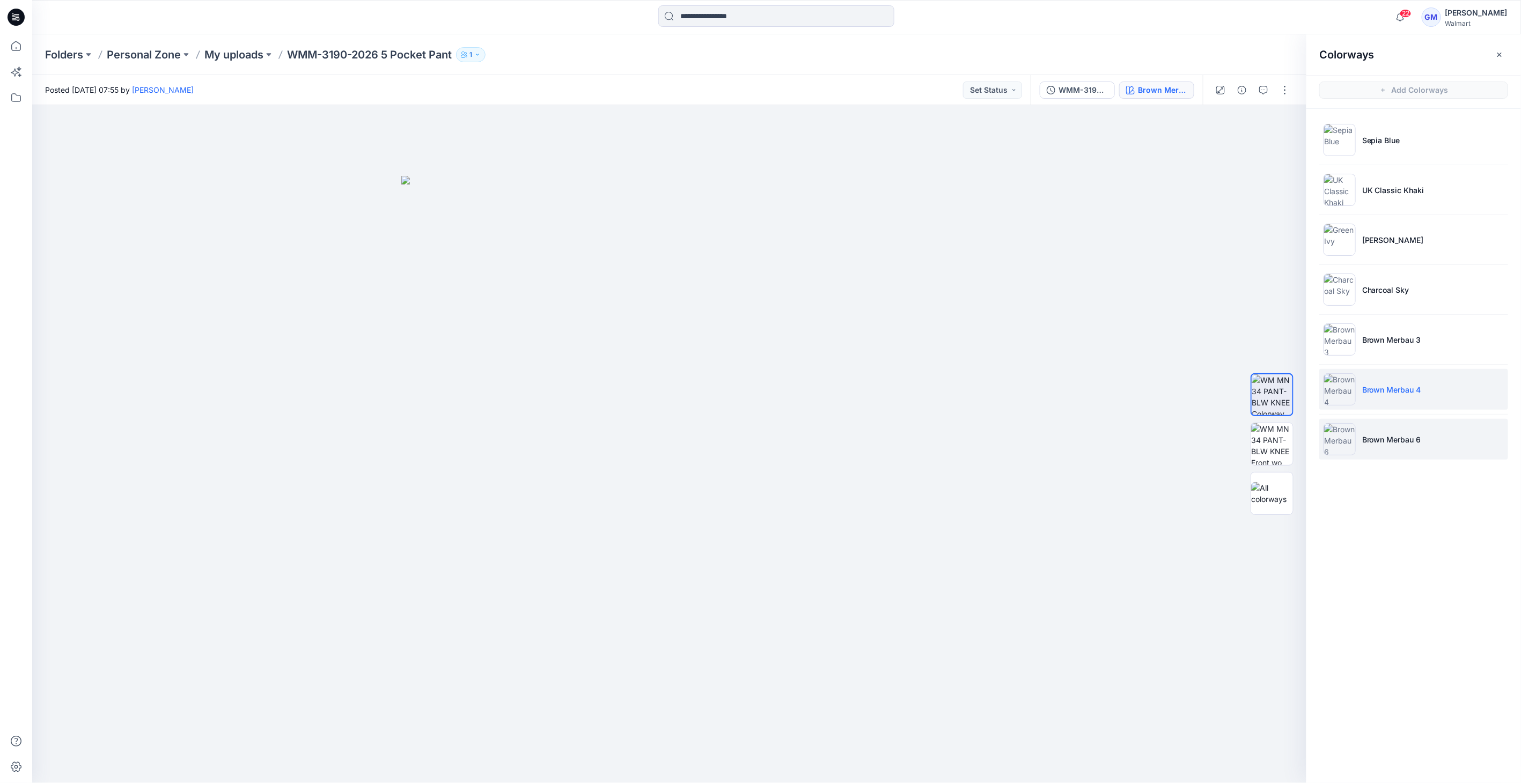
click at [1343, 446] on img at bounding box center [1339, 439] width 32 height 32
click at [1333, 432] on img at bounding box center [1339, 439] width 32 height 32
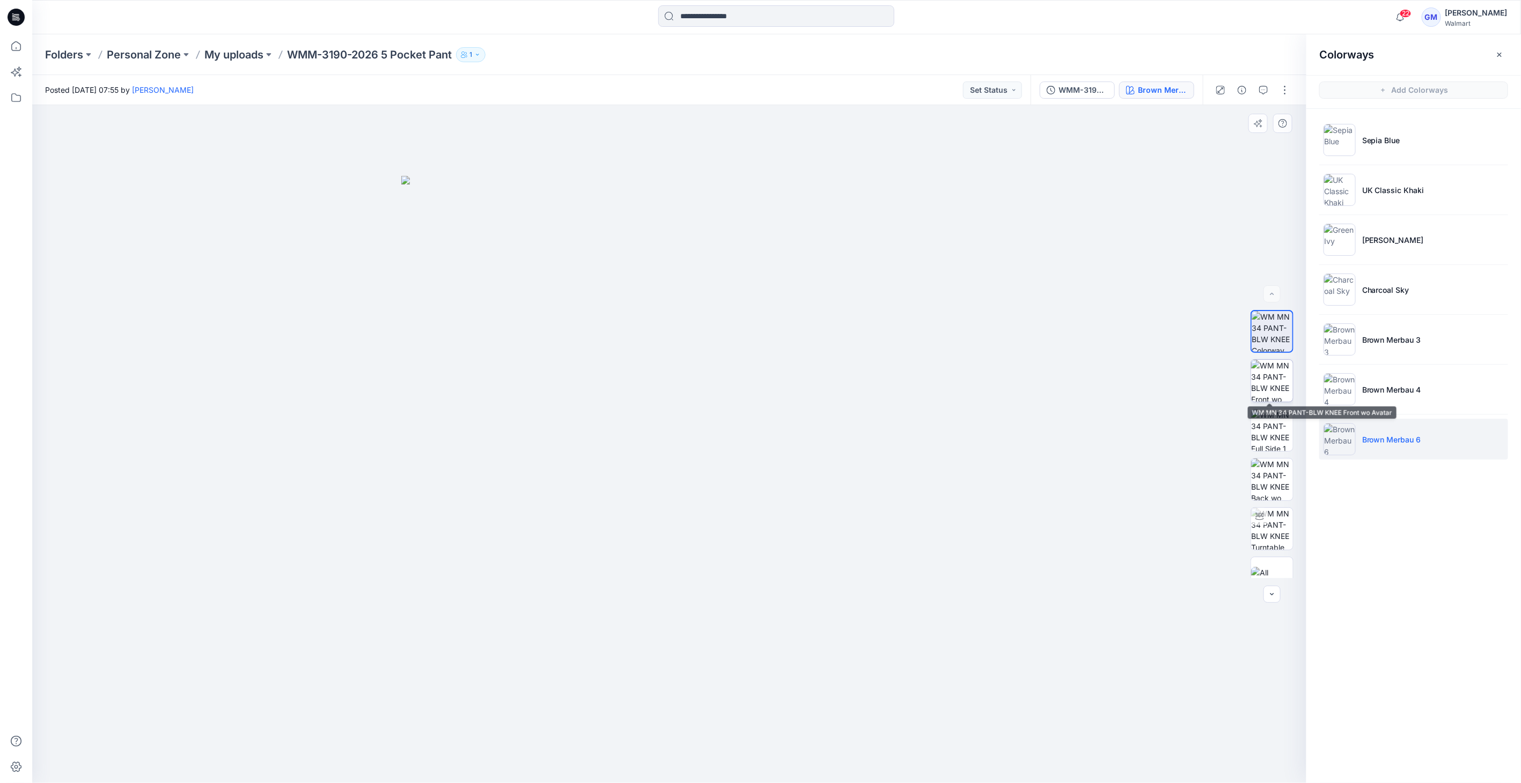
click at [1267, 376] on img at bounding box center [1272, 381] width 42 height 42
click at [1273, 373] on img at bounding box center [1272, 381] width 42 height 42
click at [1334, 382] on img at bounding box center [1339, 389] width 32 height 32
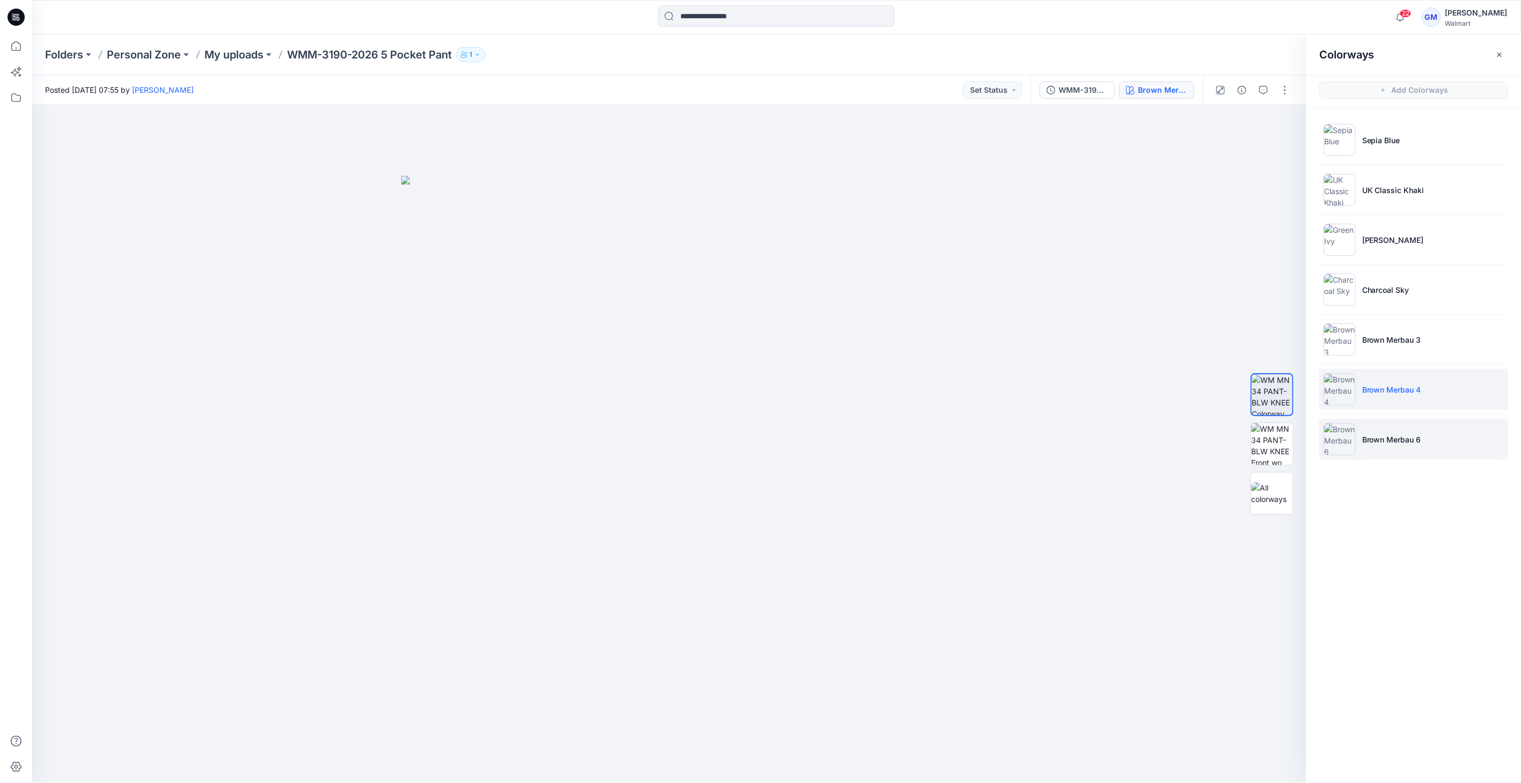
click at [1344, 450] on img at bounding box center [1339, 439] width 32 height 32
click at [1336, 437] on img at bounding box center [1339, 439] width 32 height 32
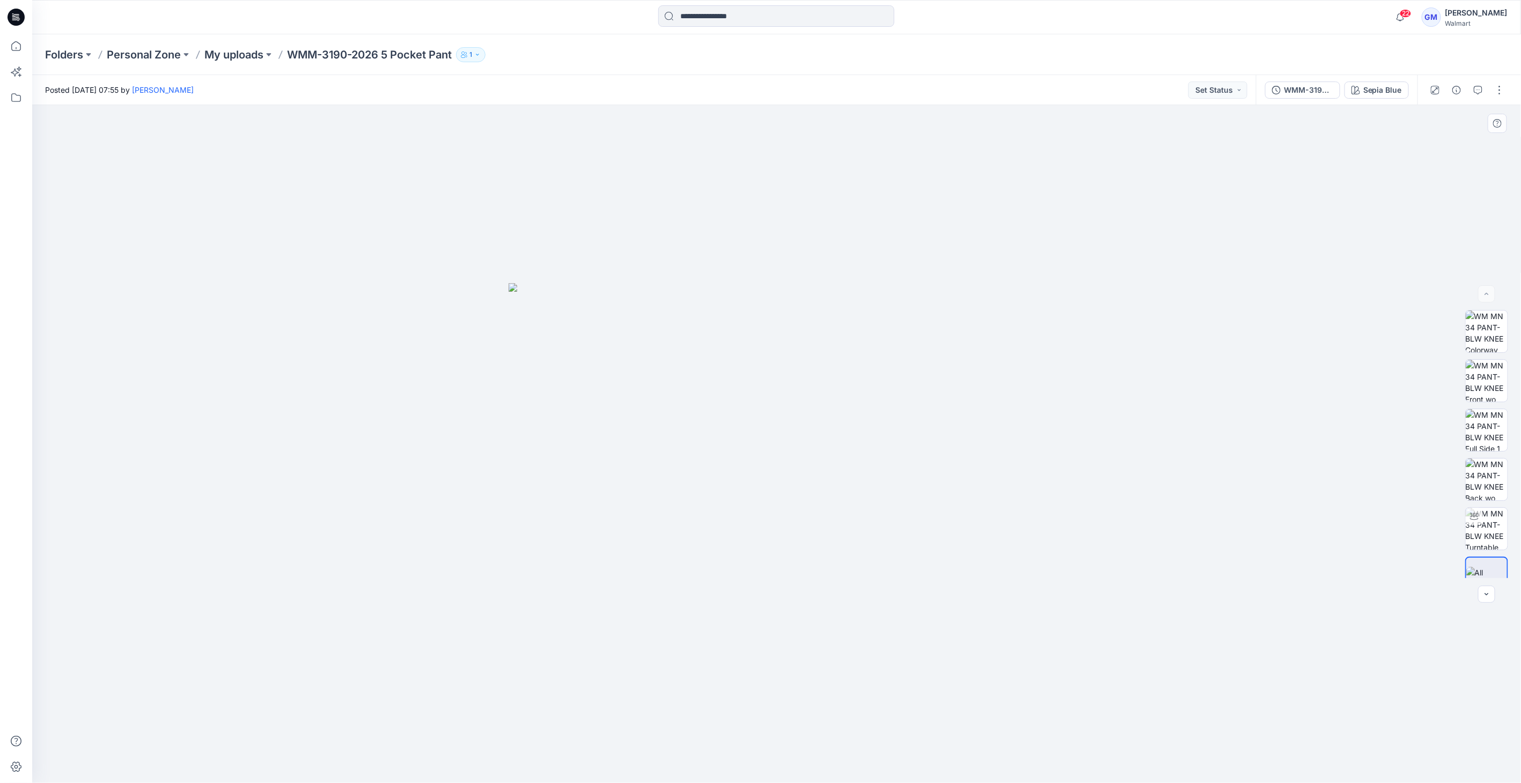
click at [1339, 636] on div at bounding box center [776, 444] width 1489 height 678
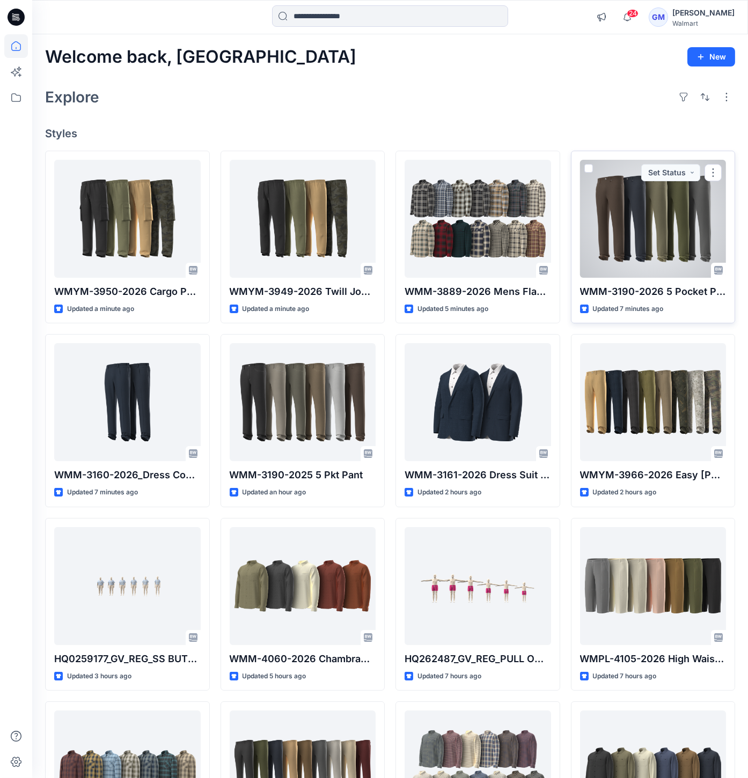
click at [626, 218] on div at bounding box center [653, 219] width 146 height 118
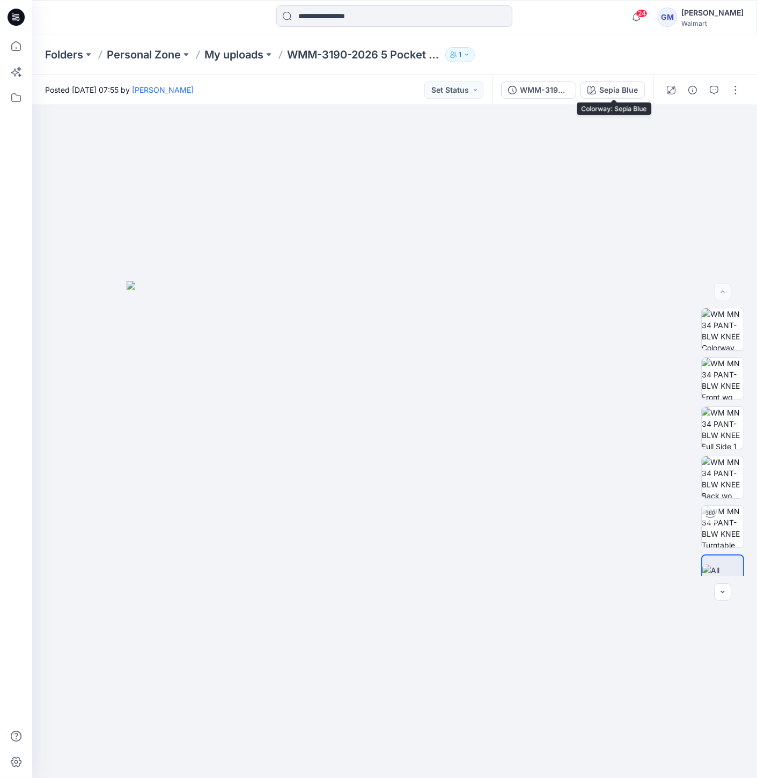
click at [633, 90] on div "Sepia Blue" at bounding box center [618, 90] width 39 height 12
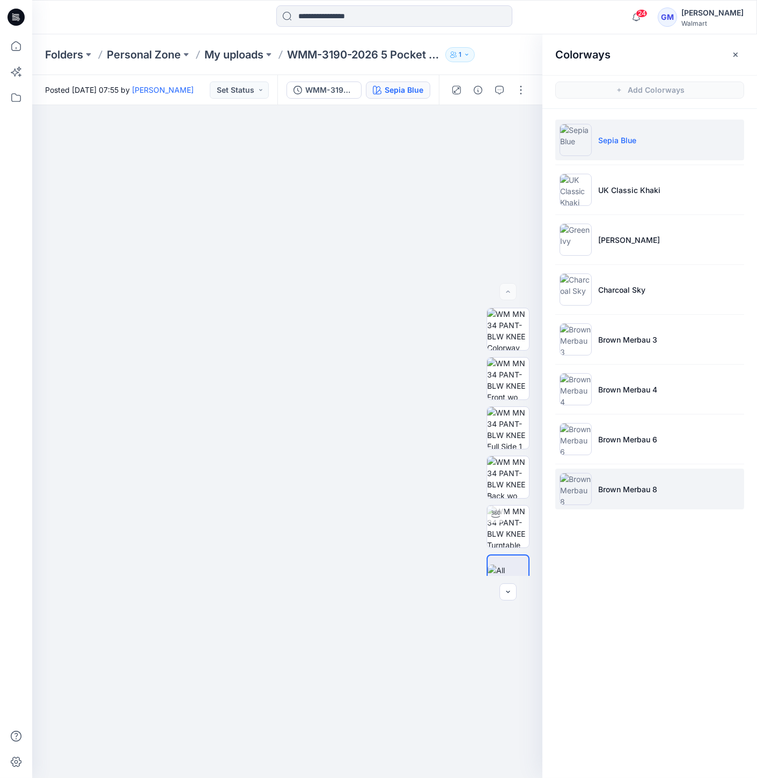
click at [580, 493] on img at bounding box center [575, 489] width 32 height 32
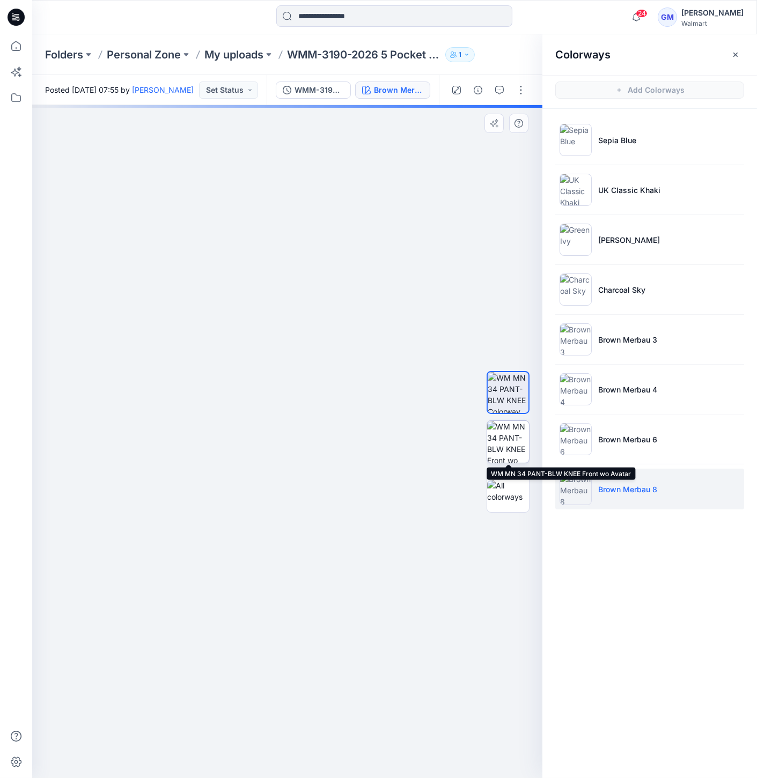
click at [515, 422] on img at bounding box center [508, 442] width 42 height 42
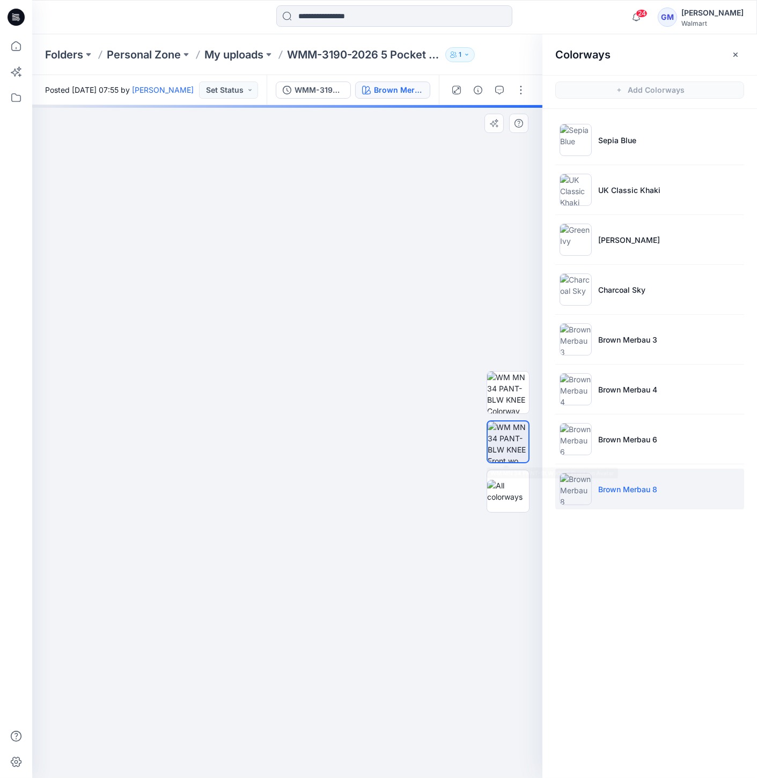
click at [506, 445] on img at bounding box center [508, 442] width 41 height 41
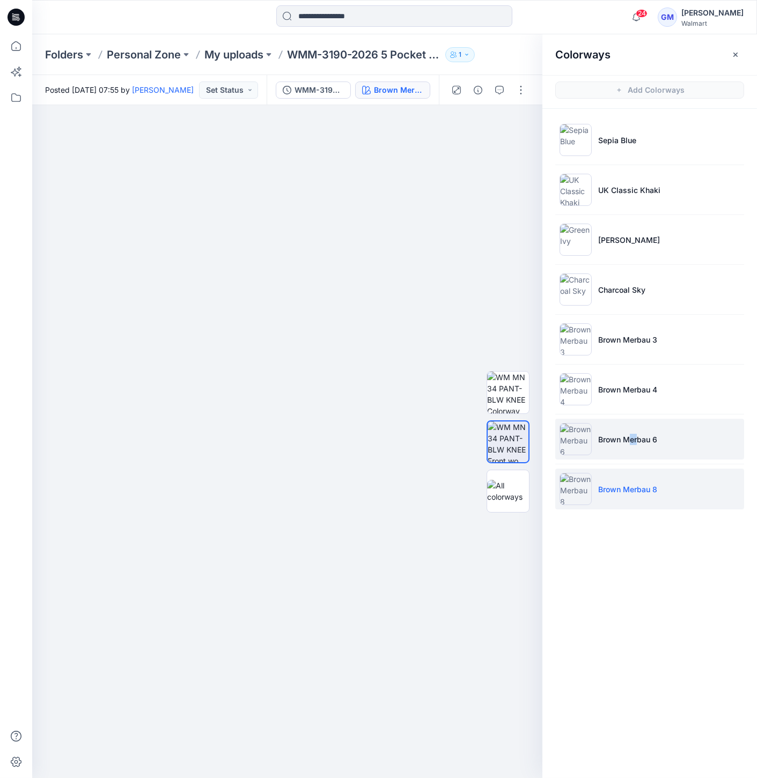
drag, startPoint x: 638, startPoint y: 446, endPoint x: 630, endPoint y: 451, distance: 9.8
click at [630, 451] on li "Brown Merbau 6" at bounding box center [649, 439] width 189 height 41
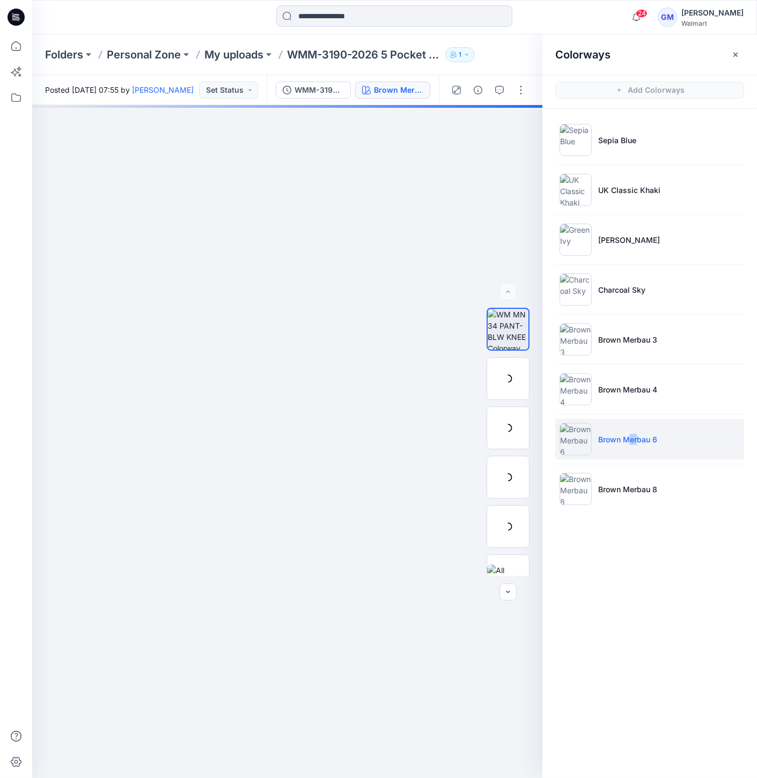
click at [560, 442] on img at bounding box center [575, 439] width 32 height 32
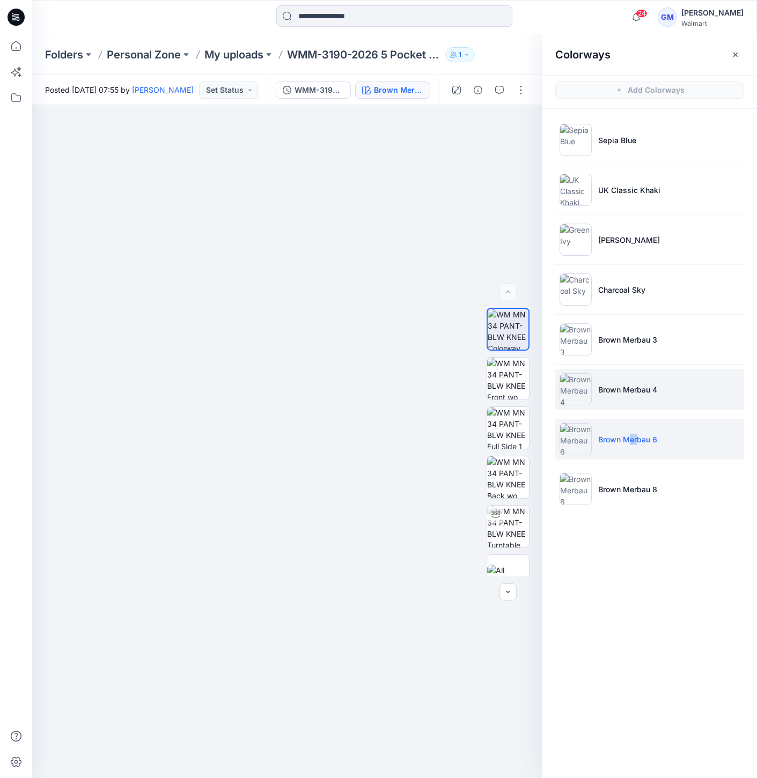
click at [573, 387] on img at bounding box center [575, 389] width 32 height 32
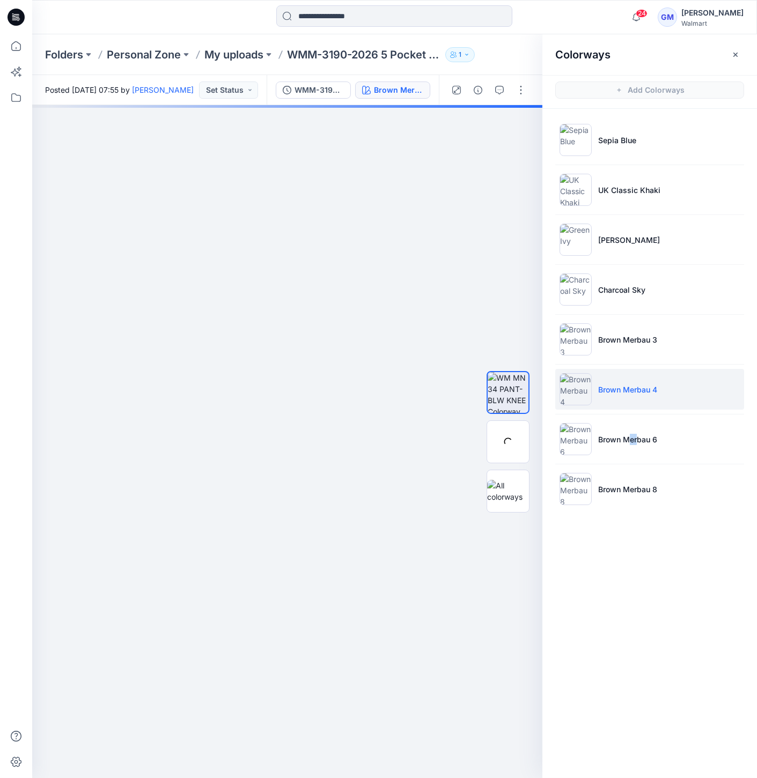
click at [569, 375] on img at bounding box center [575, 389] width 32 height 32
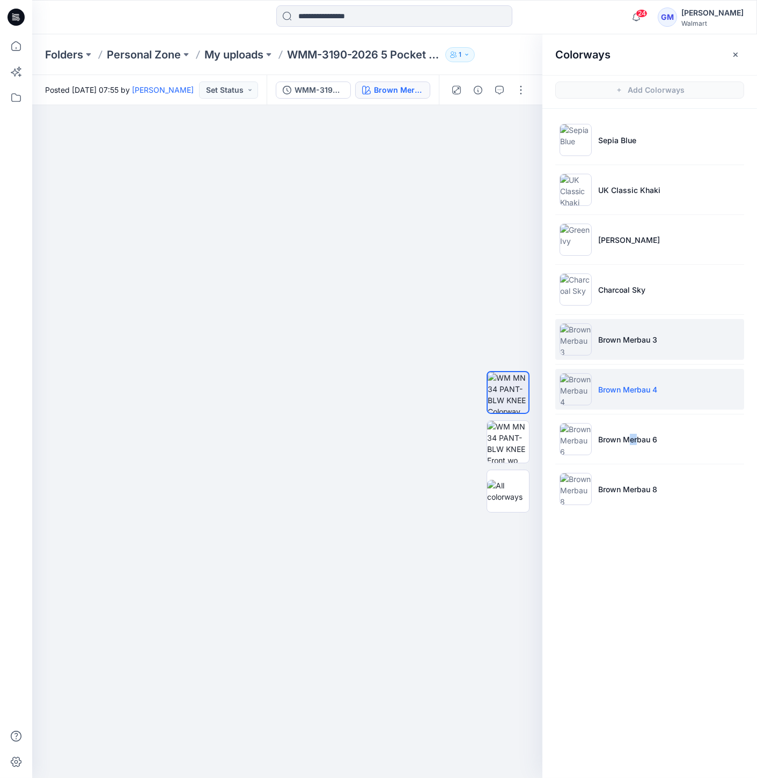
click at [578, 337] on img at bounding box center [575, 339] width 32 height 32
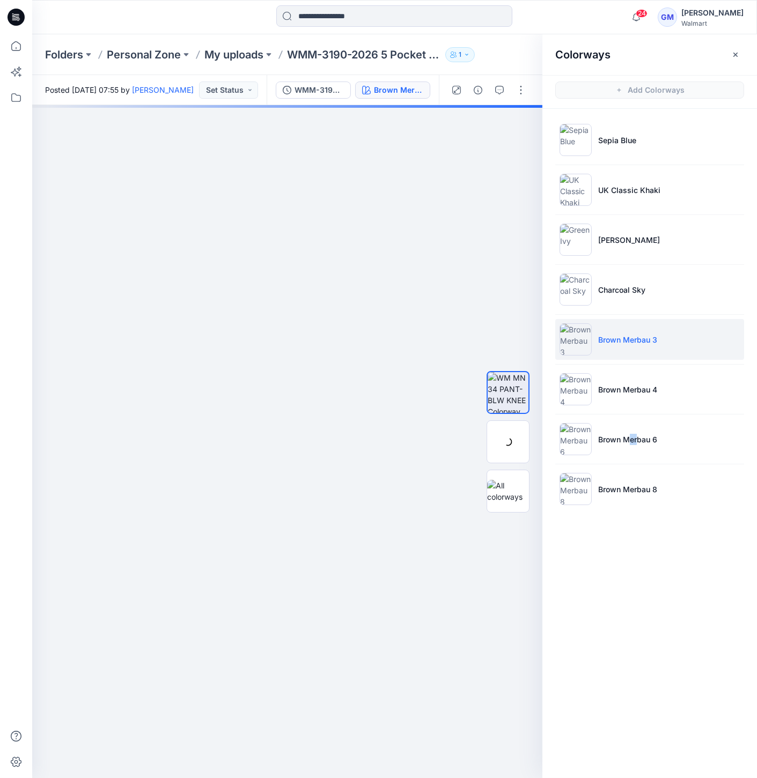
click at [580, 335] on img at bounding box center [575, 339] width 32 height 32
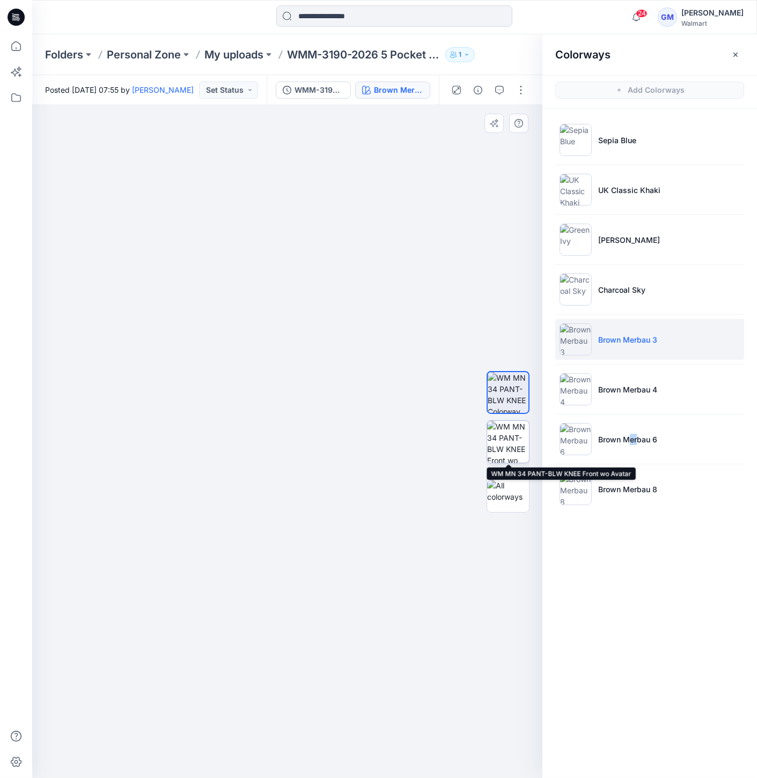
click at [518, 440] on img at bounding box center [508, 442] width 42 height 42
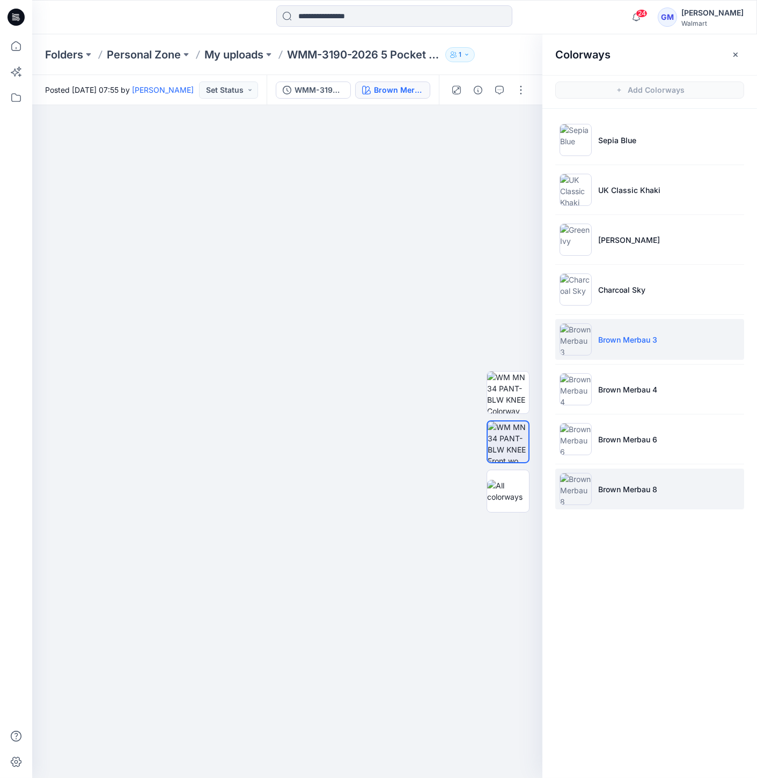
click at [607, 499] on li "Brown Merbau 8" at bounding box center [649, 489] width 189 height 41
click at [582, 489] on img at bounding box center [575, 489] width 32 height 32
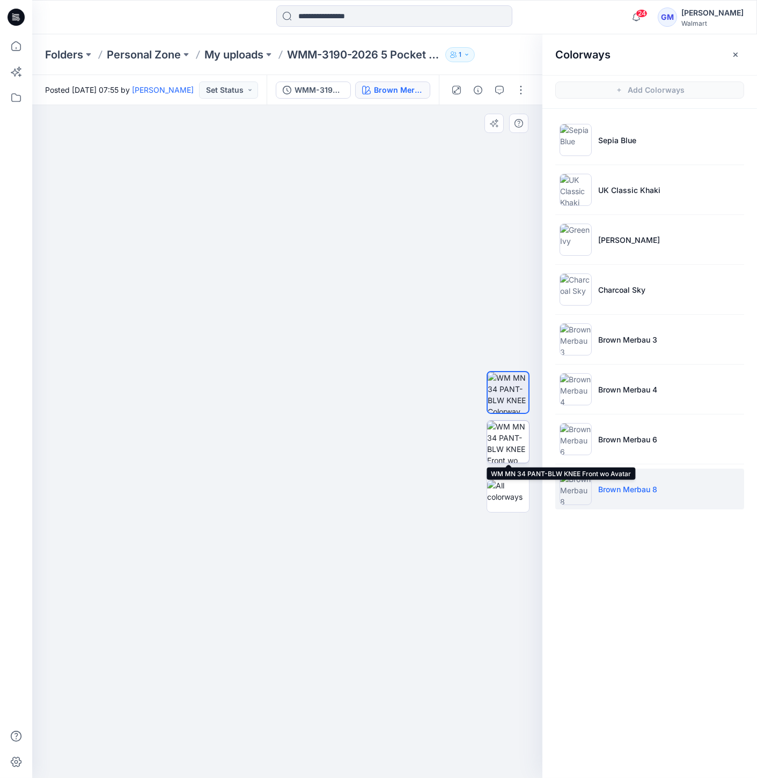
click at [504, 446] on img at bounding box center [508, 442] width 42 height 42
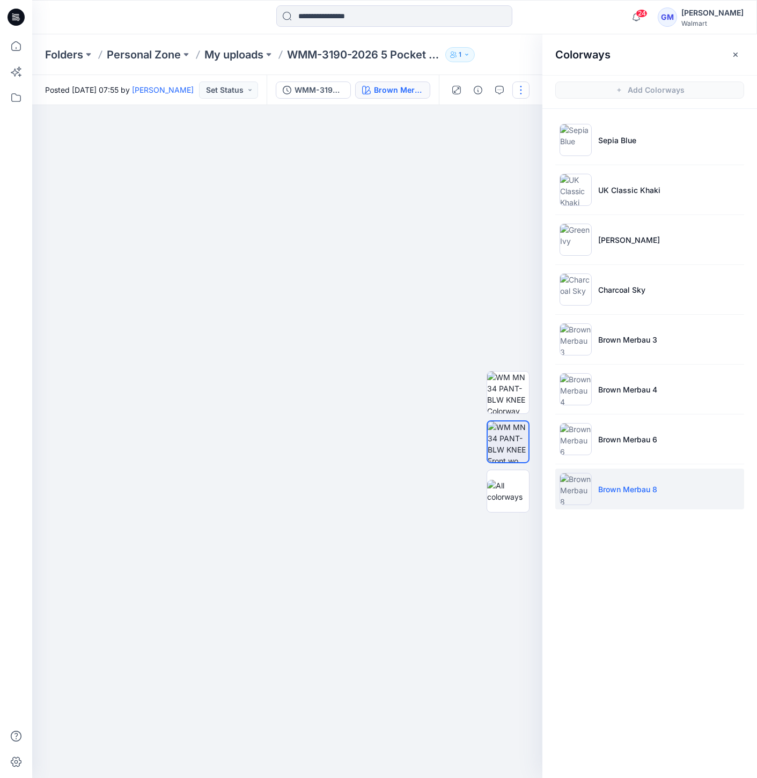
click at [515, 95] on button "button" at bounding box center [520, 90] width 17 height 17
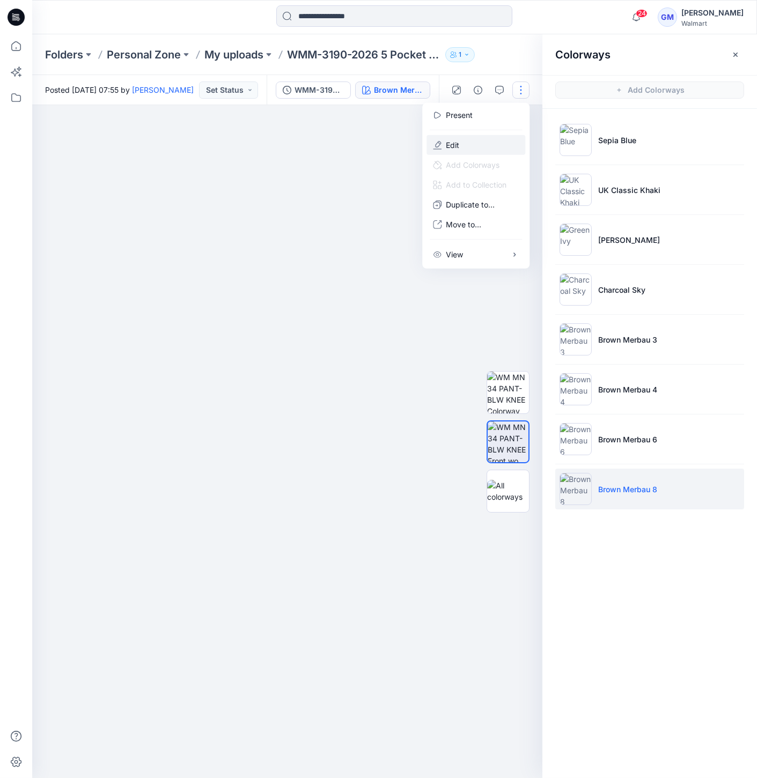
click at [469, 147] on button "Edit" at bounding box center [475, 145] width 99 height 20
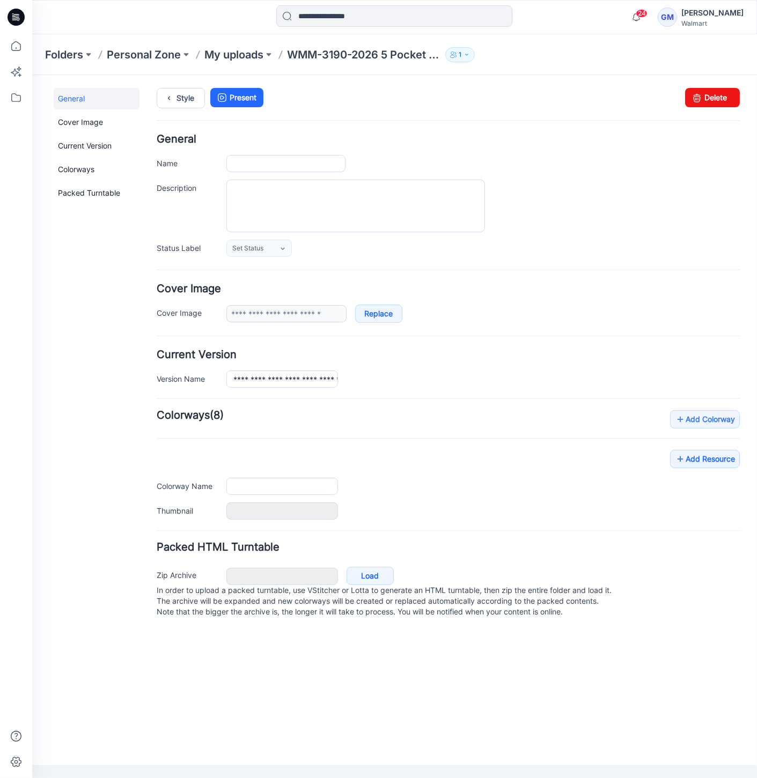
type input "**********"
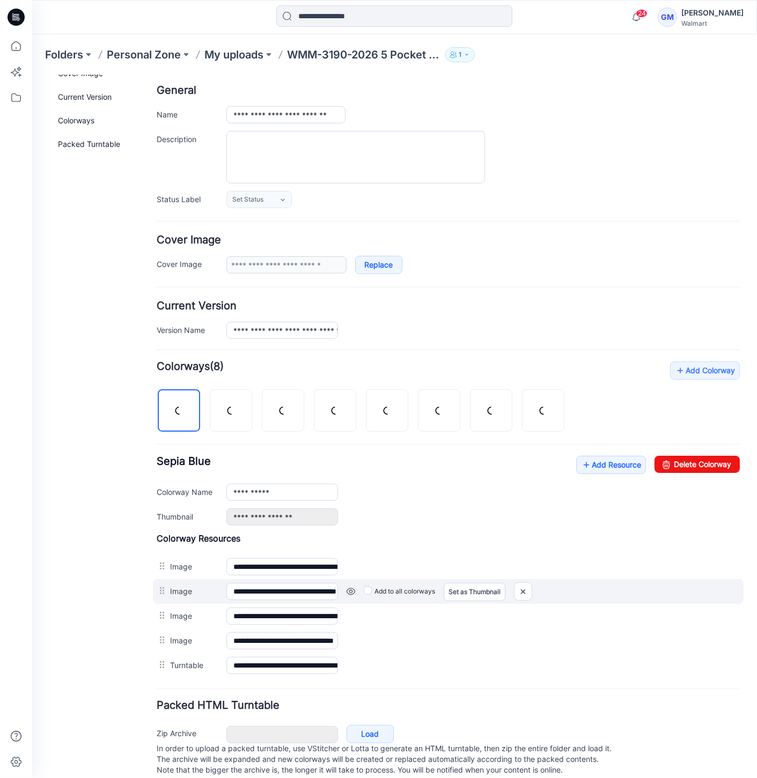
scroll to position [67, 0]
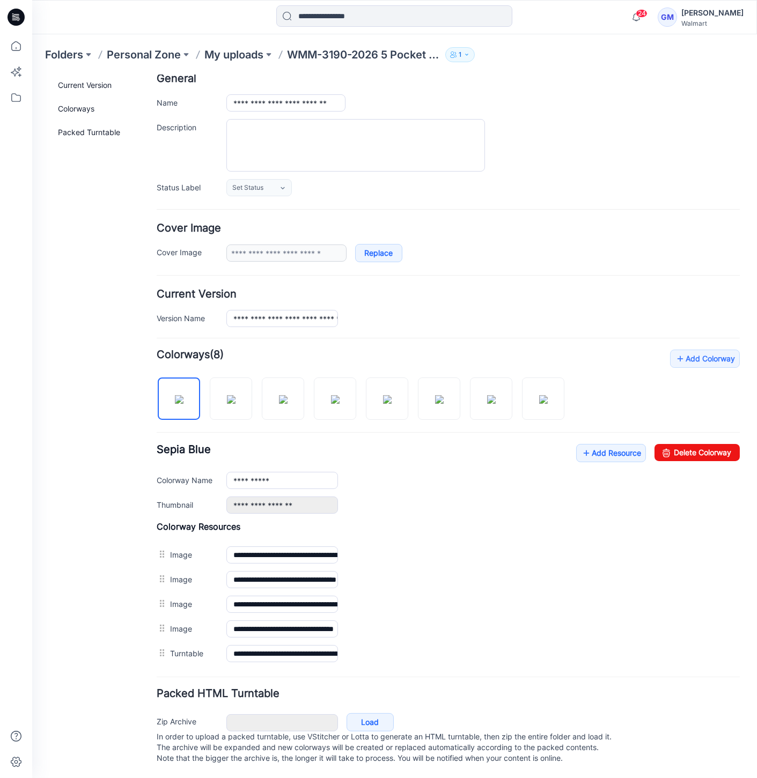
click at [515, 401] on div at bounding box center [365, 392] width 416 height 55
click at [444, 399] on img at bounding box center [439, 399] width 9 height 9
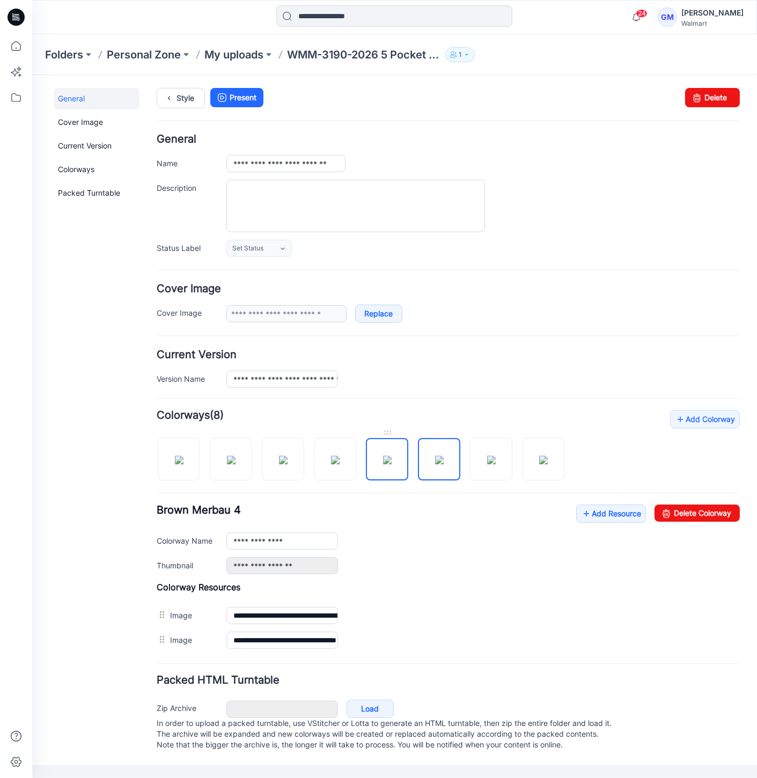
click at [383, 459] on img at bounding box center [387, 459] width 9 height 9
drag, startPoint x: 705, startPoint y: 507, endPoint x: 472, endPoint y: 135, distance: 439.5
click at [705, 507] on link "Delete Colorway" at bounding box center [696, 512] width 85 height 17
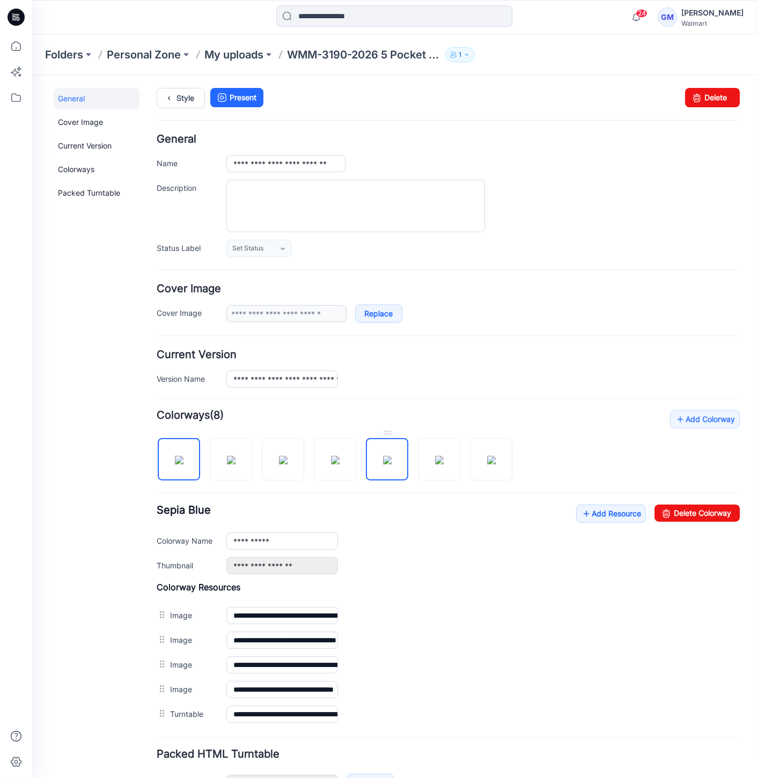
click at [383, 461] on img at bounding box center [387, 459] width 9 height 9
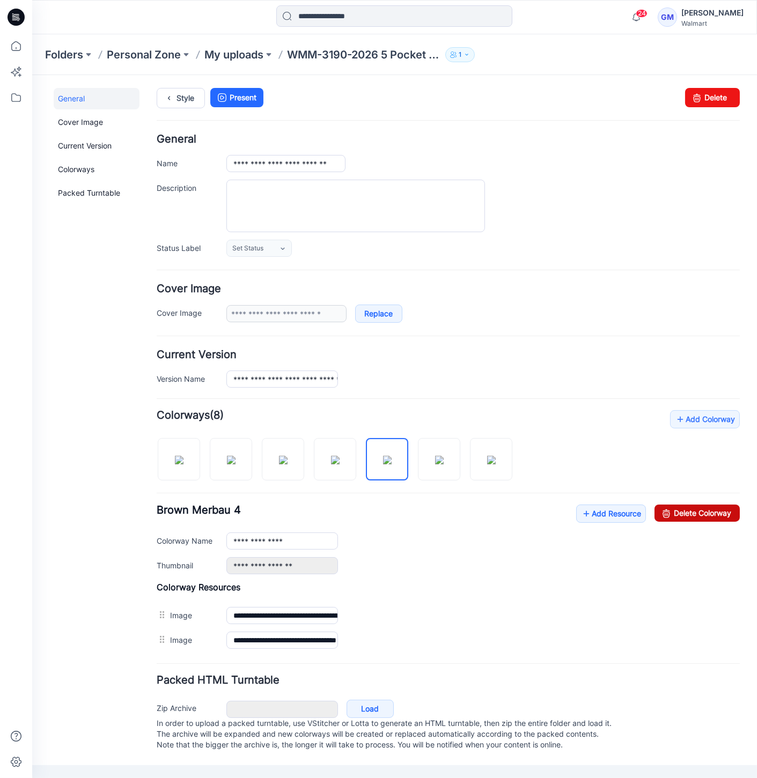
click at [702, 512] on link "Delete Colorway" at bounding box center [696, 512] width 85 height 17
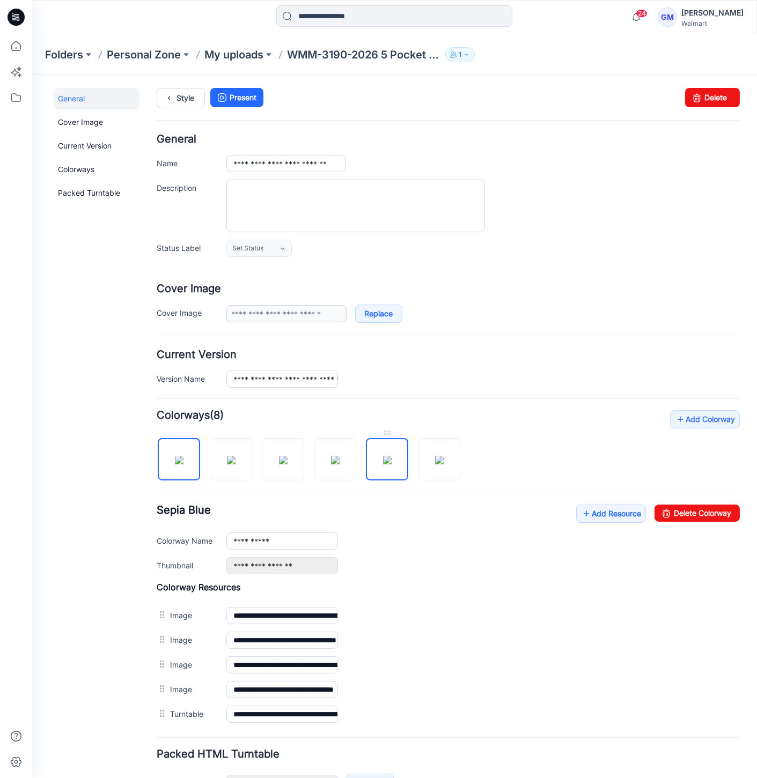
click at [392, 461] on img at bounding box center [387, 459] width 9 height 9
click at [669, 510] on link "Delete Colorway" at bounding box center [696, 512] width 85 height 17
click at [392, 463] on img at bounding box center [387, 459] width 9 height 9
type input "**********"
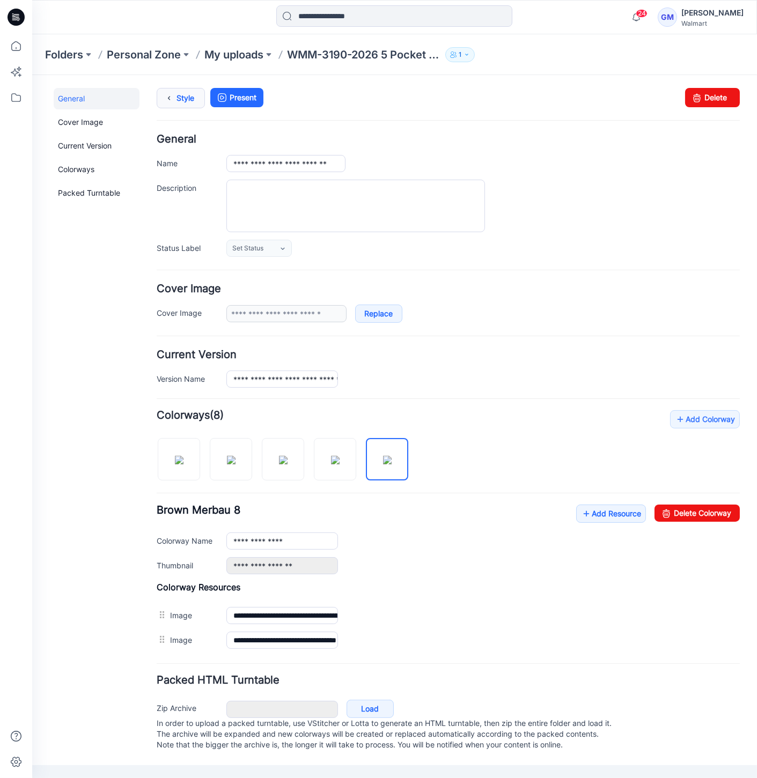
click at [173, 93] on icon at bounding box center [168, 97] width 15 height 19
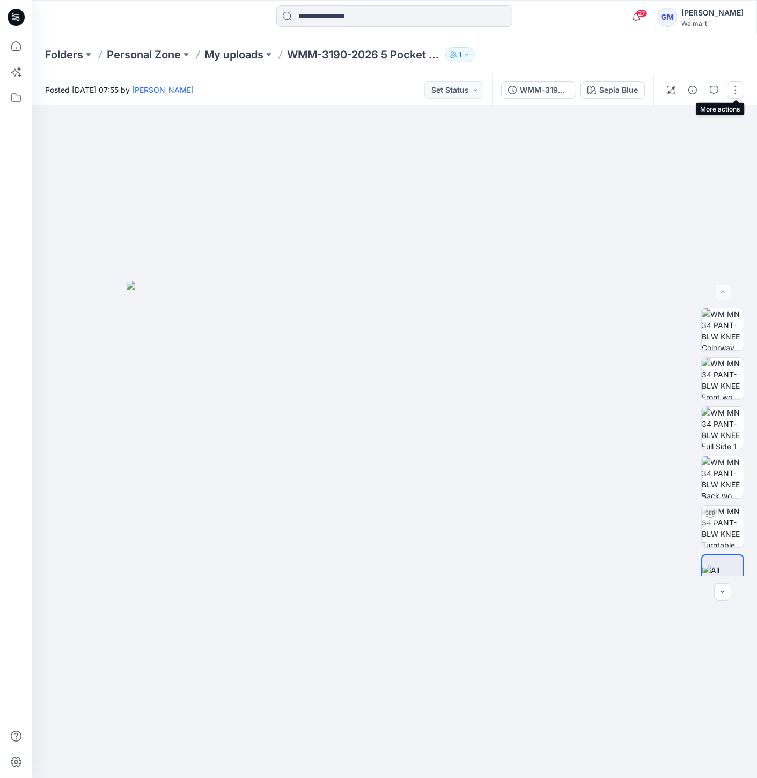
click at [734, 84] on button "button" at bounding box center [735, 90] width 17 height 17
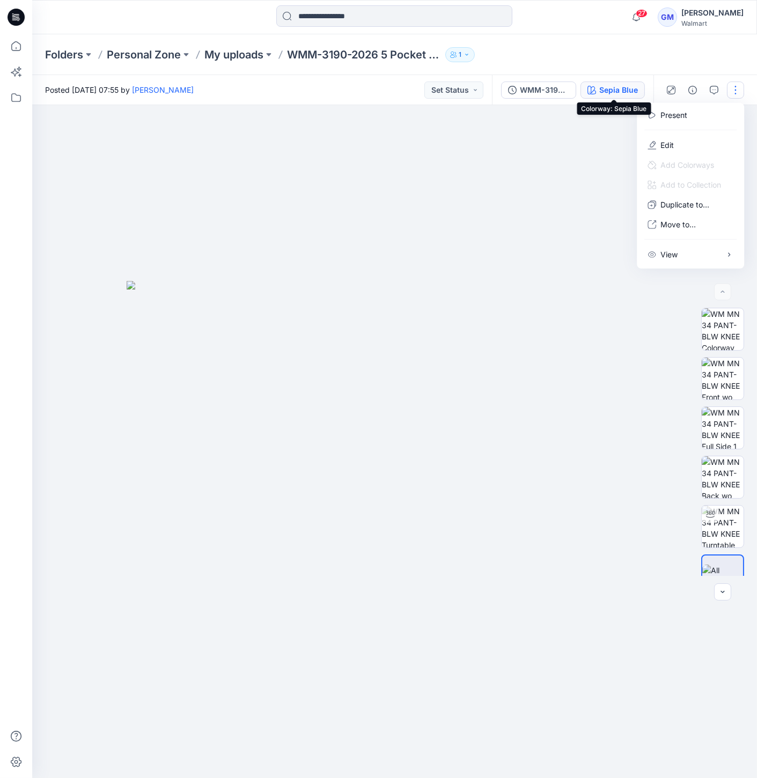
click at [604, 86] on div "Sepia Blue" at bounding box center [618, 90] width 39 height 12
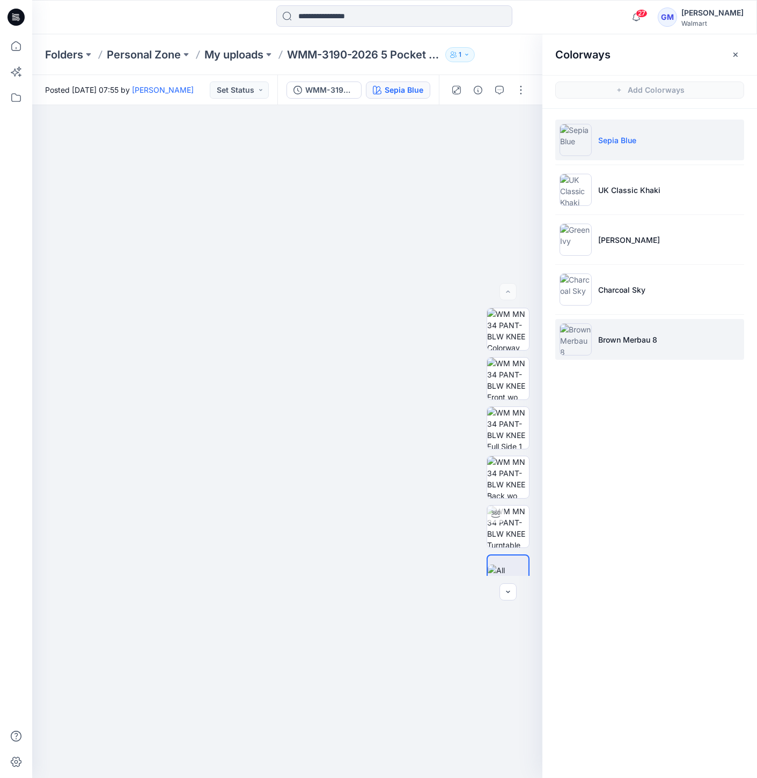
click at [605, 336] on p "Brown Merbau 8" at bounding box center [627, 339] width 59 height 11
click at [577, 338] on img at bounding box center [575, 339] width 32 height 32
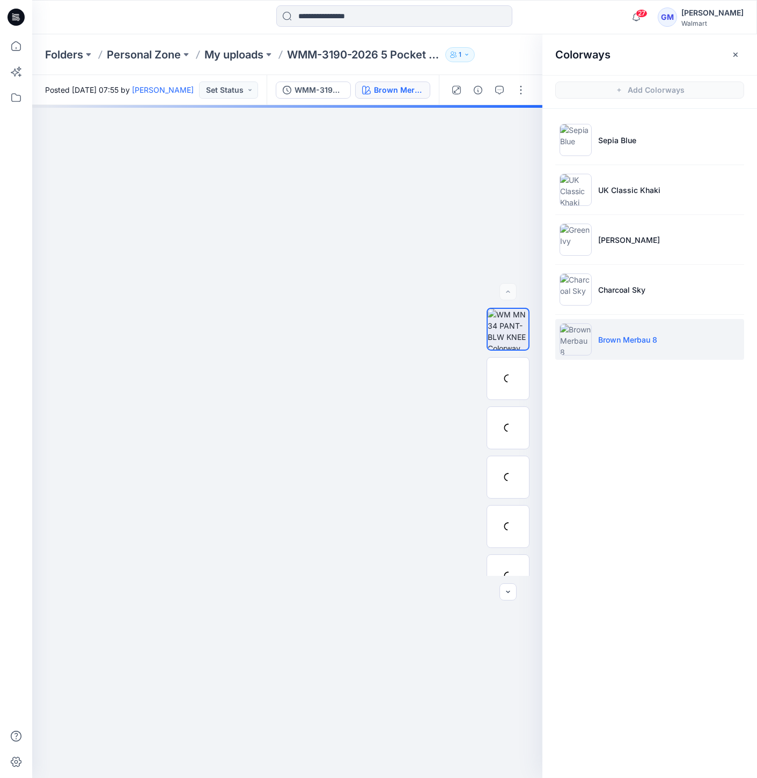
click at [577, 338] on img at bounding box center [575, 339] width 32 height 32
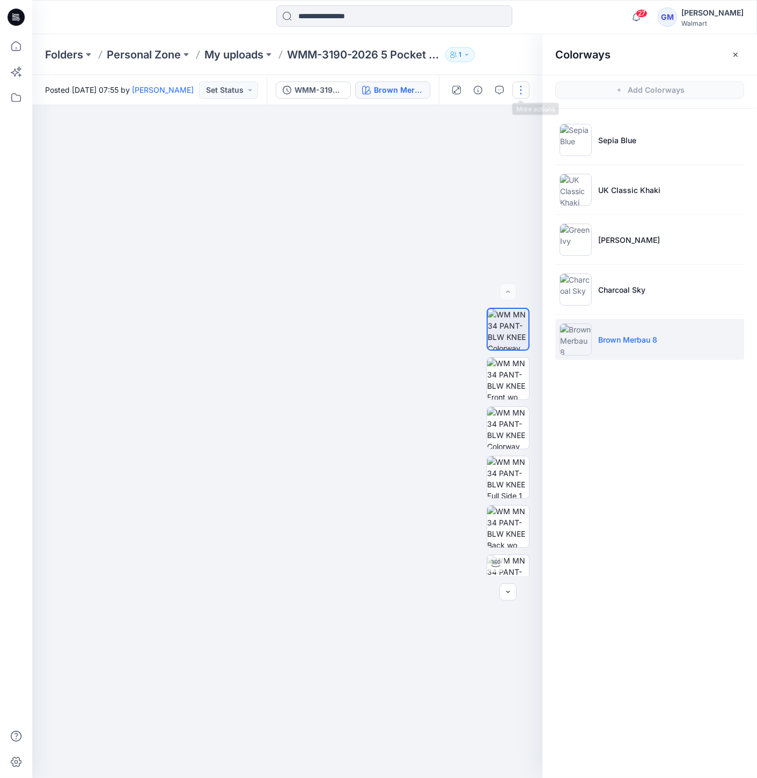
click at [520, 88] on button "button" at bounding box center [520, 90] width 17 height 17
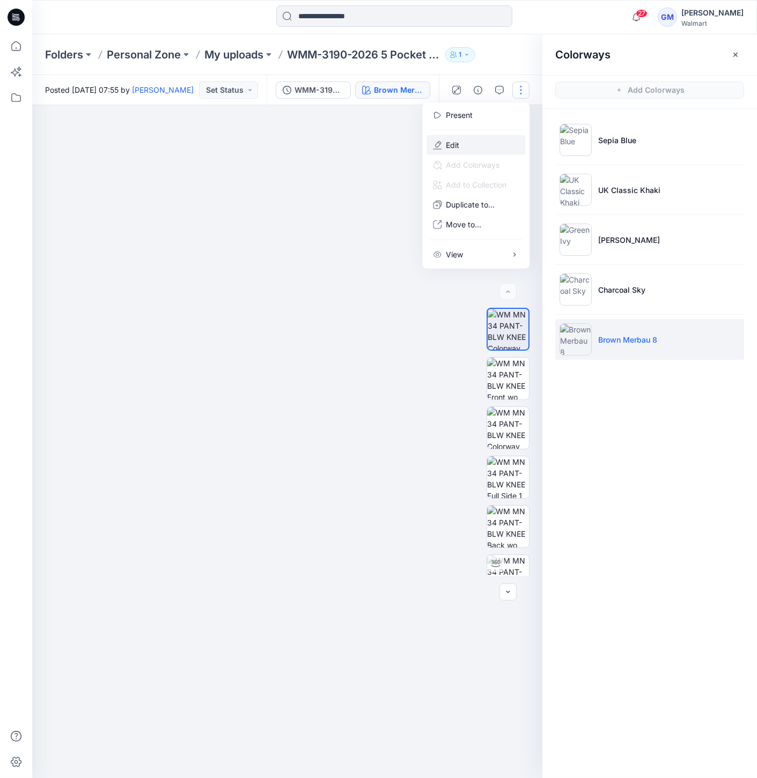
click at [480, 149] on button "Edit" at bounding box center [475, 145] width 99 height 20
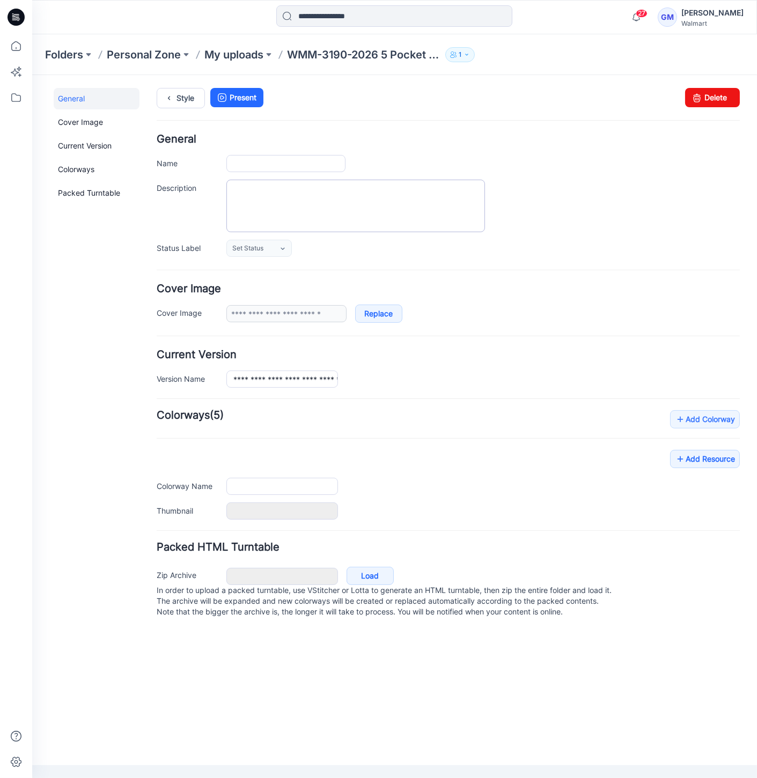
type input "**********"
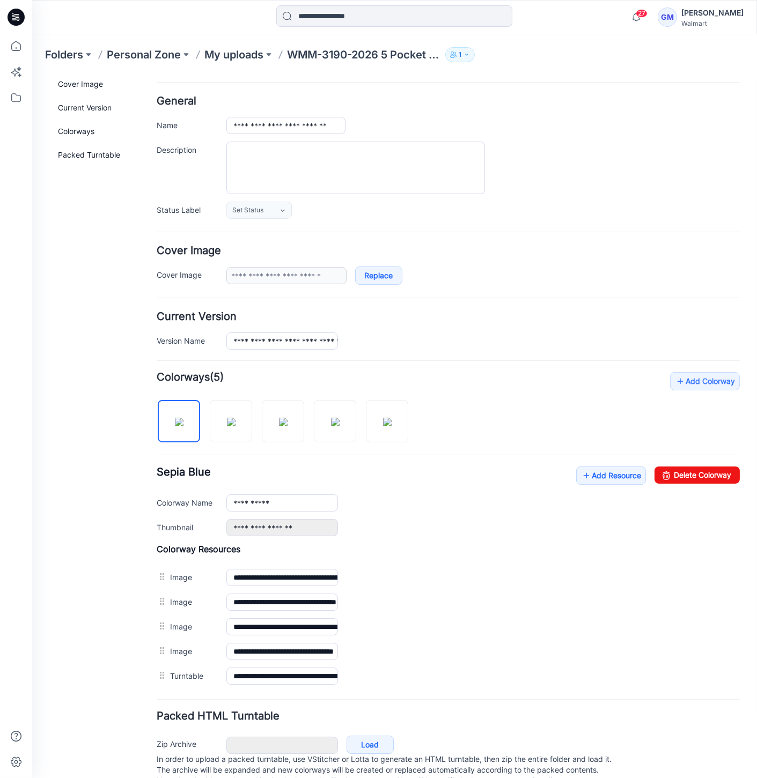
scroll to position [67, 0]
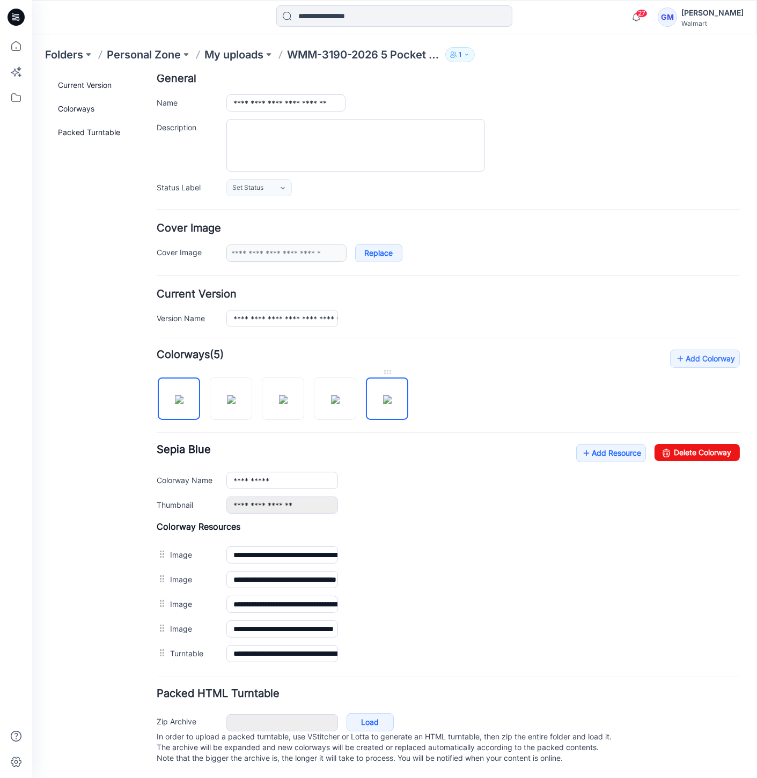
click at [383, 395] on img at bounding box center [387, 399] width 9 height 9
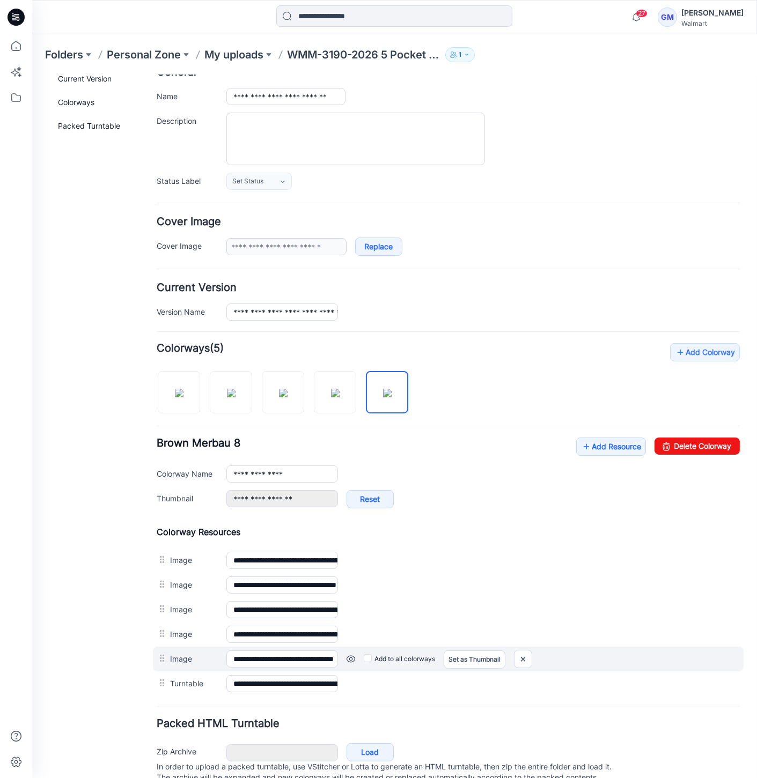
click at [347, 656] on link at bounding box center [350, 658] width 9 height 9
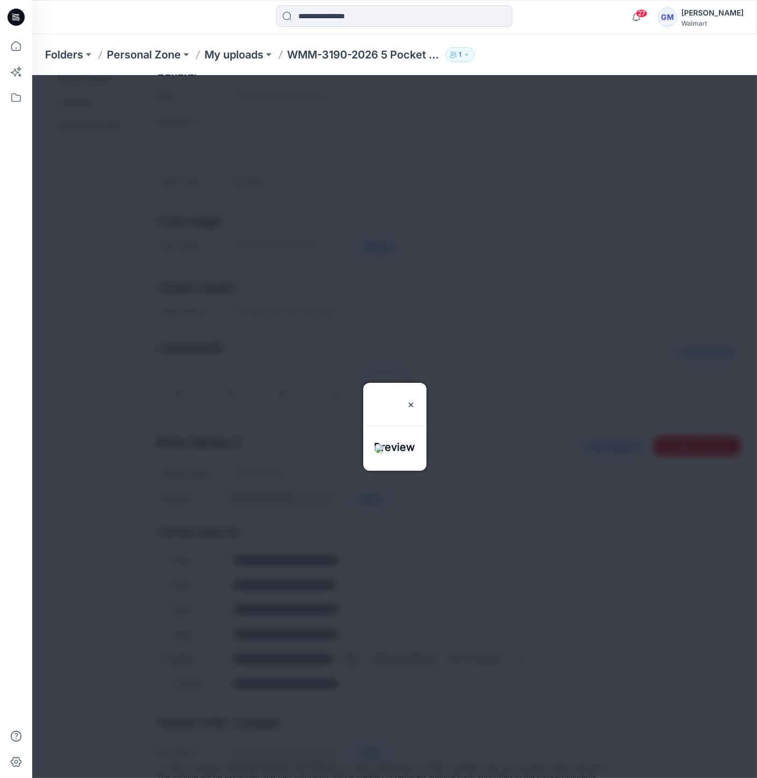
click at [352, 656] on div at bounding box center [394, 426] width 725 height 703
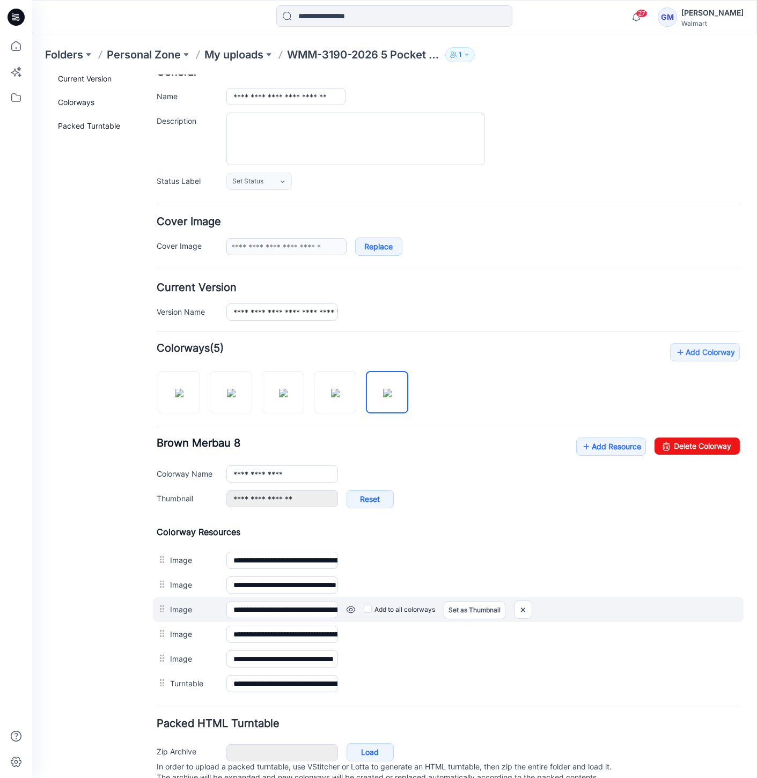
click at [350, 601] on div "Add to all colorways Set as Thumbnail Unset as Thumbnail" at bounding box center [539, 609] width 402 height 17
click at [351, 608] on link at bounding box center [350, 609] width 9 height 9
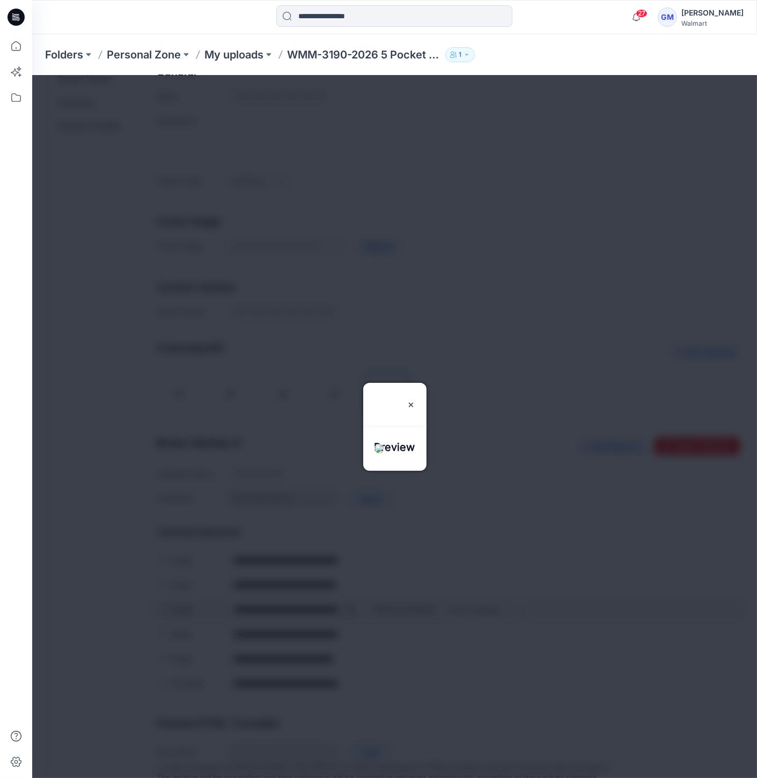
click at [351, 608] on div at bounding box center [394, 426] width 725 height 703
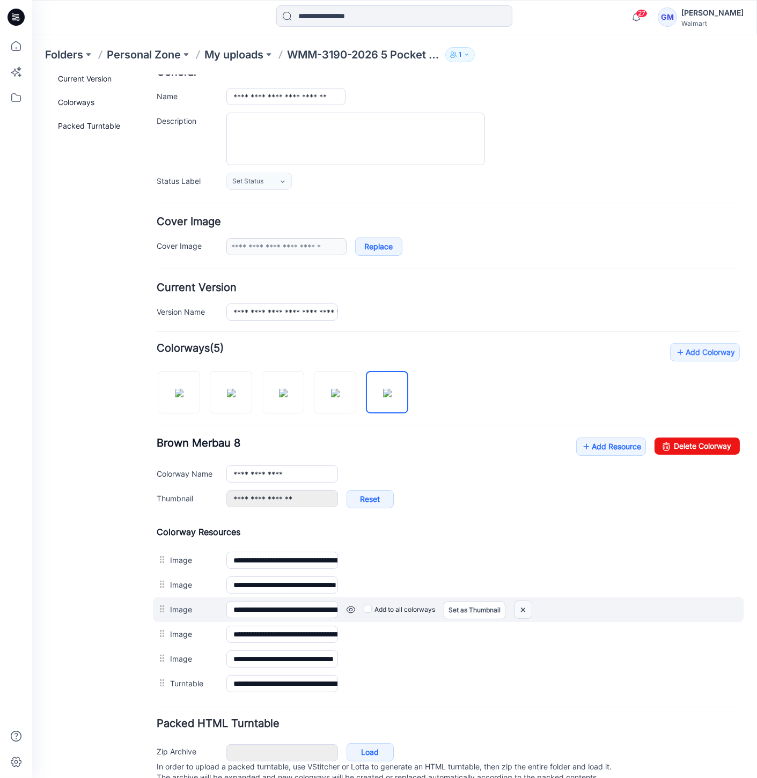
drag, startPoint x: 525, startPoint y: 607, endPoint x: 477, endPoint y: 138, distance: 470.7
click at [525, 607] on img at bounding box center [522, 610] width 17 height 18
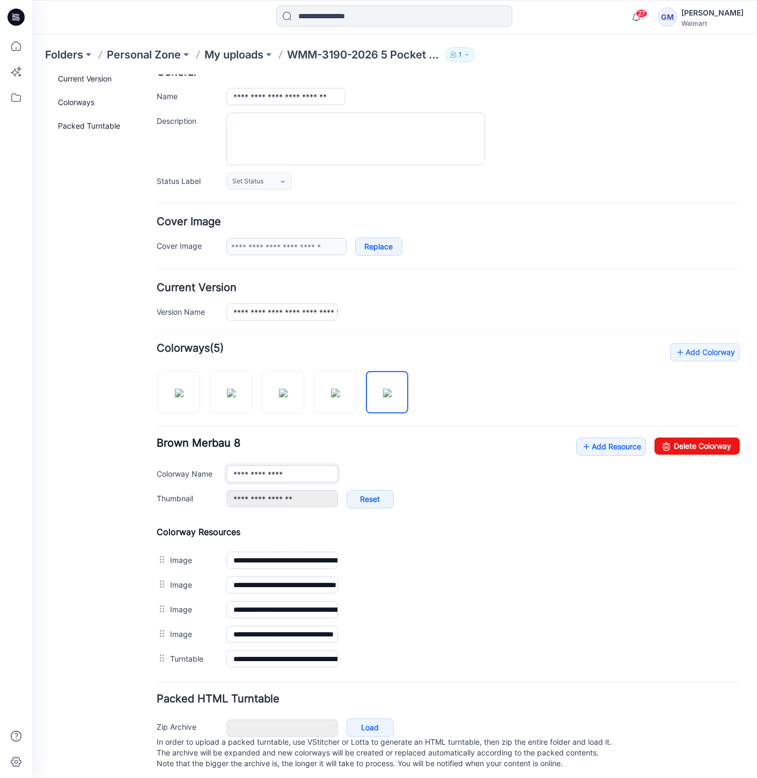
click at [299, 466] on input "**********" at bounding box center [282, 473] width 112 height 17
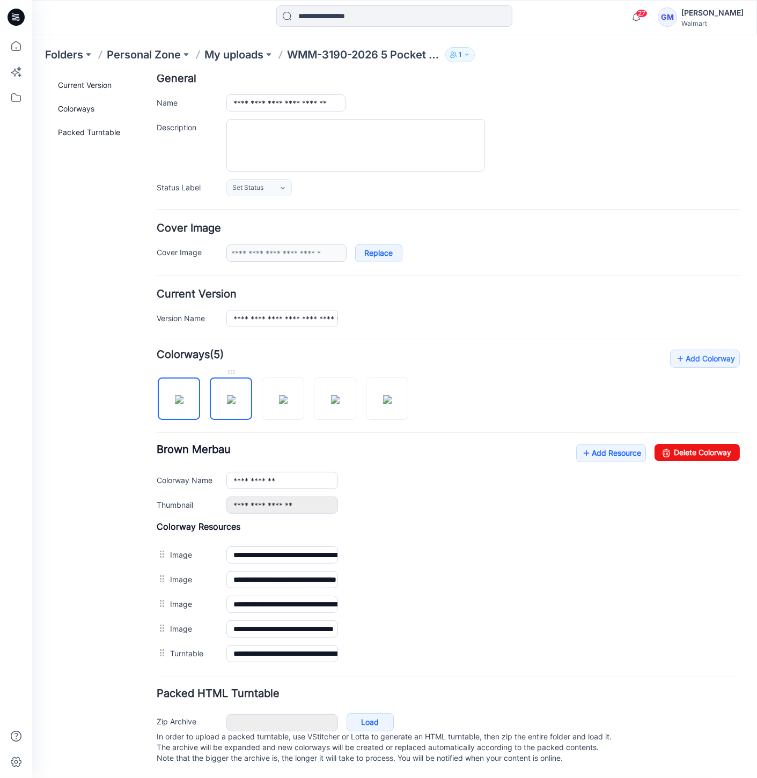
click at [231, 395] on img at bounding box center [231, 399] width 9 height 9
click at [279, 395] on img at bounding box center [283, 399] width 9 height 9
click at [331, 395] on img at bounding box center [335, 399] width 9 height 9
click at [383, 395] on img at bounding box center [387, 399] width 9 height 9
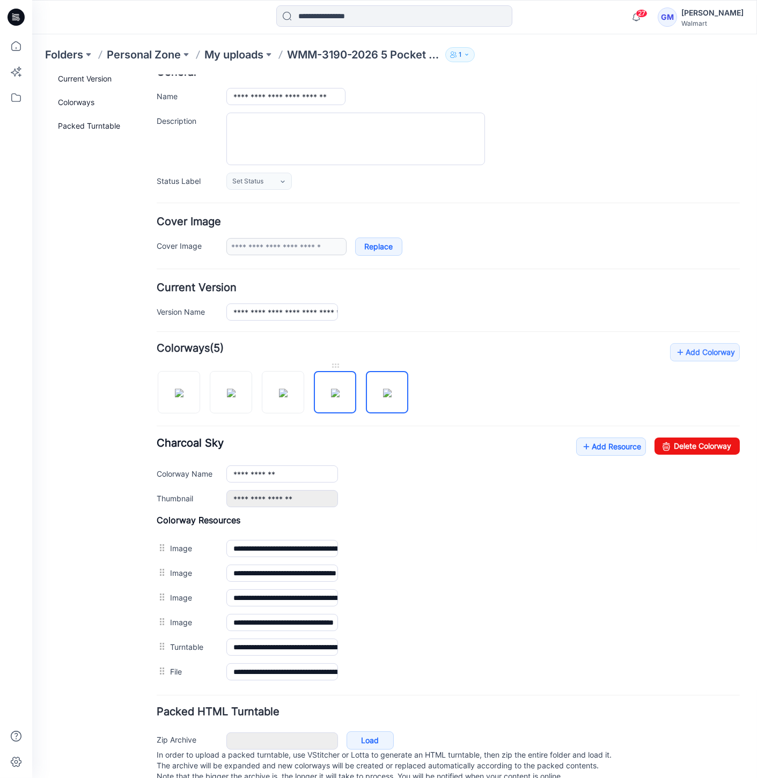
click at [333, 397] on img at bounding box center [335, 392] width 9 height 9
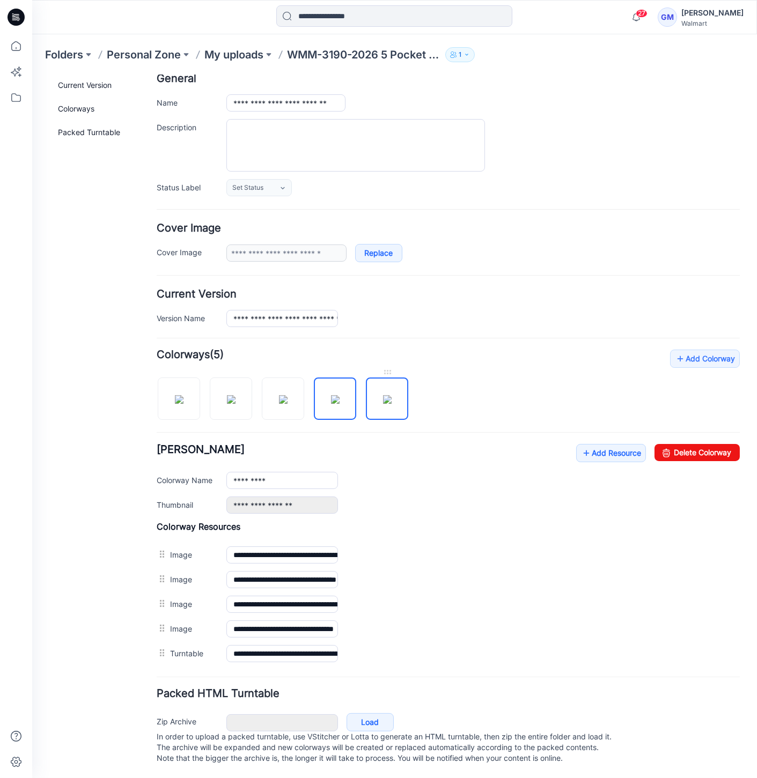
click at [383, 403] on img at bounding box center [387, 399] width 9 height 9
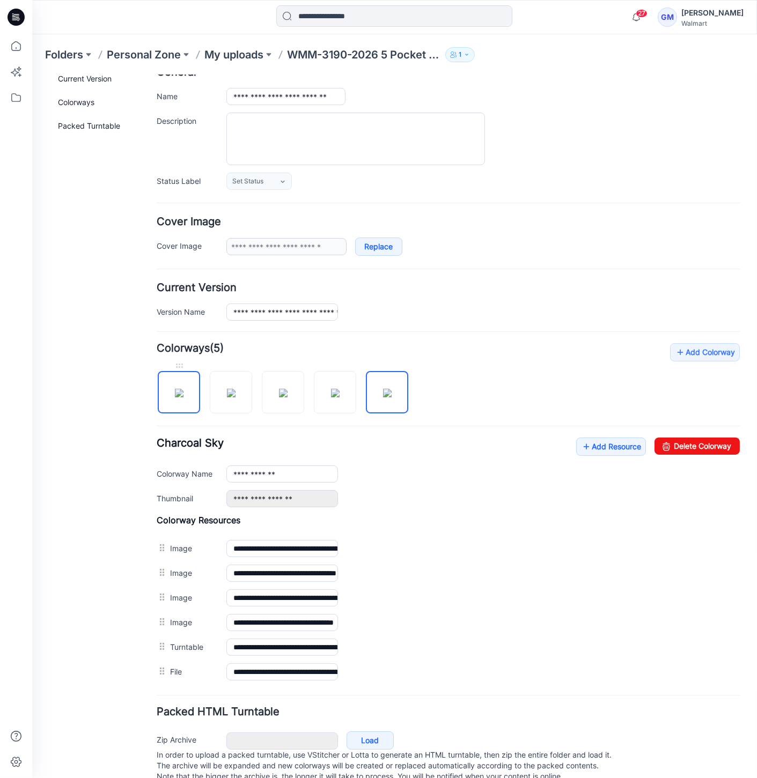
click at [181, 395] on img at bounding box center [179, 392] width 9 height 9
type input "**********"
click at [584, 452] on link "Add Resource" at bounding box center [611, 446] width 70 height 18
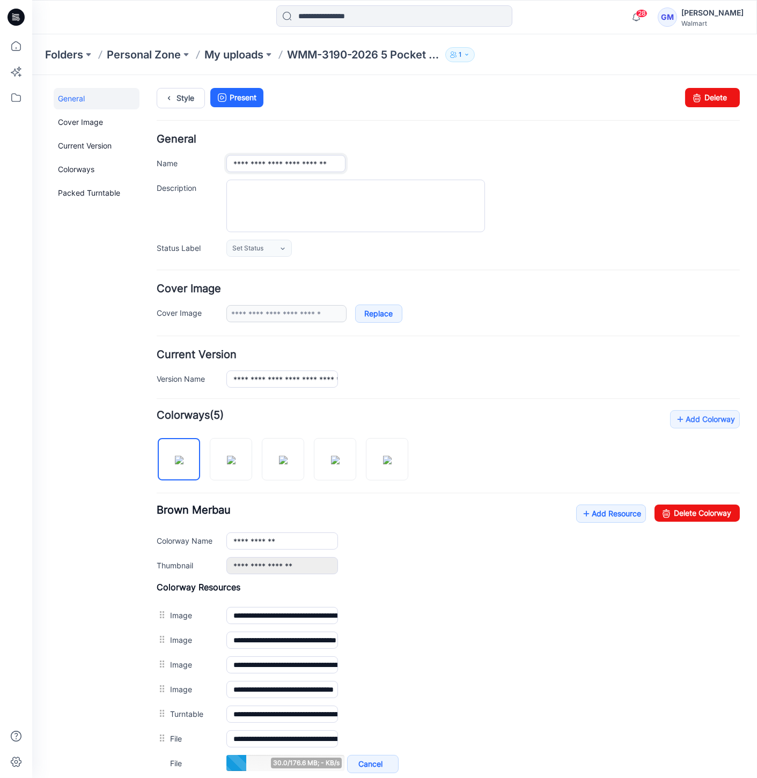
scroll to position [0, 3]
drag, startPoint x: 304, startPoint y: 166, endPoint x: 634, endPoint y: 170, distance: 330.4
click at [634, 170] on div "**********" at bounding box center [482, 162] width 513 height 17
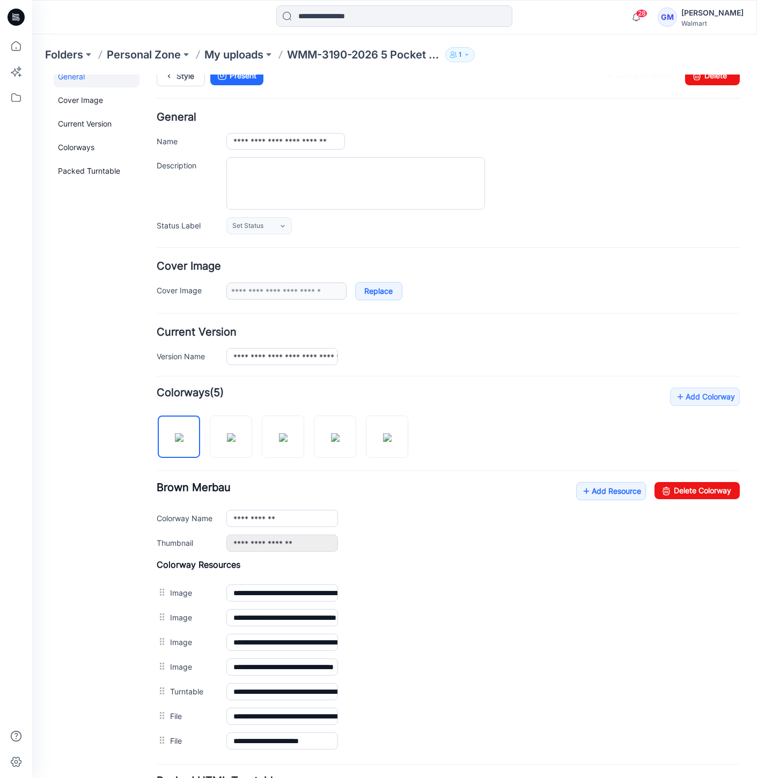
scroll to position [0, 0]
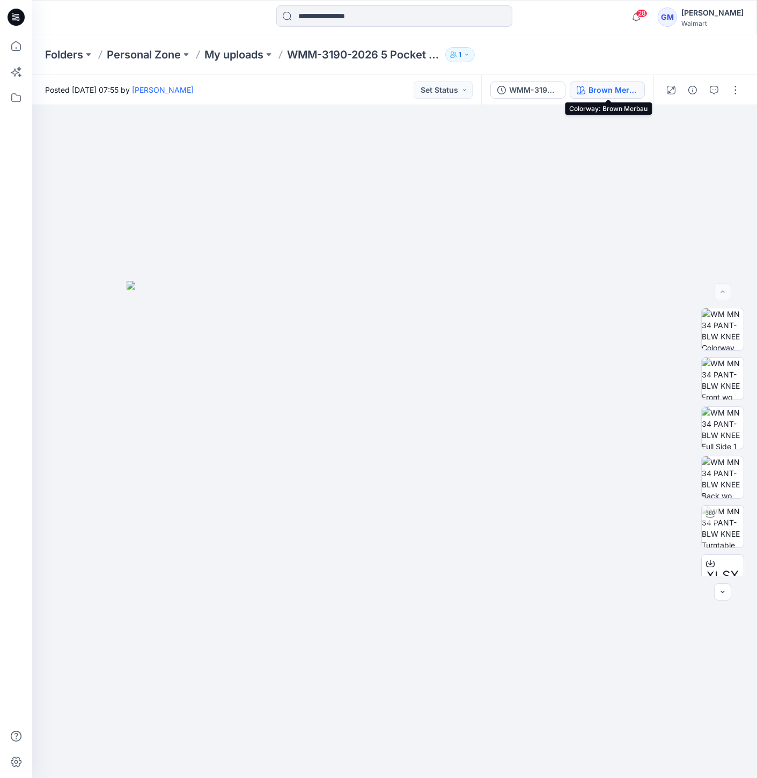
click at [599, 84] on div "Brown Merbau" at bounding box center [612, 90] width 49 height 12
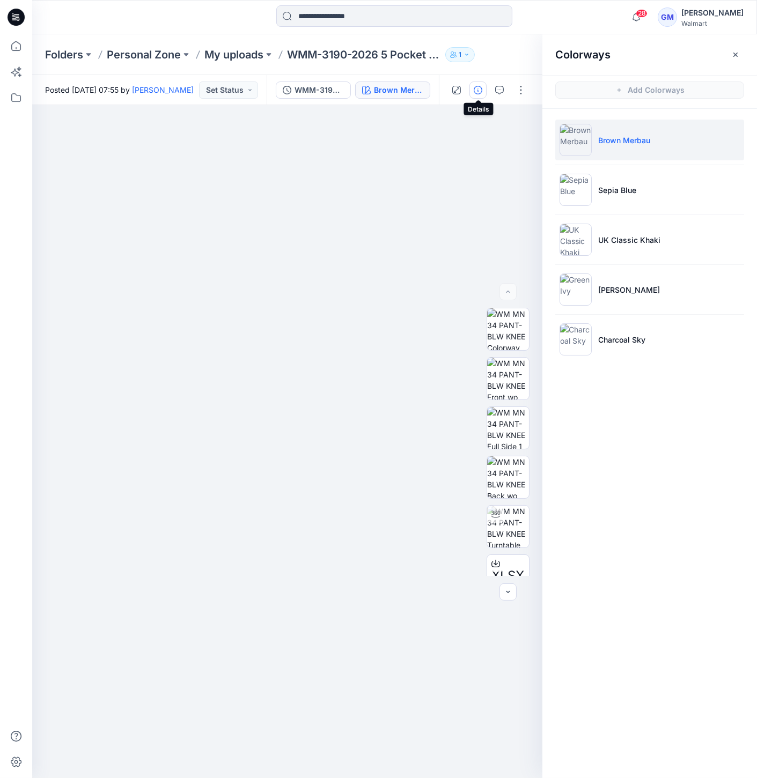
click at [479, 83] on button "button" at bounding box center [477, 90] width 17 height 17
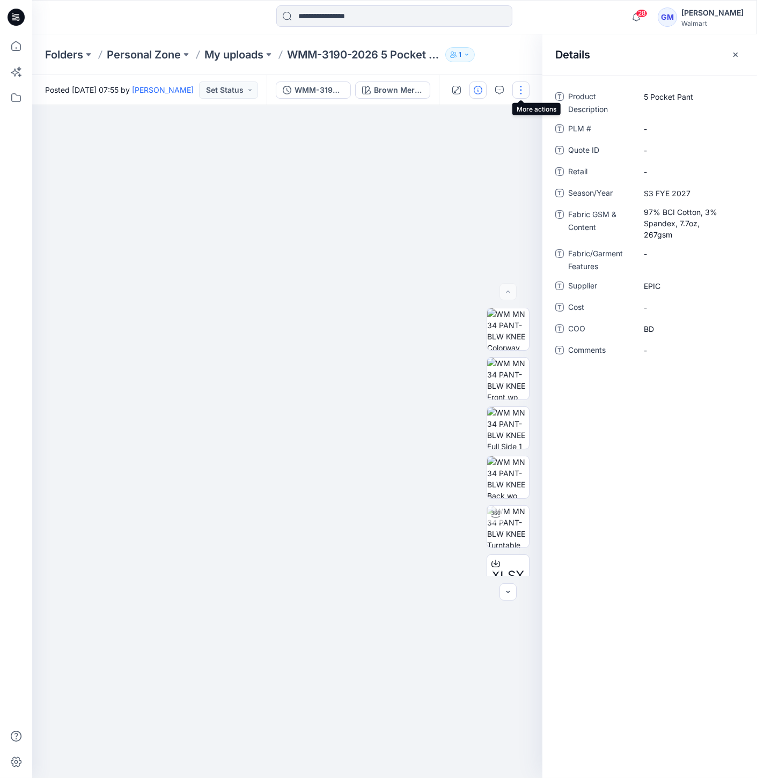
click at [520, 87] on button "button" at bounding box center [520, 90] width 17 height 17
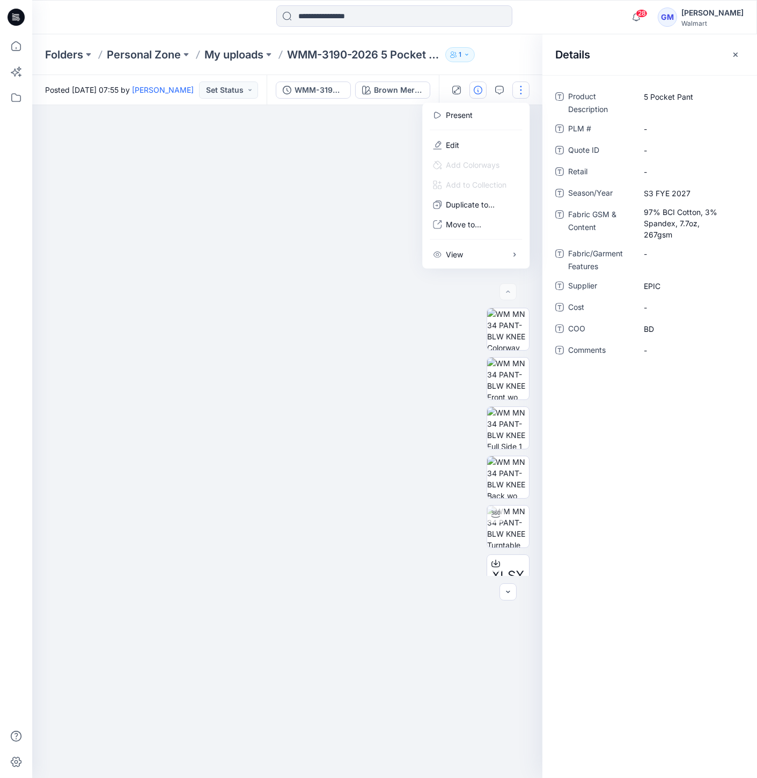
drag, startPoint x: 318, startPoint y: 200, endPoint x: 355, endPoint y: 651, distance: 453.1
click at [318, 200] on div at bounding box center [287, 441] width 510 height 673
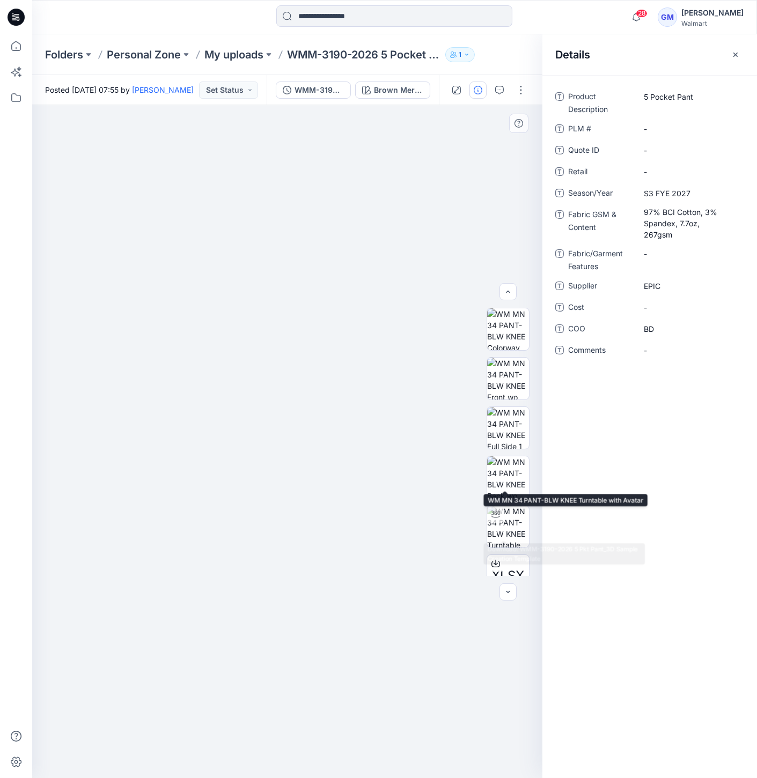
scroll to position [120, 0]
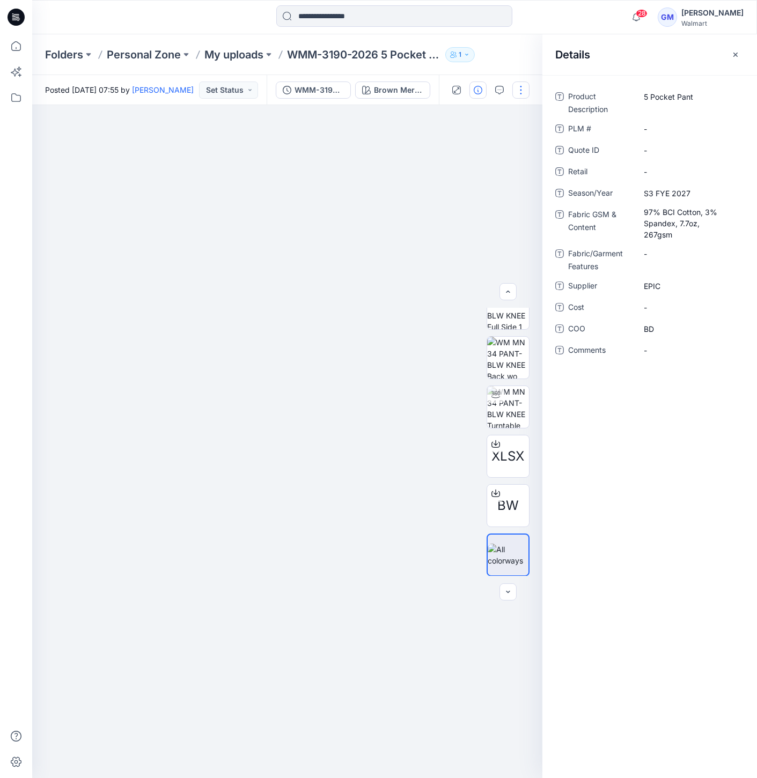
click at [519, 83] on button "button" at bounding box center [520, 90] width 17 height 17
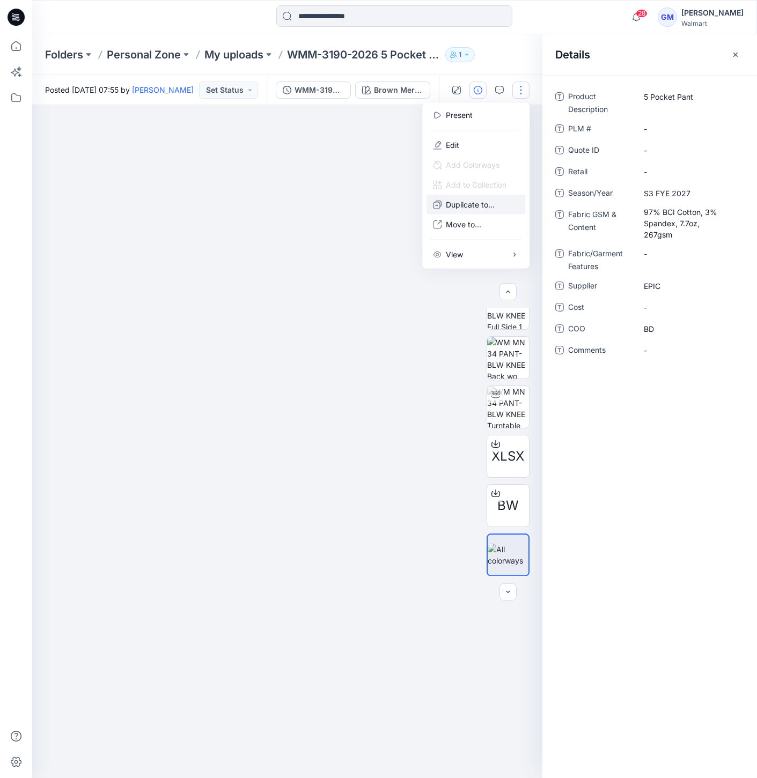
click at [462, 199] on p "Duplicate to..." at bounding box center [470, 204] width 49 height 11
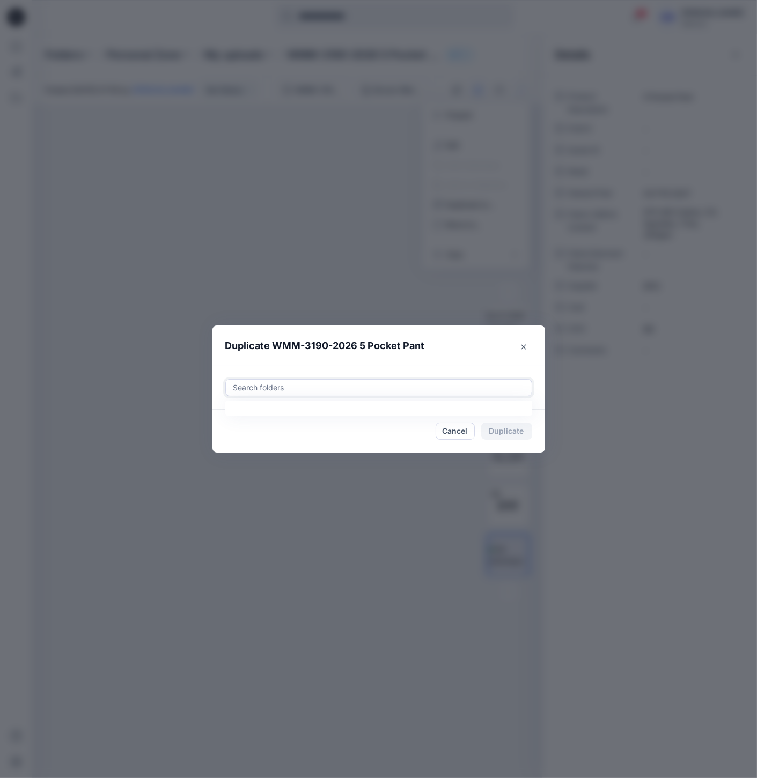
click at [268, 391] on div at bounding box center [378, 387] width 293 height 13
click at [283, 392] on div at bounding box center [378, 387] width 293 height 13
type input "***"
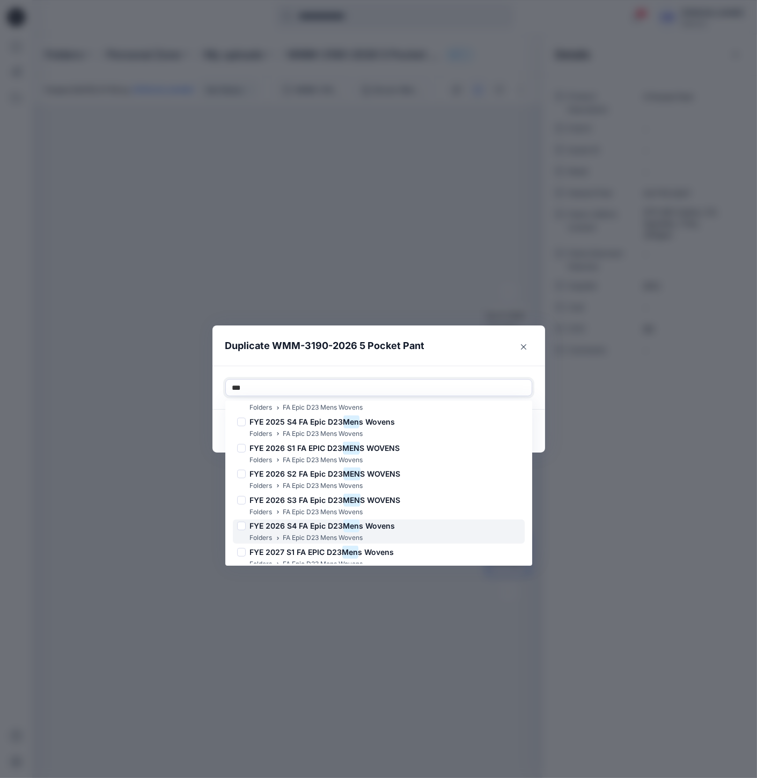
scroll to position [980, 0]
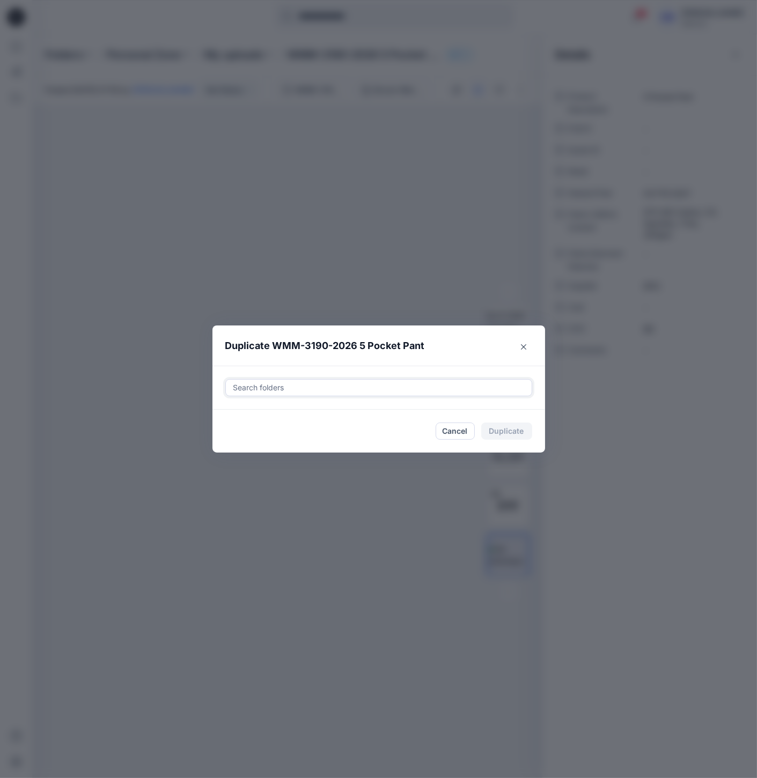
drag, startPoint x: 257, startPoint y: 391, endPoint x: 197, endPoint y: 379, distance: 61.7
click at [193, 384] on div "Duplicate WMM-3190-2026 5 Pocket Pant Search folders Cancel Duplicate" at bounding box center [378, 389] width 757 height 778
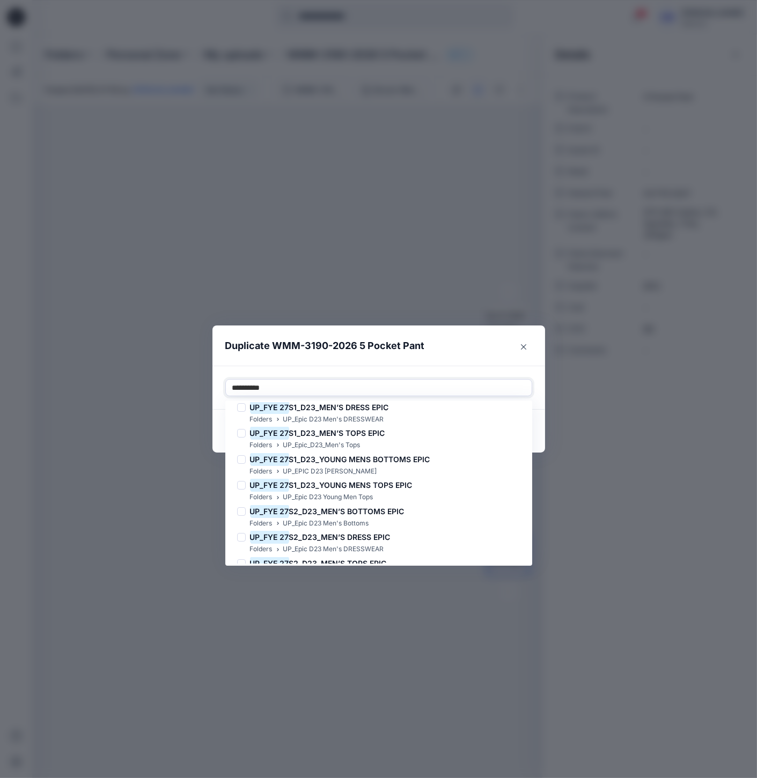
scroll to position [0, 0]
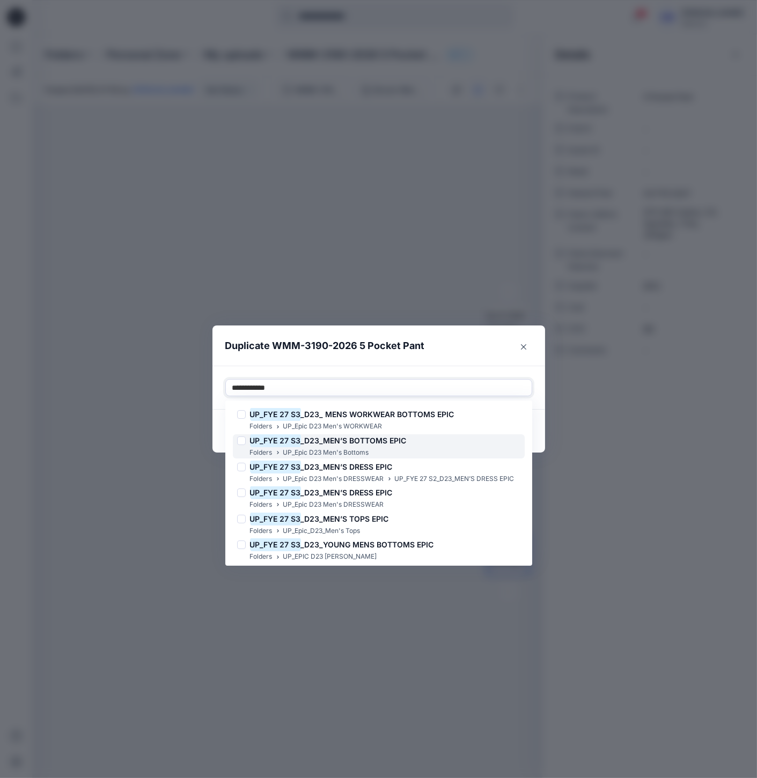
click at [370, 442] on span "_D23_MEN’S BOTTOMS EPIC" at bounding box center [354, 440] width 106 height 9
type input "**********"
click at [460, 357] on header "Duplicate WMM-3190-2026 5 Pocket Pant" at bounding box center [367, 346] width 311 height 41
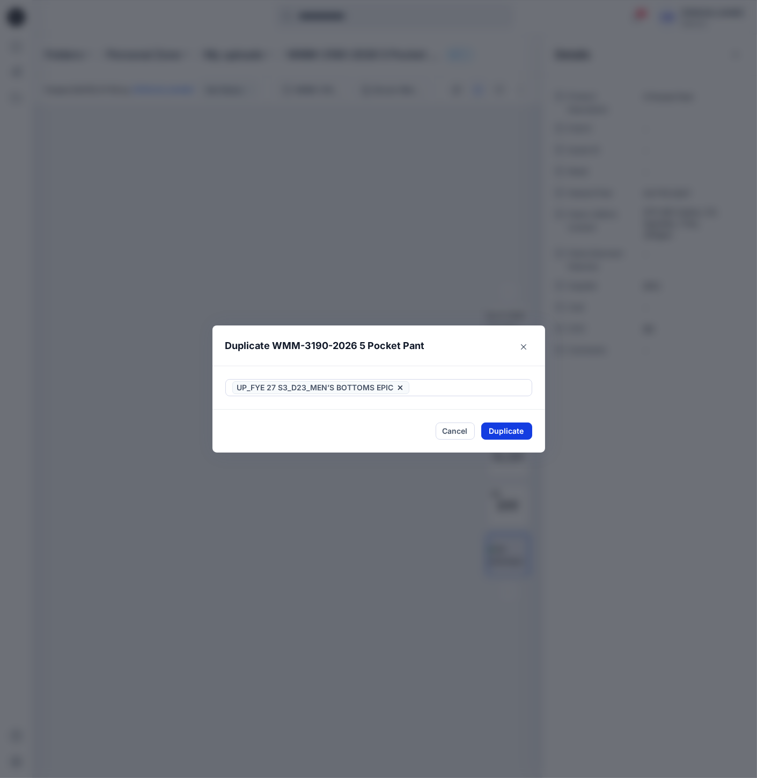
click at [510, 429] on button "Duplicate" at bounding box center [506, 431] width 51 height 17
click at [517, 346] on button "Close" at bounding box center [523, 346] width 17 height 17
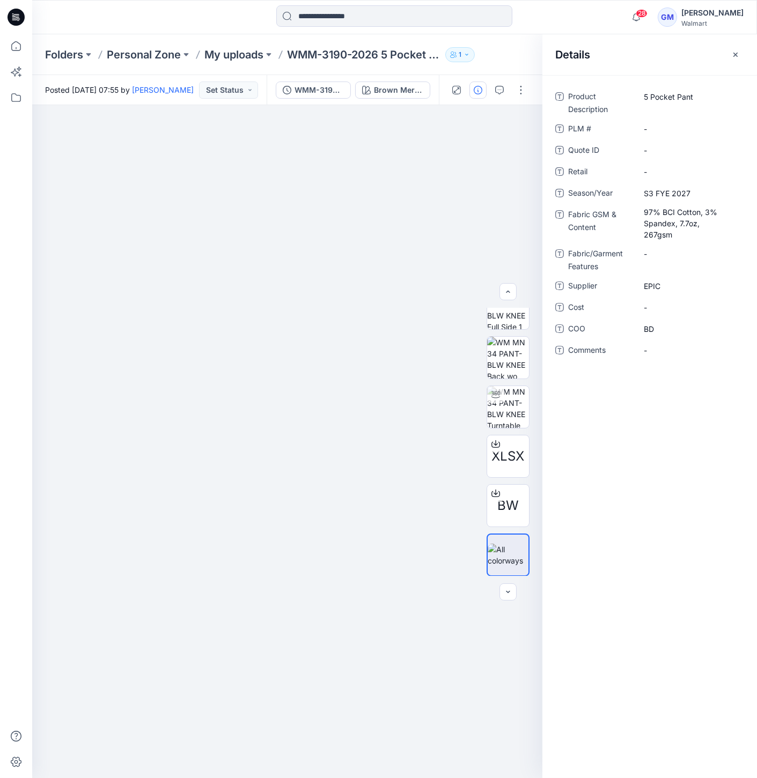
click at [234, 51] on p "My uploads" at bounding box center [233, 54] width 59 height 15
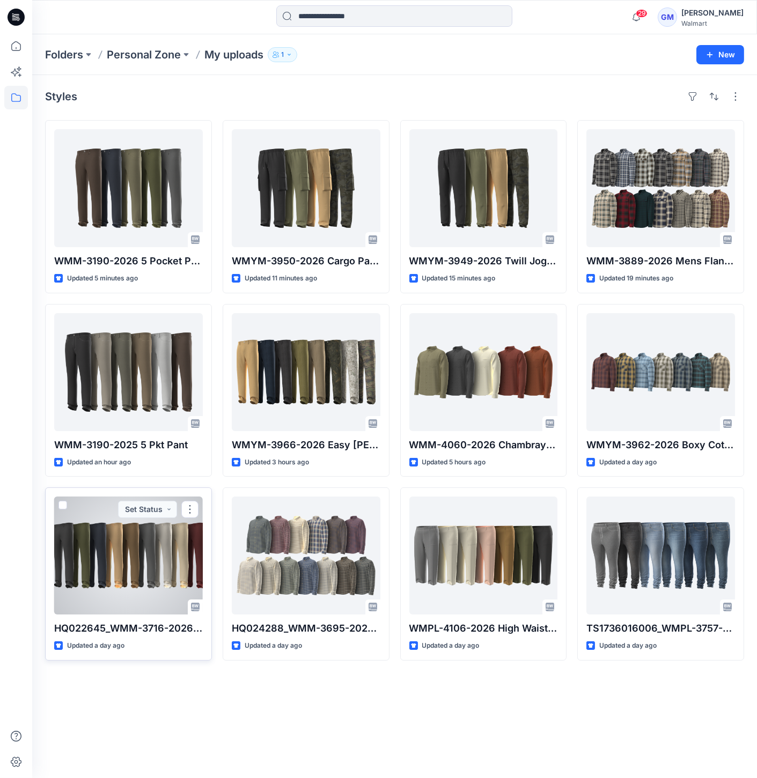
click at [167, 542] on div at bounding box center [128, 556] width 149 height 118
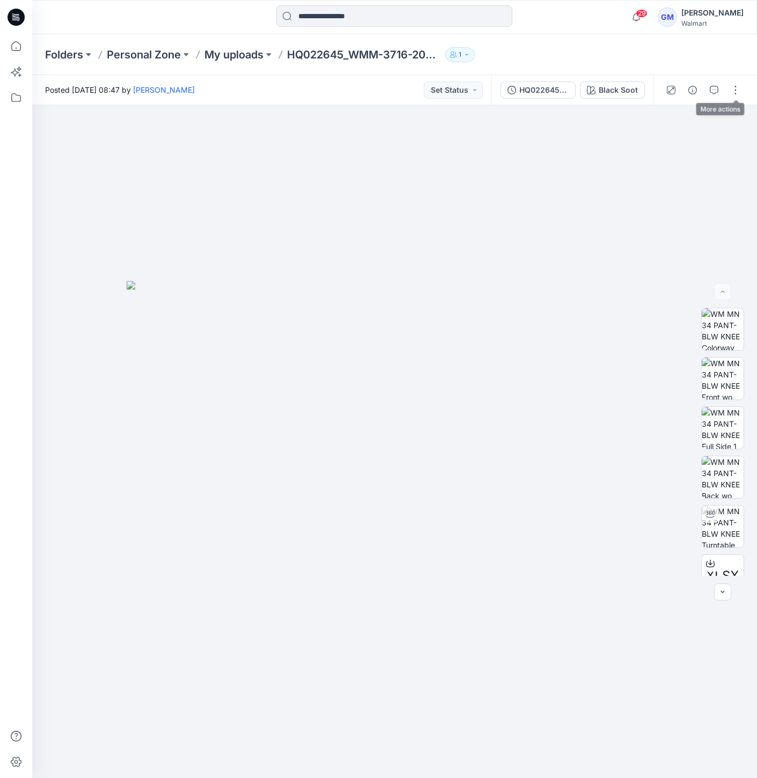
drag, startPoint x: 733, startPoint y: 88, endPoint x: 726, endPoint y: 99, distance: 12.5
click at [734, 88] on button "button" at bounding box center [735, 90] width 17 height 17
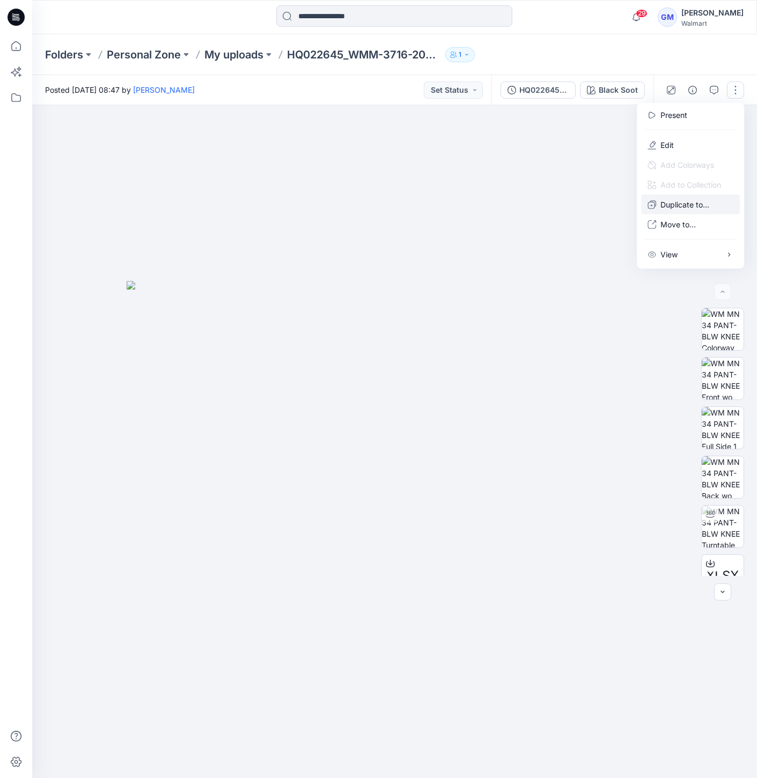
click at [684, 203] on p "Duplicate to..." at bounding box center [684, 204] width 49 height 11
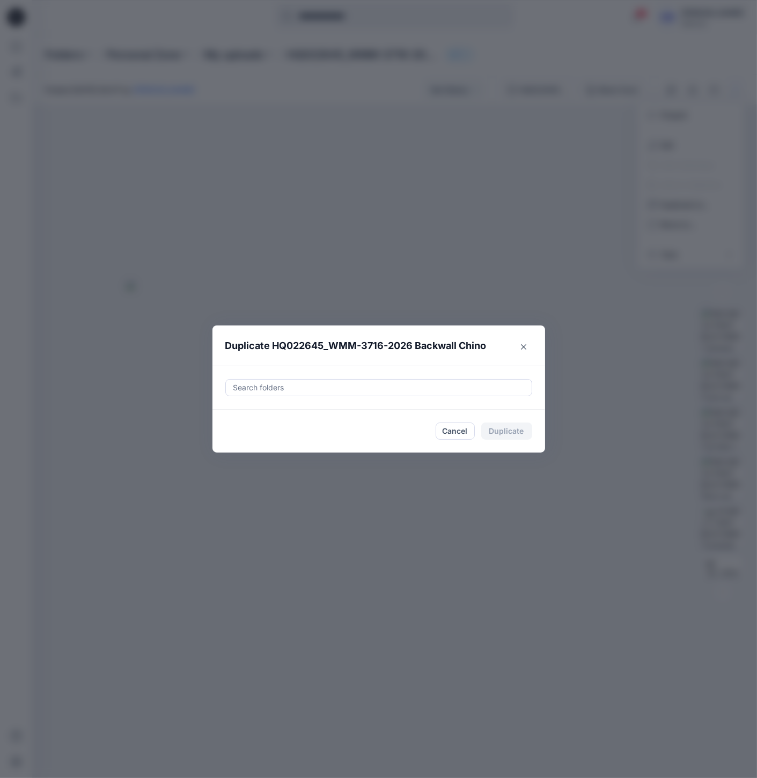
click at [297, 388] on div at bounding box center [378, 387] width 293 height 13
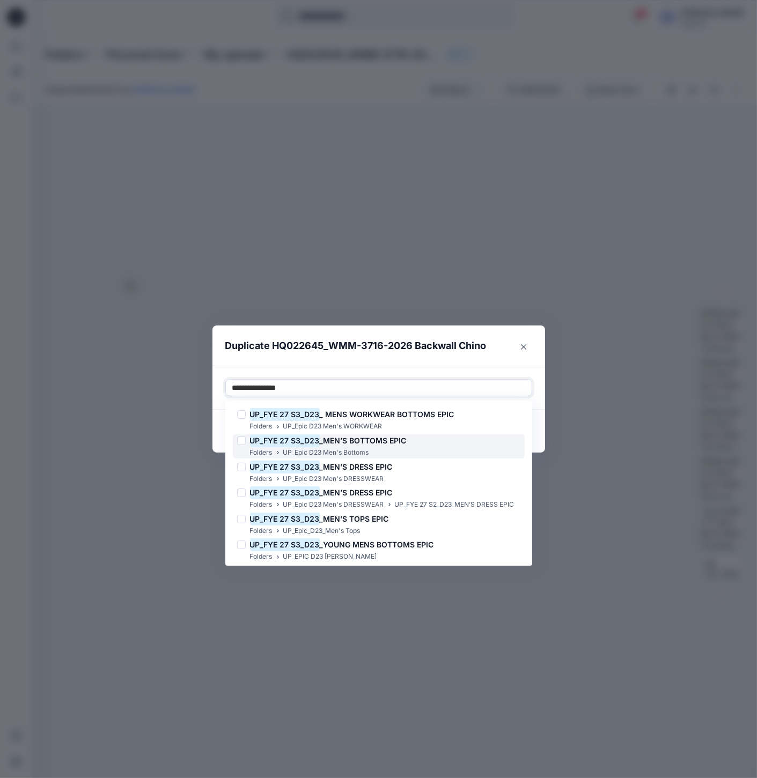
click at [361, 451] on p "UP_Epic D23 Men's Bottoms" at bounding box center [326, 452] width 86 height 11
type input "**********"
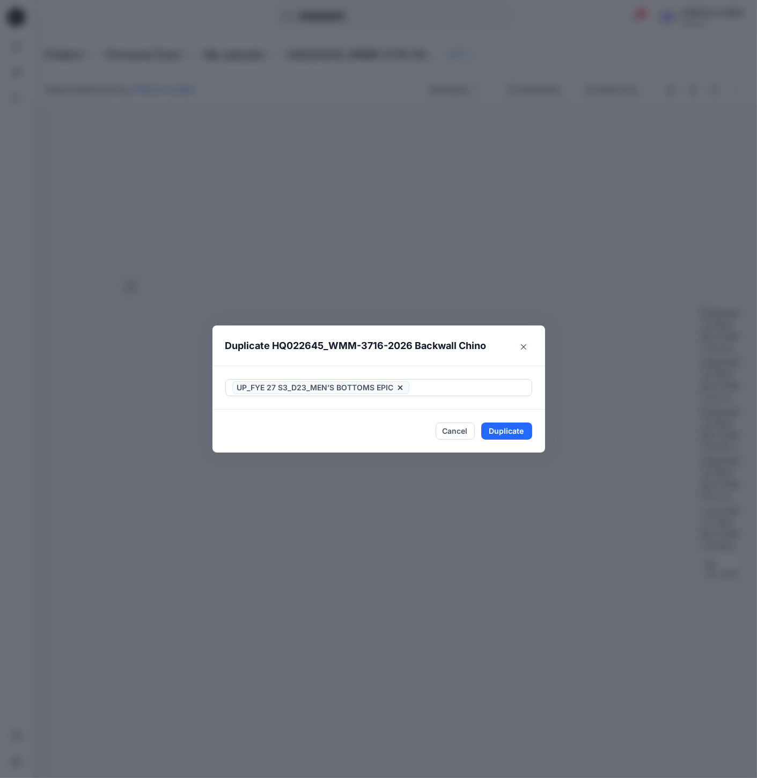
click at [465, 334] on header "Duplicate HQ022645_WMM-3716-2026 Backwall Chino" at bounding box center [367, 346] width 311 height 41
click at [499, 432] on button "Duplicate" at bounding box center [506, 431] width 51 height 17
click at [576, 182] on div "Duplicate HQ022645_WMM-3716-2026 Backwall Chino Your styles were duplicated suc…" at bounding box center [378, 389] width 757 height 778
